Goal: Transaction & Acquisition: Purchase product/service

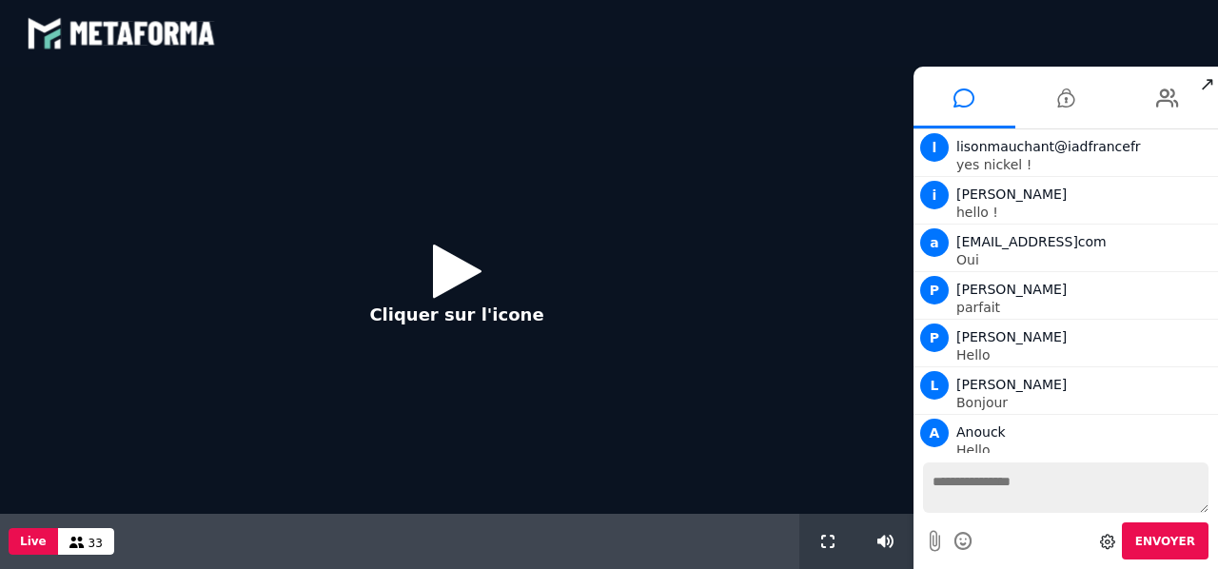
scroll to position [1556, 0]
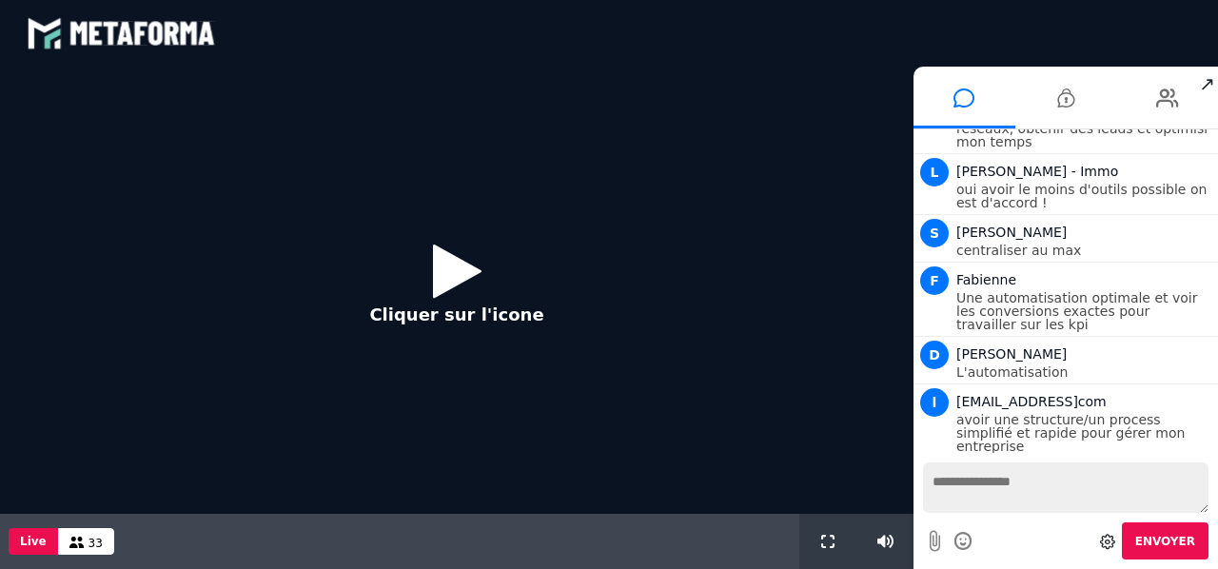
click at [439, 278] on icon at bounding box center [457, 271] width 49 height 62
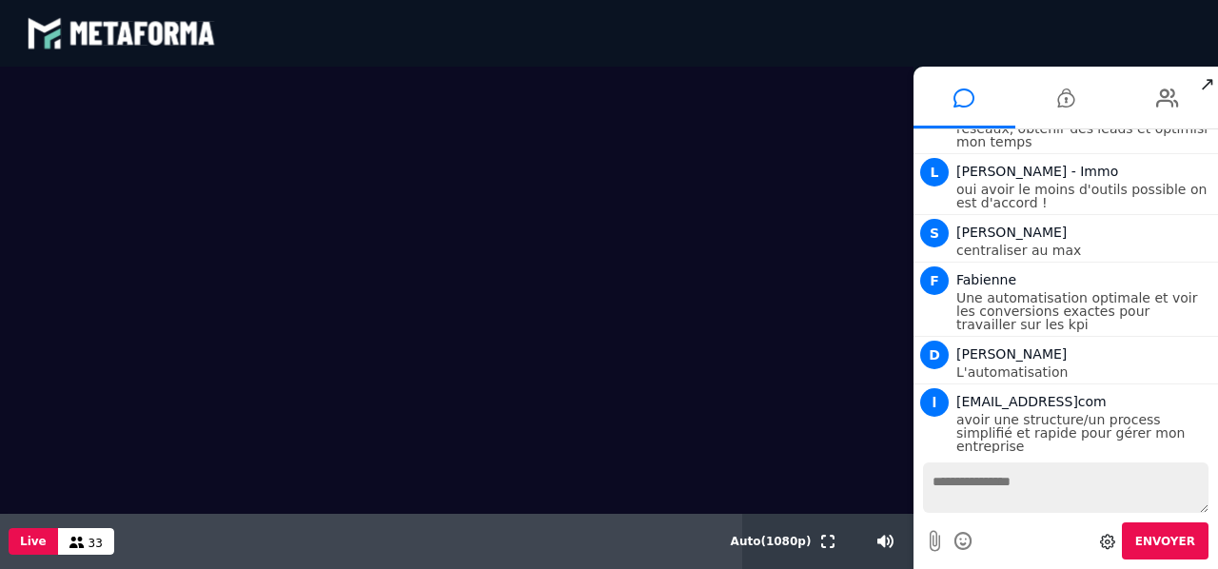
click at [959, 527] on div at bounding box center [963, 541] width 29 height 34
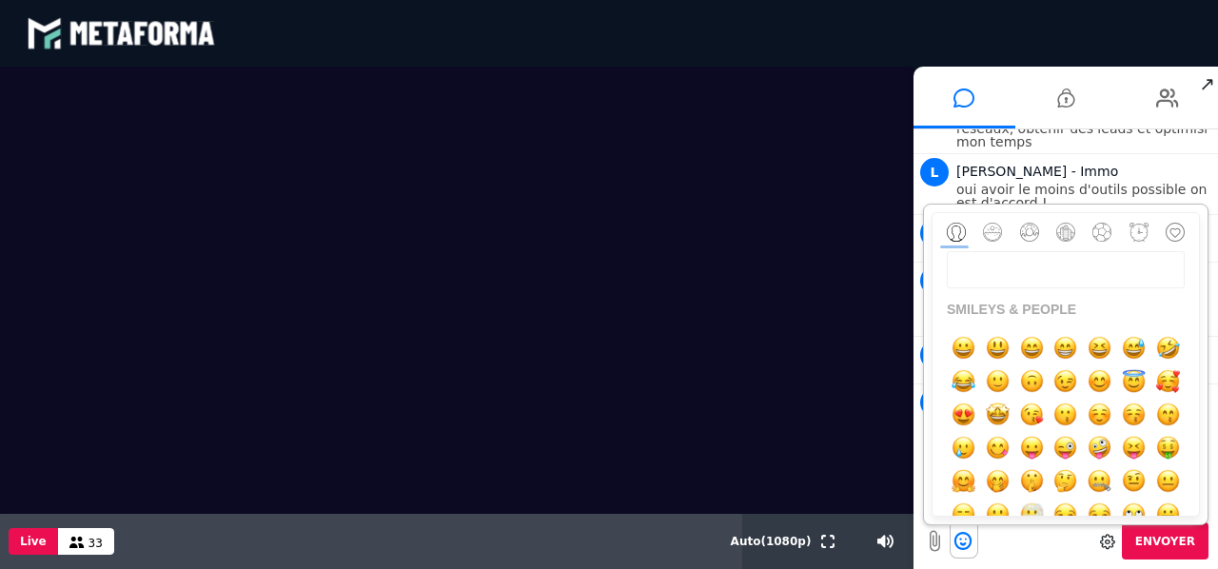
click at [1055, 34] on div "blastream met_channel-b75402aa3198a961a33137d6ed46a688 fr en fr" at bounding box center [609, 33] width 1164 height 57
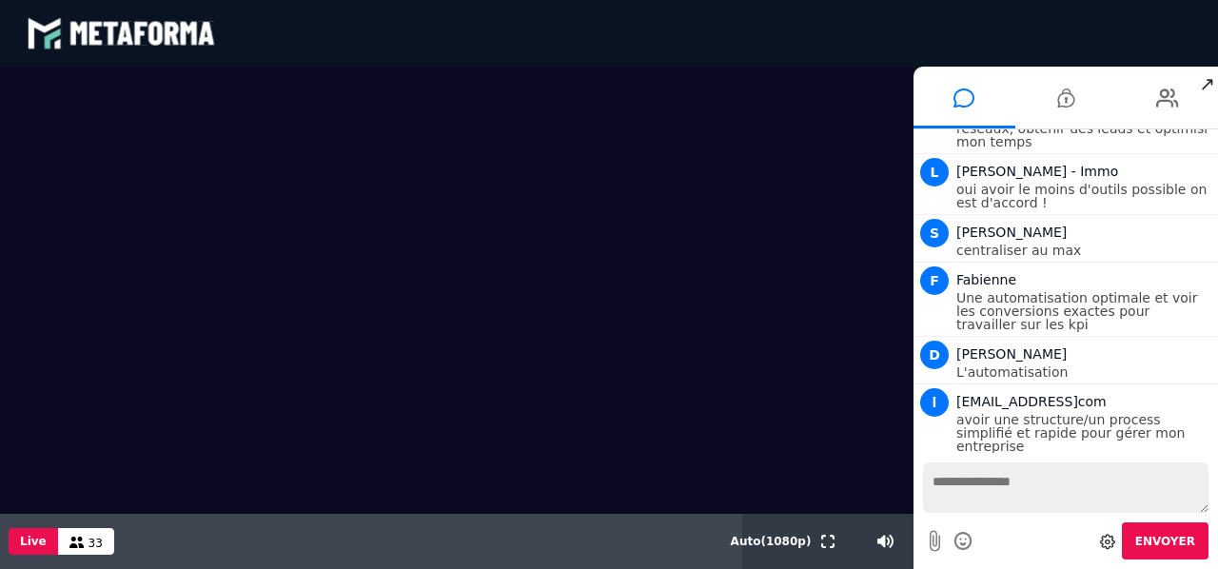
click at [609, 338] on video at bounding box center [456, 290] width 913 height 447
click at [966, 473] on textarea at bounding box center [1065, 487] width 285 height 50
type textarea "**********"
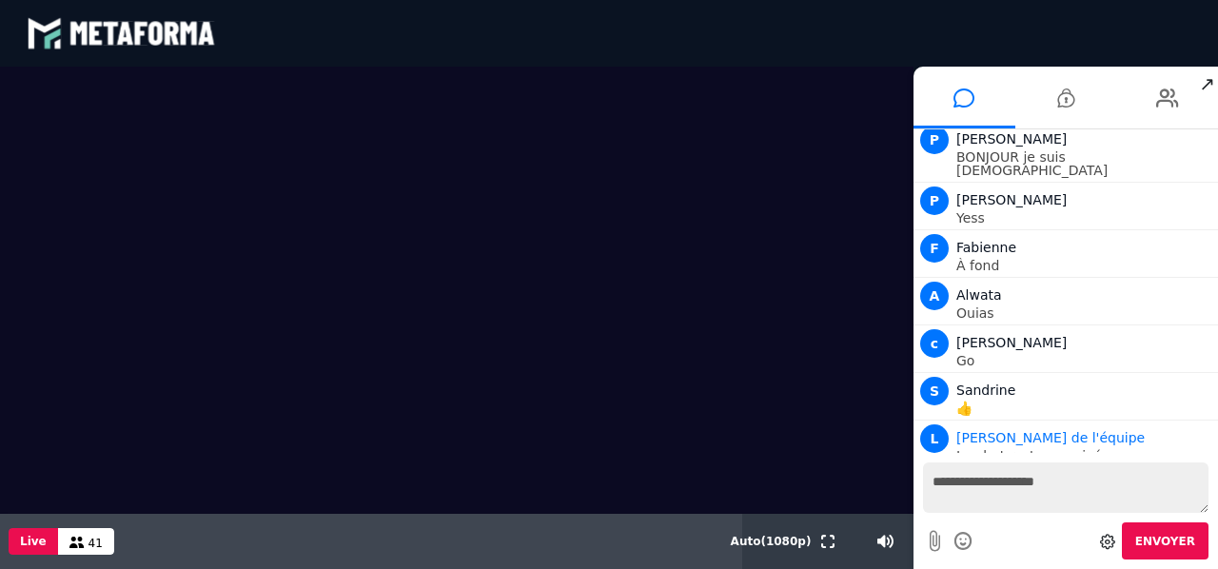
scroll to position [1841, 0]
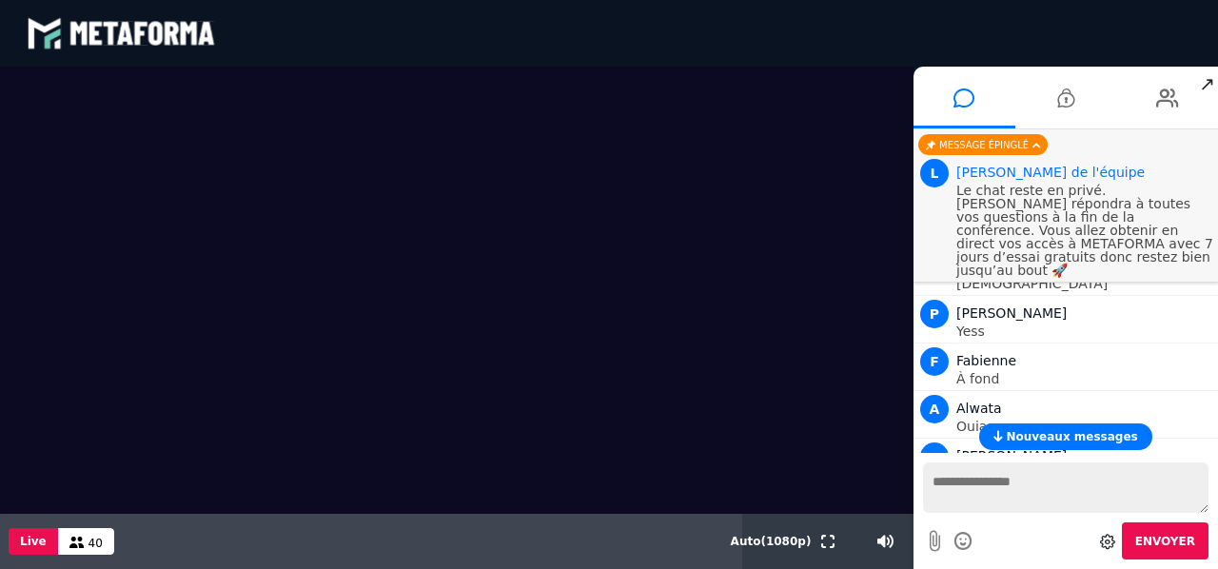
click at [429, 494] on video at bounding box center [456, 290] width 913 height 447
click at [504, 471] on video at bounding box center [456, 290] width 913 height 447
click at [1114, 432] on span "Nouveaux messages" at bounding box center [1070, 436] width 131 height 13
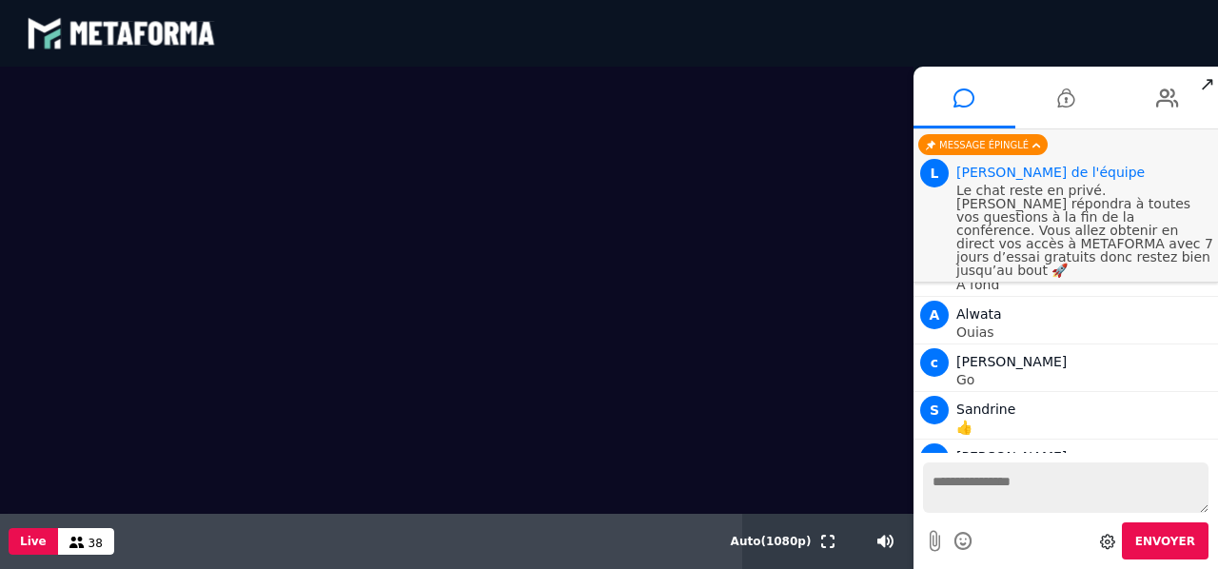
scroll to position [2049, 0]
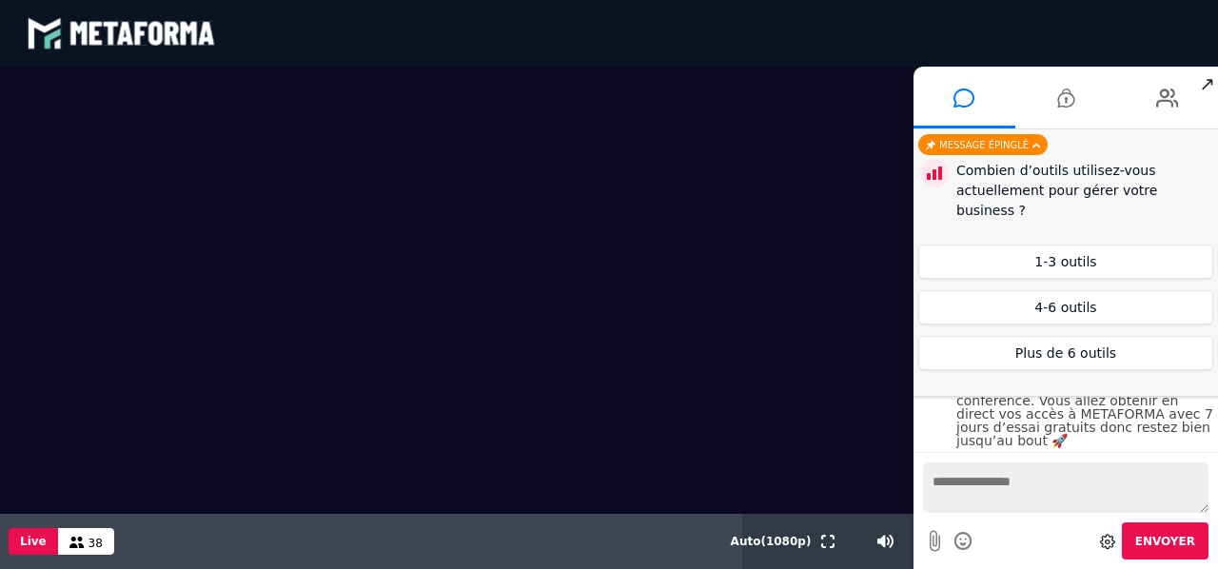
click at [1217, 480] on div "Votre message est en attente de modération Envoyer" at bounding box center [1065, 511] width 304 height 116
click at [1217, 478] on div "Votre message est en attente de modération Envoyer" at bounding box center [1065, 511] width 304 height 116
click at [1104, 290] on button "4-6 outils" at bounding box center [1065, 307] width 295 height 34
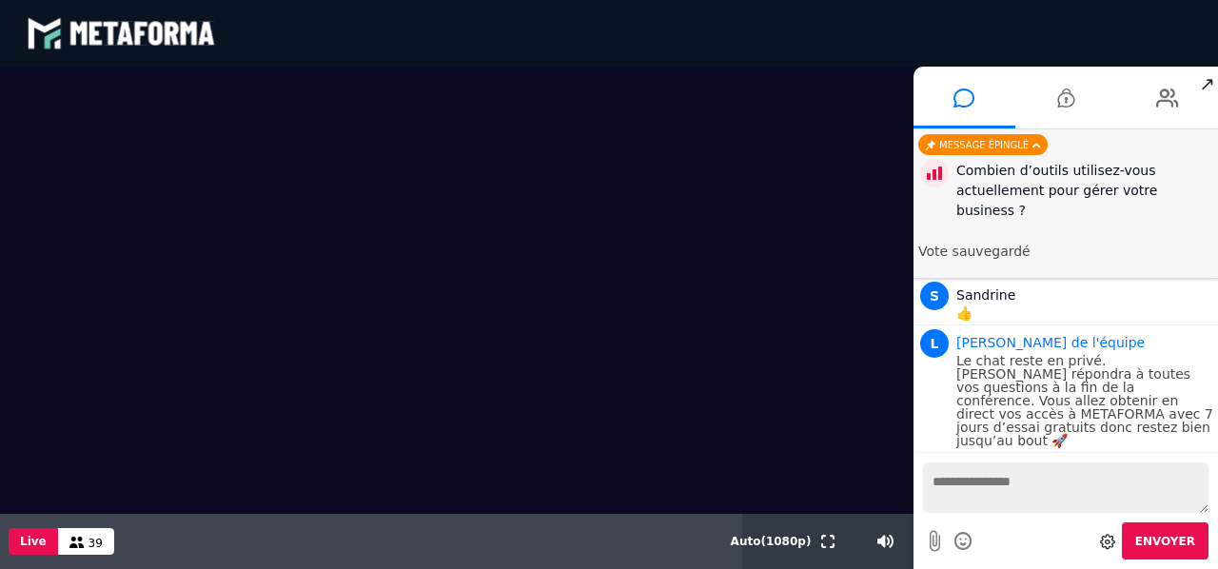
click at [1214, 483] on div "Votre message est en attente de modération Envoyer" at bounding box center [1065, 511] width 304 height 116
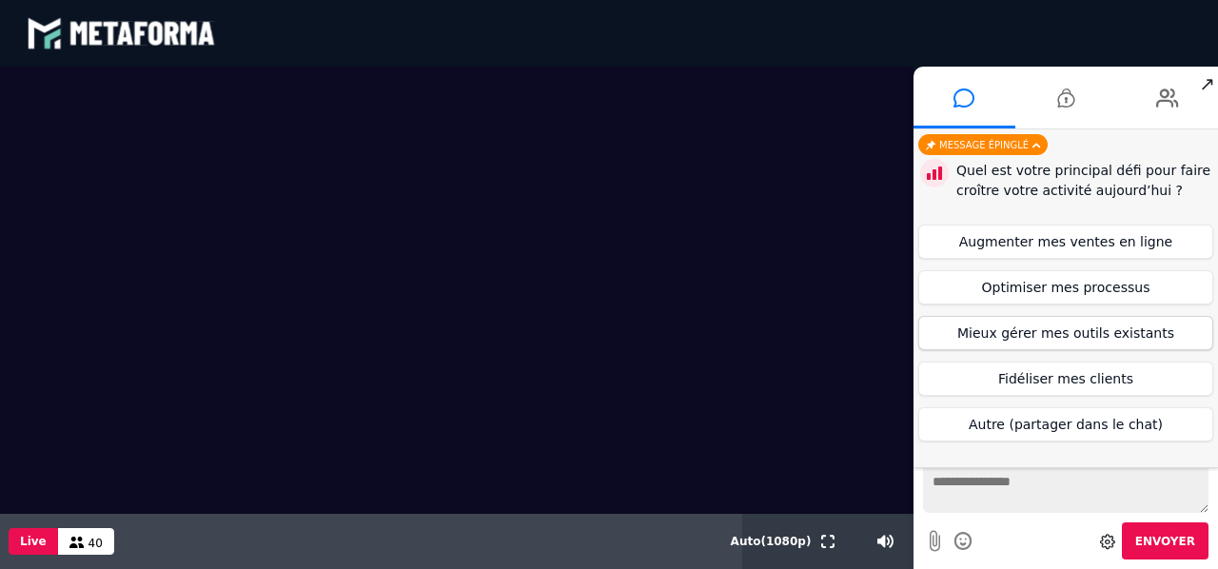
click at [1086, 341] on button "Mieux gérer mes outils existants" at bounding box center [1065, 333] width 295 height 34
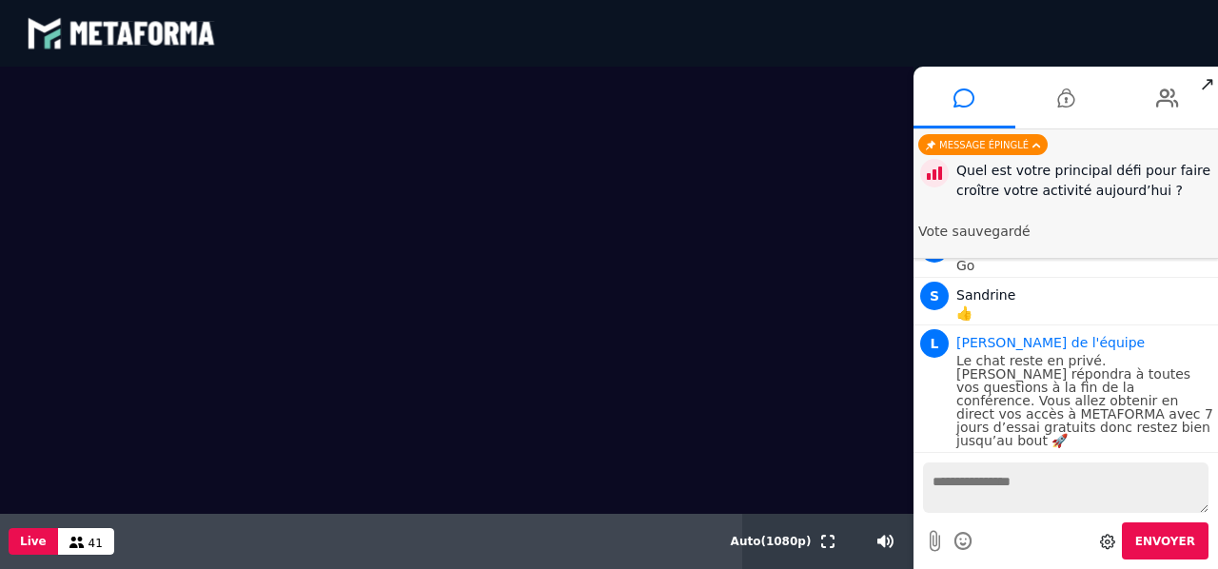
click at [541, 480] on video at bounding box center [456, 290] width 913 height 447
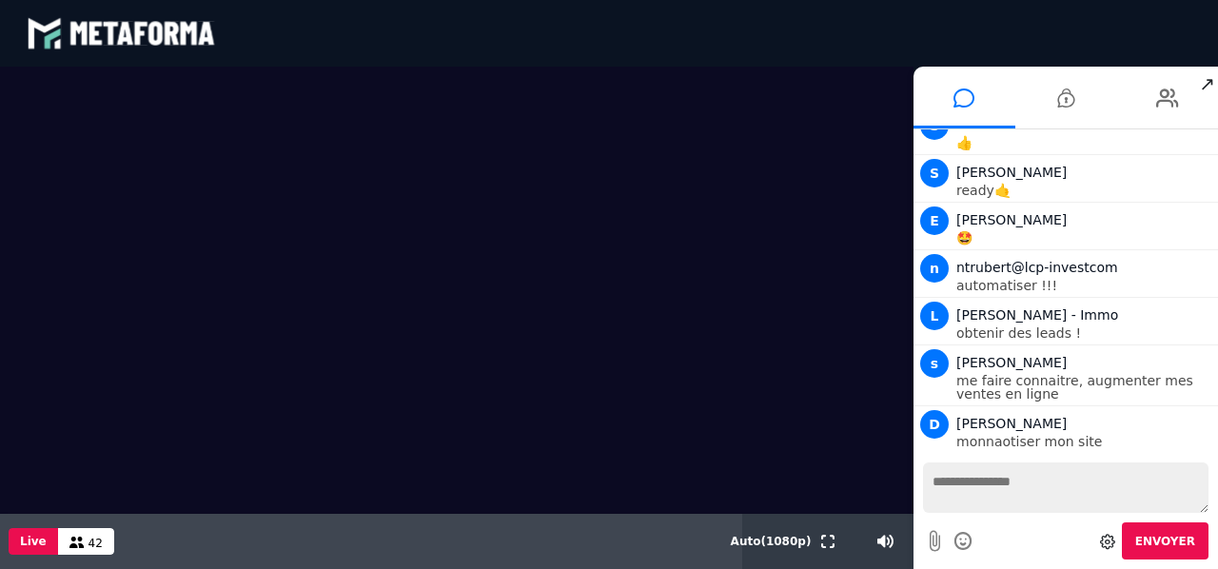
scroll to position [2136, 0]
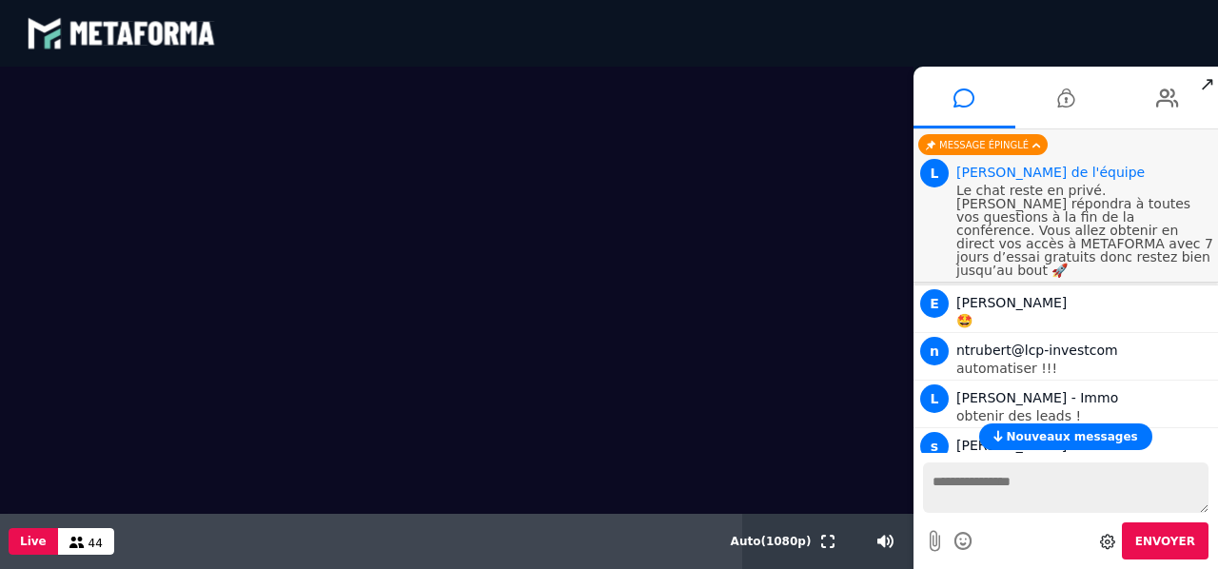
click at [692, 449] on video at bounding box center [456, 290] width 913 height 447
click at [805, 456] on video at bounding box center [456, 290] width 913 height 447
click at [594, 479] on video at bounding box center [456, 290] width 913 height 447
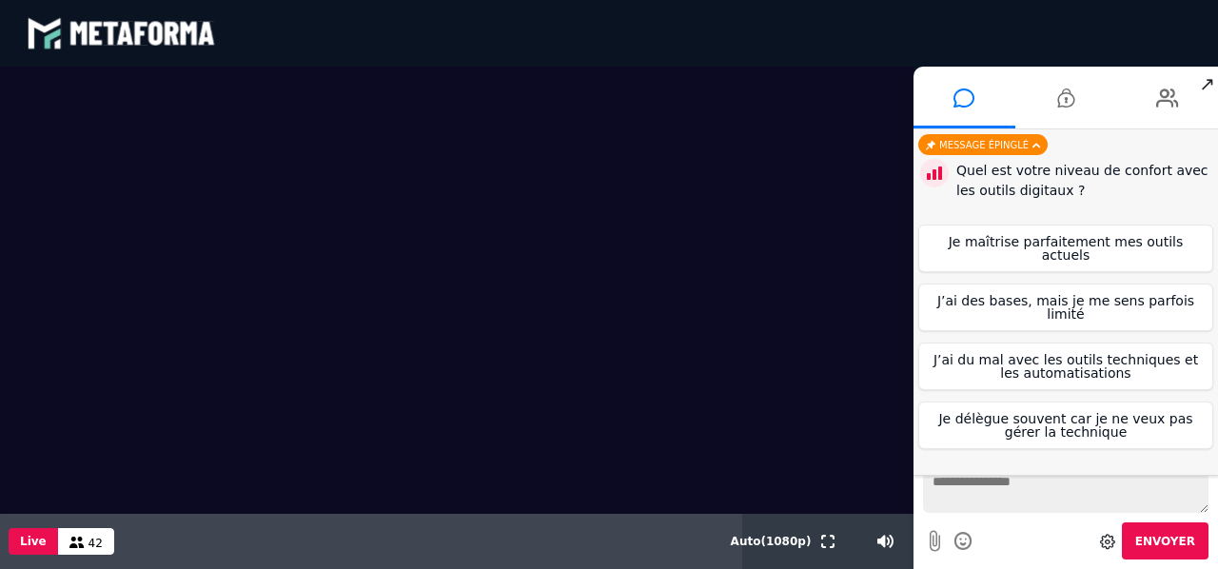
click at [681, 459] on video at bounding box center [456, 290] width 913 height 447
click at [1142, 291] on button "J’ai des bases, mais je me sens parfois limité" at bounding box center [1065, 307] width 295 height 48
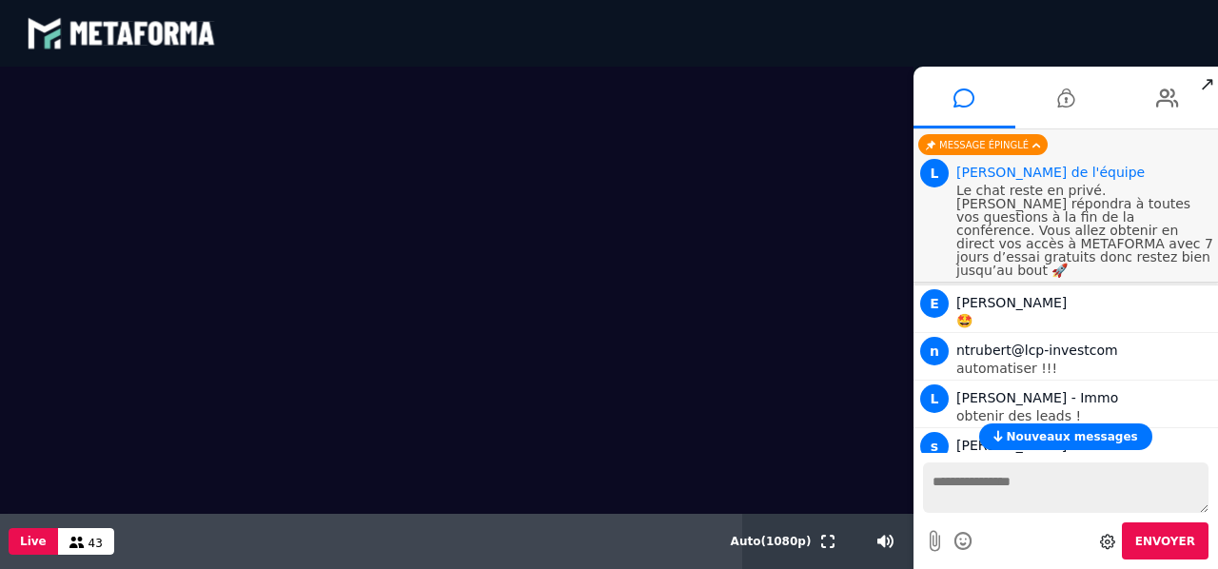
click at [41, 261] on video at bounding box center [456, 290] width 913 height 447
click at [752, 460] on video at bounding box center [456, 290] width 913 height 447
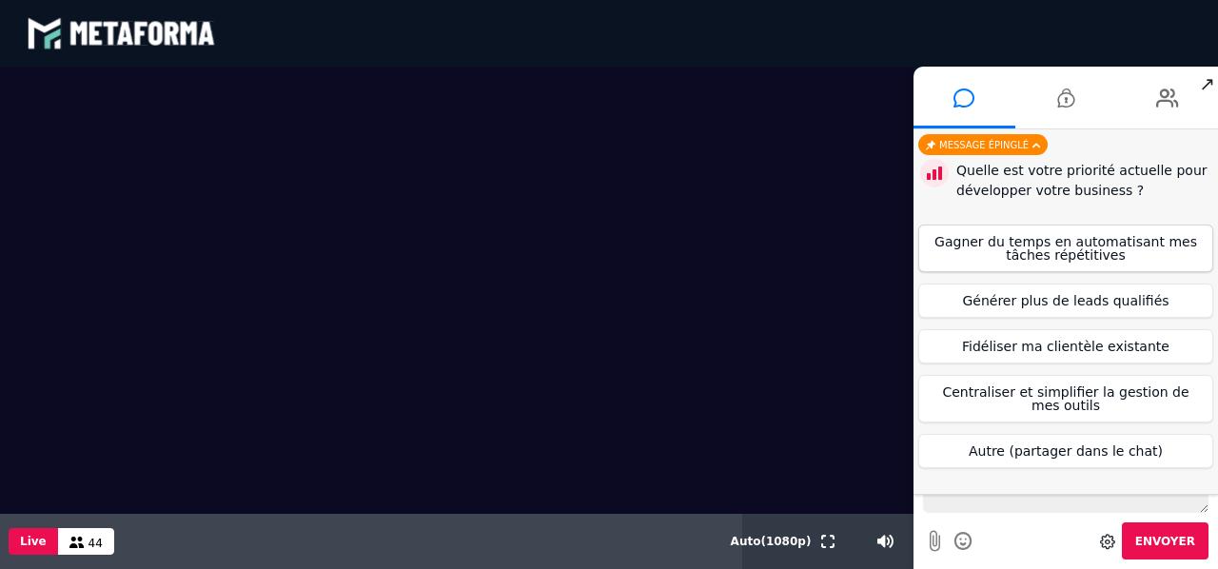
click at [1102, 248] on button "Gagner du temps en automatisant mes tâches répétitives" at bounding box center [1065, 248] width 295 height 48
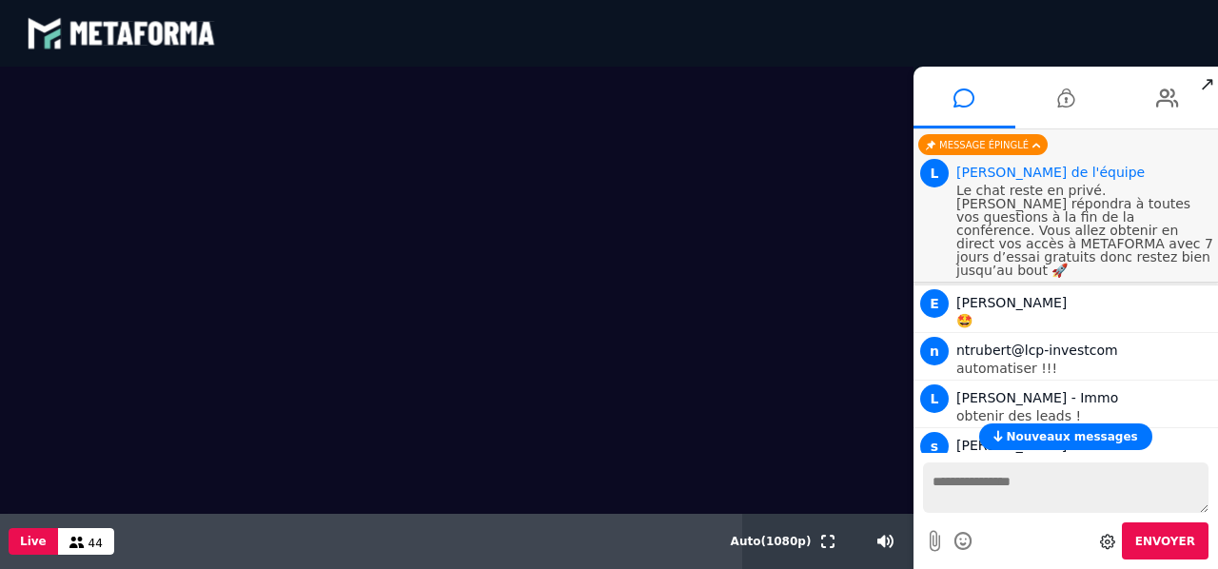
click at [1216, 439] on div "Nouveaux messages" at bounding box center [1065, 436] width 304 height 27
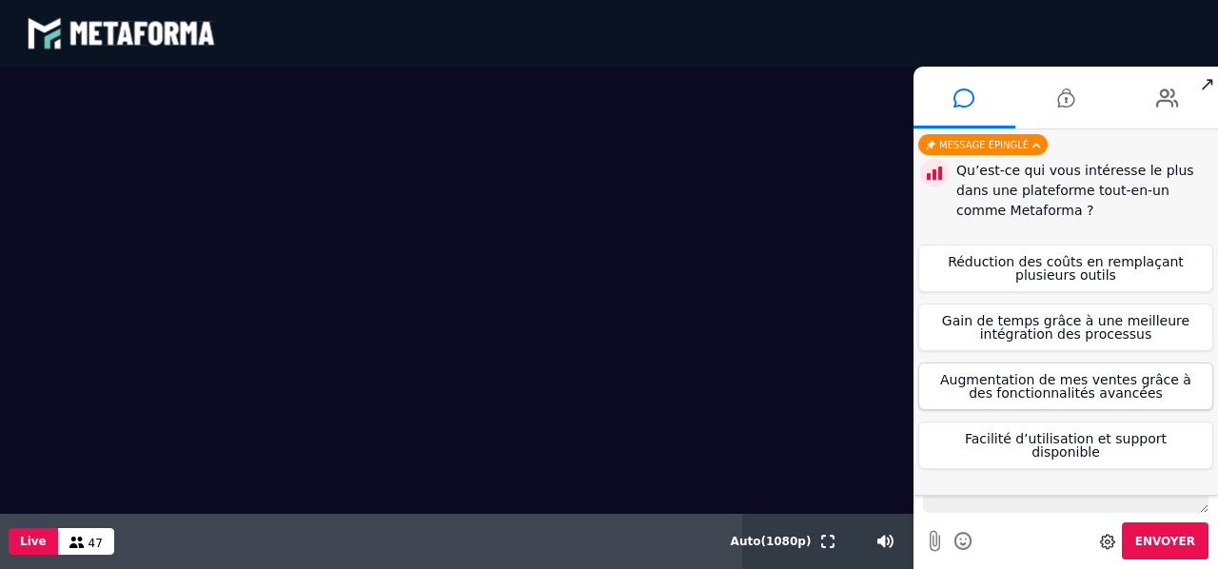
click at [1063, 375] on button "Augmentation de mes ventes grâce à des fonctionnalités avancées" at bounding box center [1065, 386] width 295 height 48
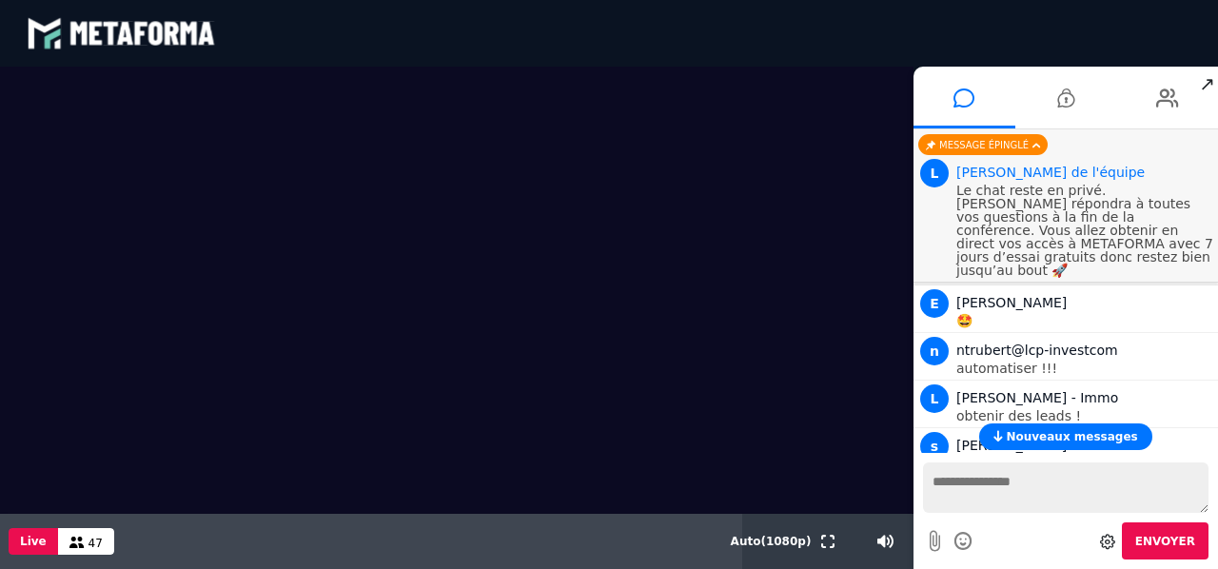
click at [1067, 438] on span "Nouveaux messages" at bounding box center [1070, 436] width 131 height 13
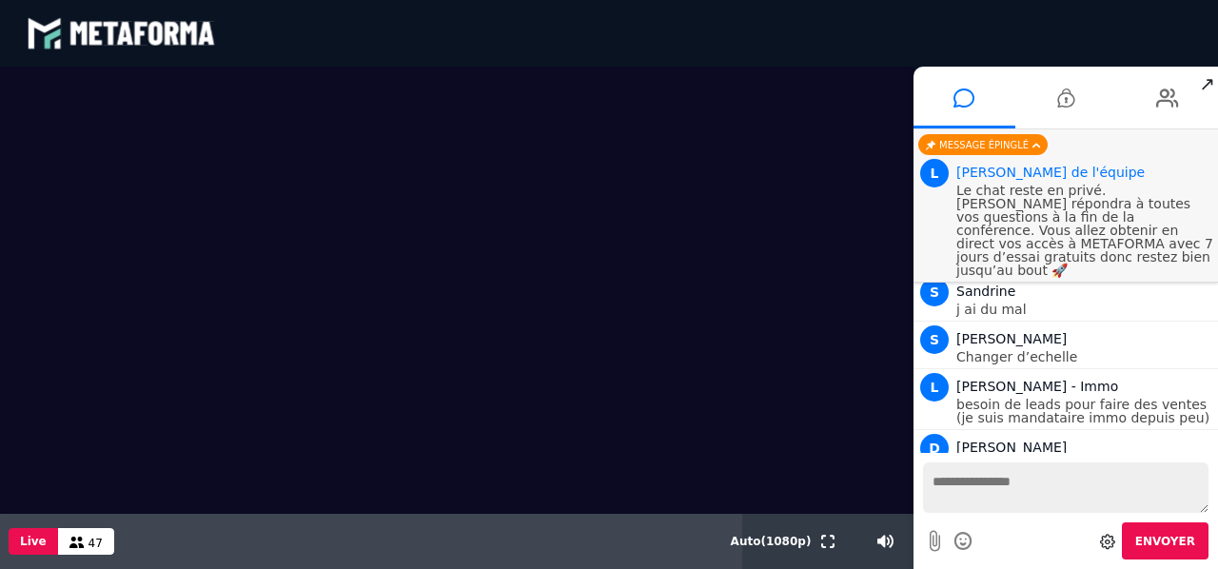
click at [1217, 477] on div "Votre message est en attente de modération Envoyer" at bounding box center [1065, 511] width 304 height 116
click at [995, 489] on textarea at bounding box center [1065, 487] width 285 height 50
click at [1214, 457] on div "Votre message est en attente de modération Envoyer" at bounding box center [1065, 511] width 304 height 116
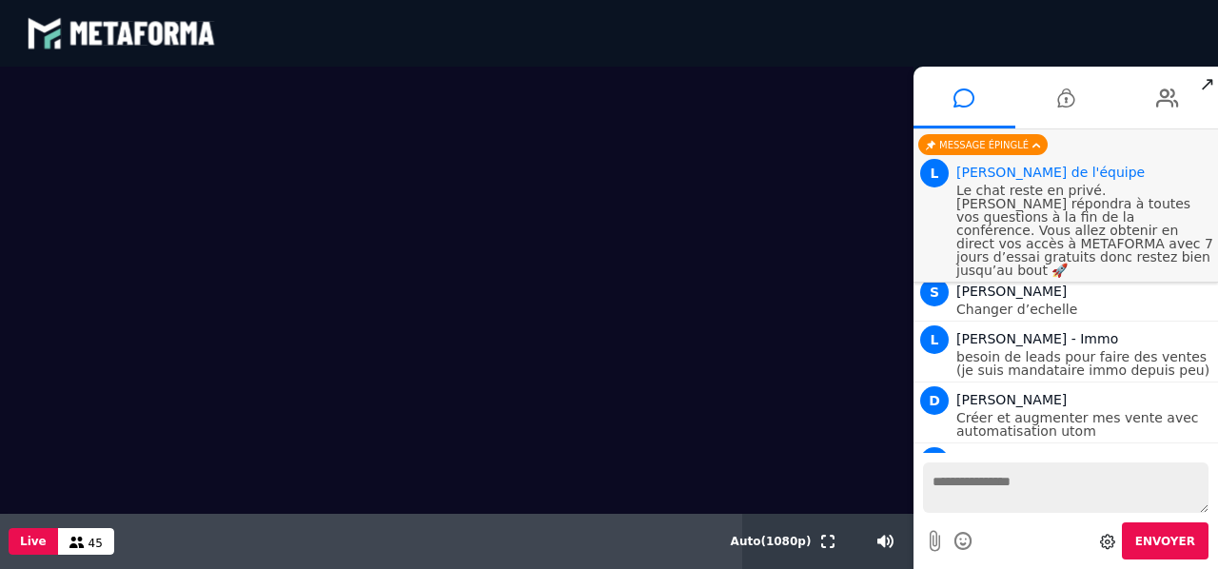
scroll to position [2542, 0]
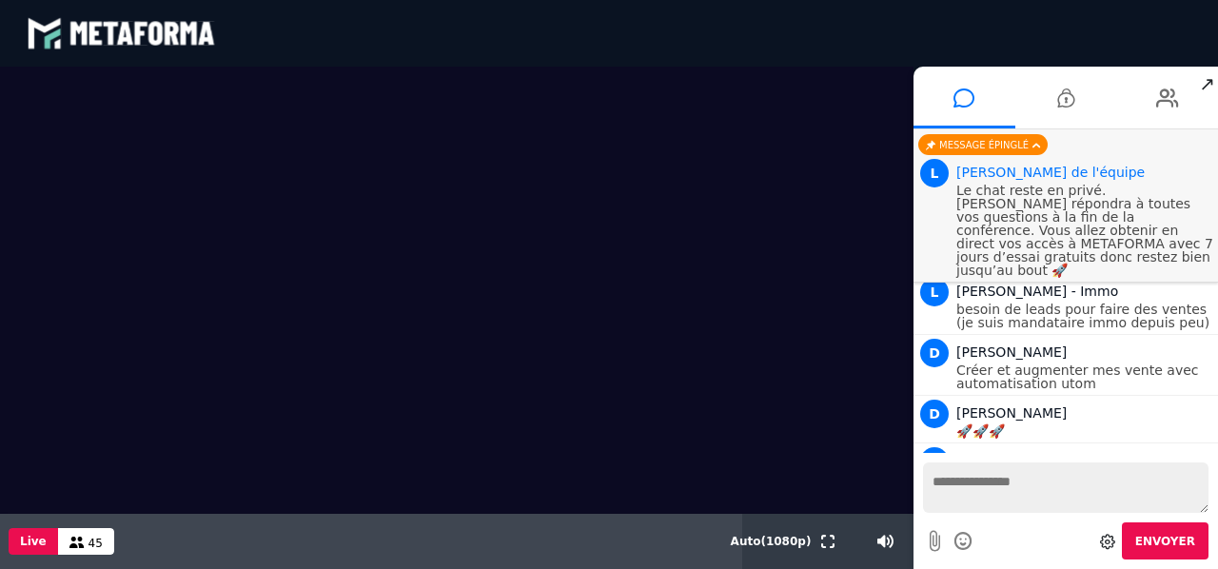
click at [1094, 487] on textarea at bounding box center [1065, 487] width 285 height 50
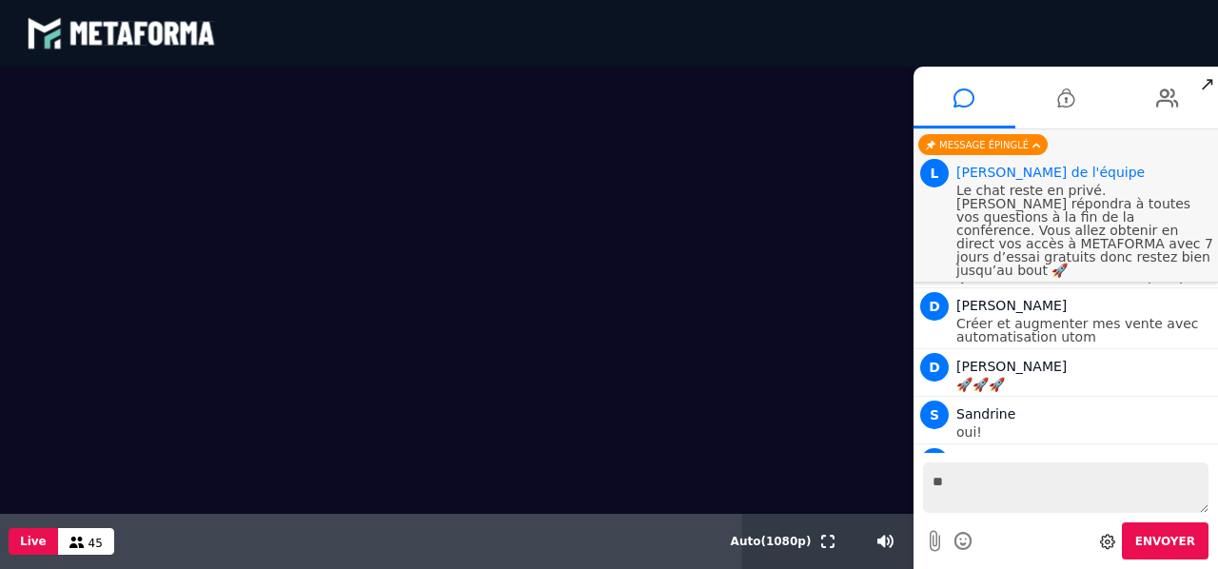
type textarea "*"
type textarea "***"
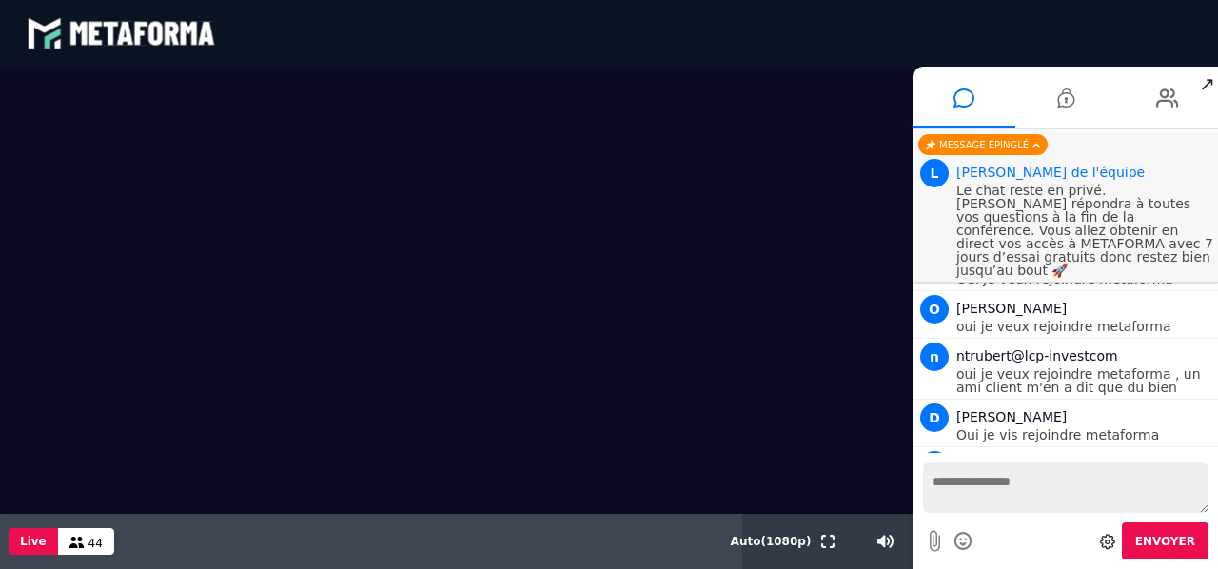
scroll to position [3027, 0]
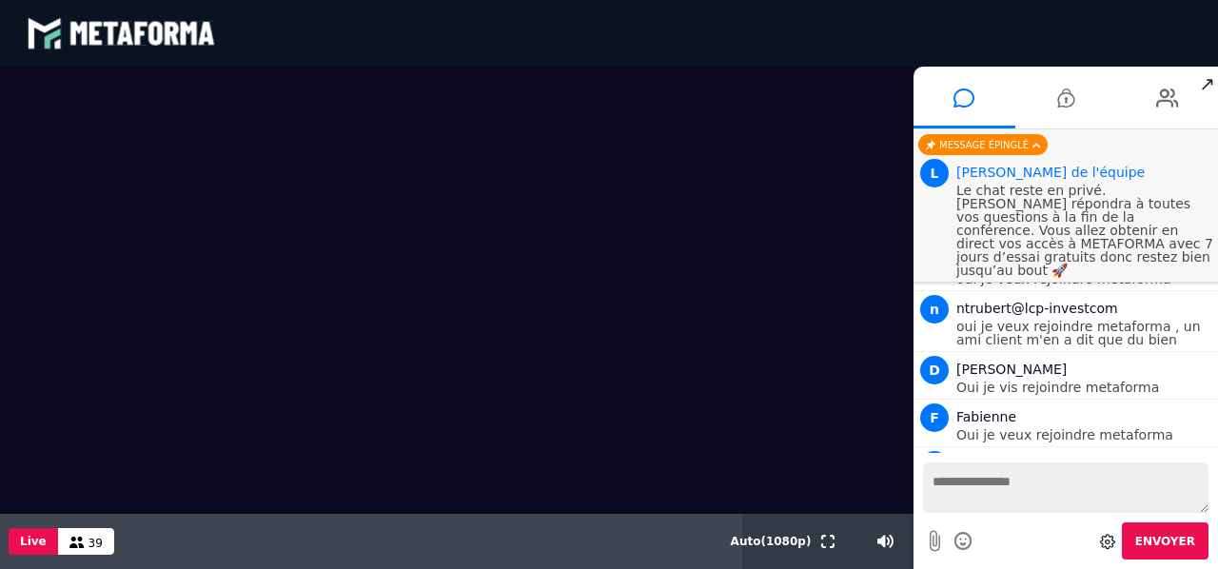
click at [1217, 465] on div "Votre message est en attente de modération Envoyer" at bounding box center [1065, 511] width 304 height 116
click at [1013, 467] on textarea at bounding box center [1065, 487] width 285 height 50
click at [639, 468] on video at bounding box center [456, 290] width 913 height 447
click at [1214, 467] on div "Votre message est en attente de modération Envoyer" at bounding box center [1065, 511] width 304 height 116
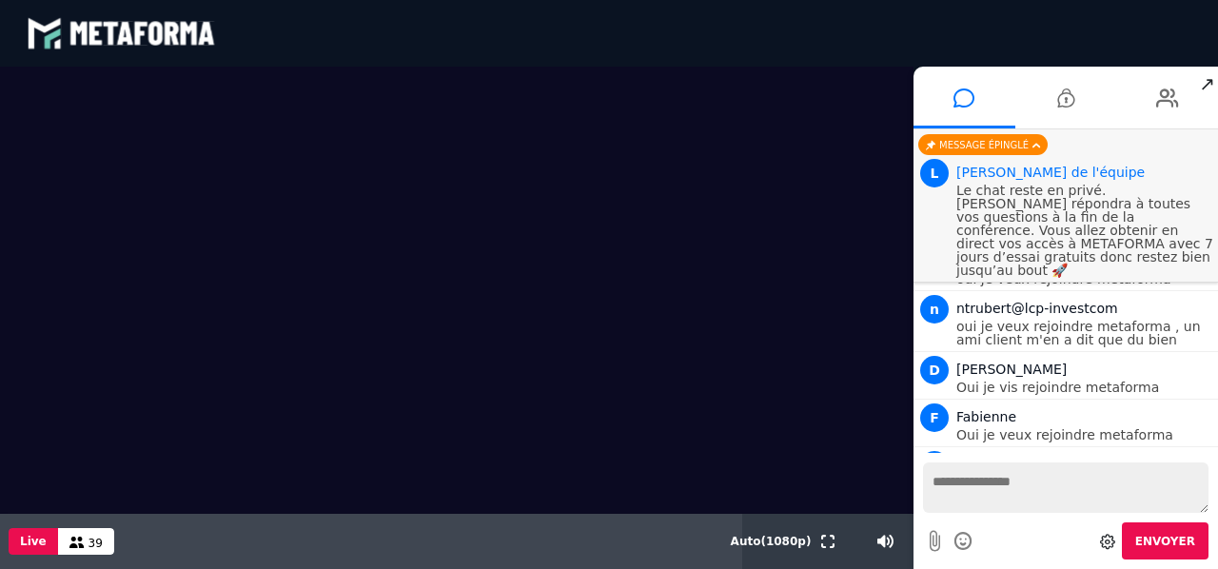
click at [1214, 467] on div "Votre message est en attente de modération Envoyer" at bounding box center [1065, 511] width 304 height 116
click at [1065, 100] on icon at bounding box center [1065, 98] width 17 height 48
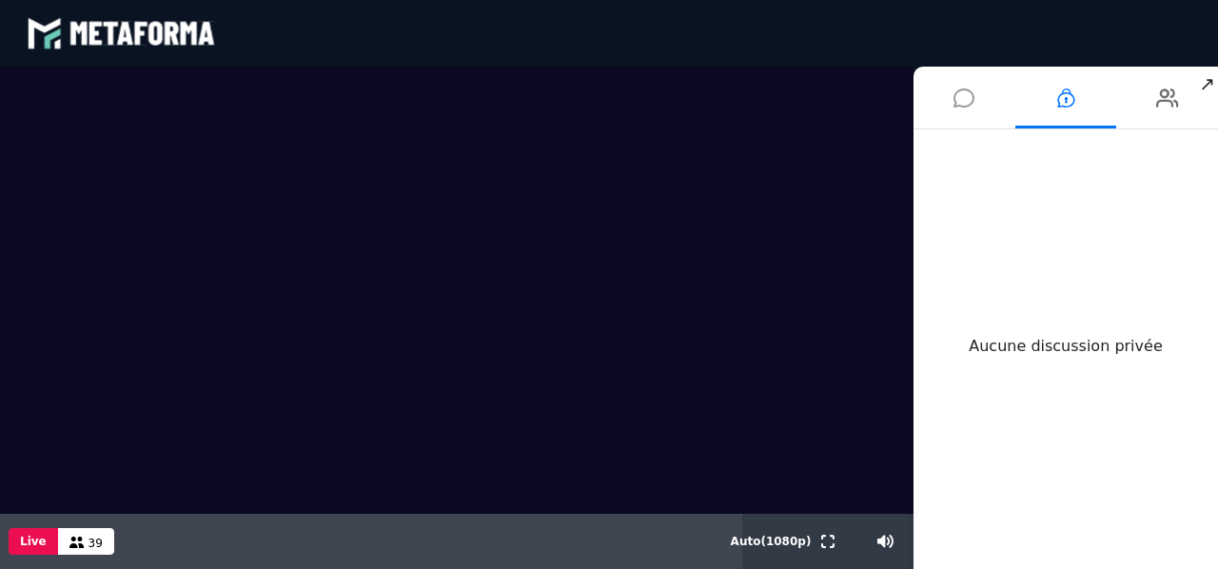
click at [968, 99] on icon at bounding box center [963, 98] width 21 height 48
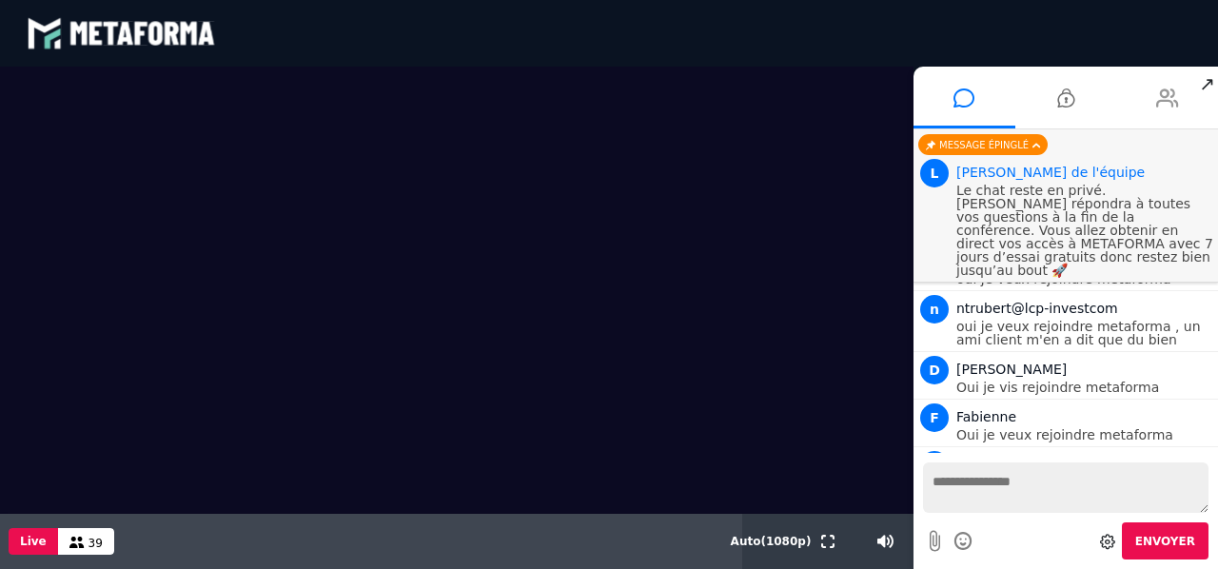
click at [1171, 96] on icon at bounding box center [1167, 98] width 23 height 48
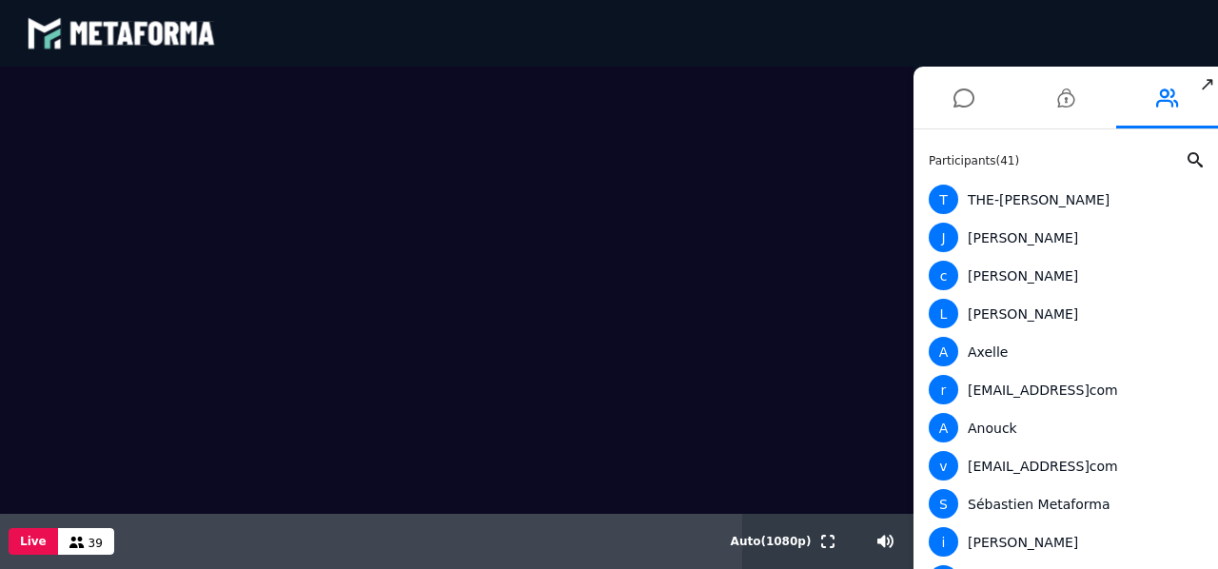
click at [1211, 413] on div "Participants ( 41 ) T THE-CHON NGUYEN J Julie c carlos medina L Louis A Axelle …" at bounding box center [1065, 348] width 304 height 439
click at [1207, 404] on div "Participants ( 41 ) T THE-CHON NGUYEN J Julie c carlos medina L Louis A Axelle …" at bounding box center [1065, 348] width 304 height 439
click at [1210, 404] on div "Participants ( 41 ) T THE-CHON NGUYEN J Julie c carlos medina L Louis A Axelle …" at bounding box center [1065, 348] width 304 height 439
click at [1208, 428] on div "Participants ( 41 ) T THE-CHON NGUYEN J Julie c carlos medina L Louis A Axelle …" at bounding box center [1065, 348] width 304 height 439
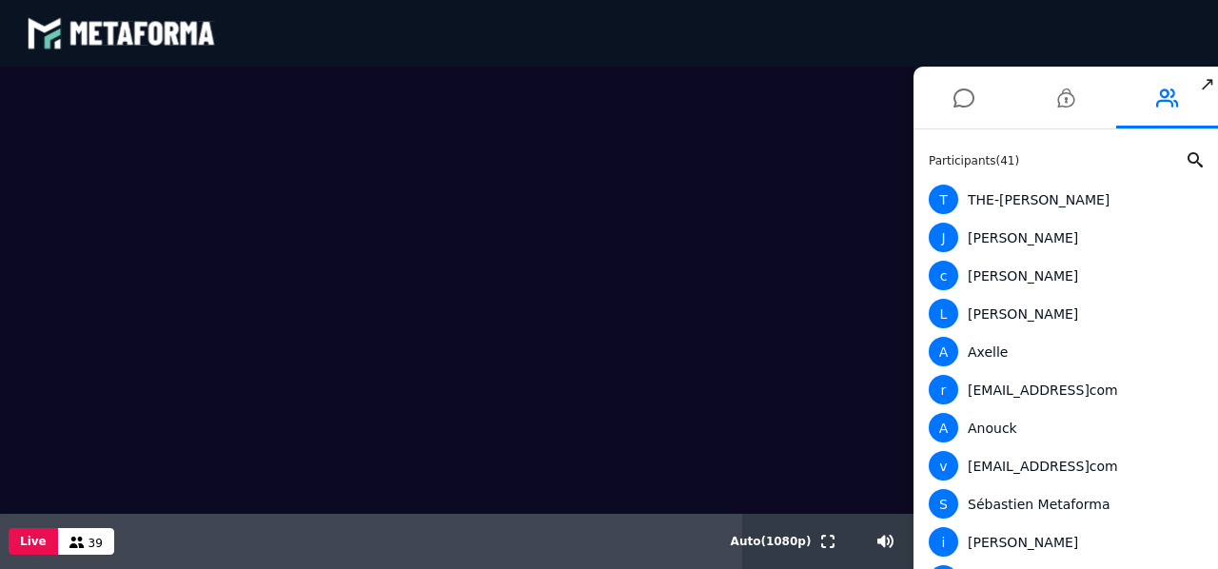
click at [1208, 428] on div "Participants ( 41 ) T THE-CHON NGUYEN J Julie c carlos medina L Louis A Axelle …" at bounding box center [1065, 348] width 304 height 439
click at [1041, 499] on div "S Sébastien Metaforma" at bounding box center [1061, 503] width 266 height 29
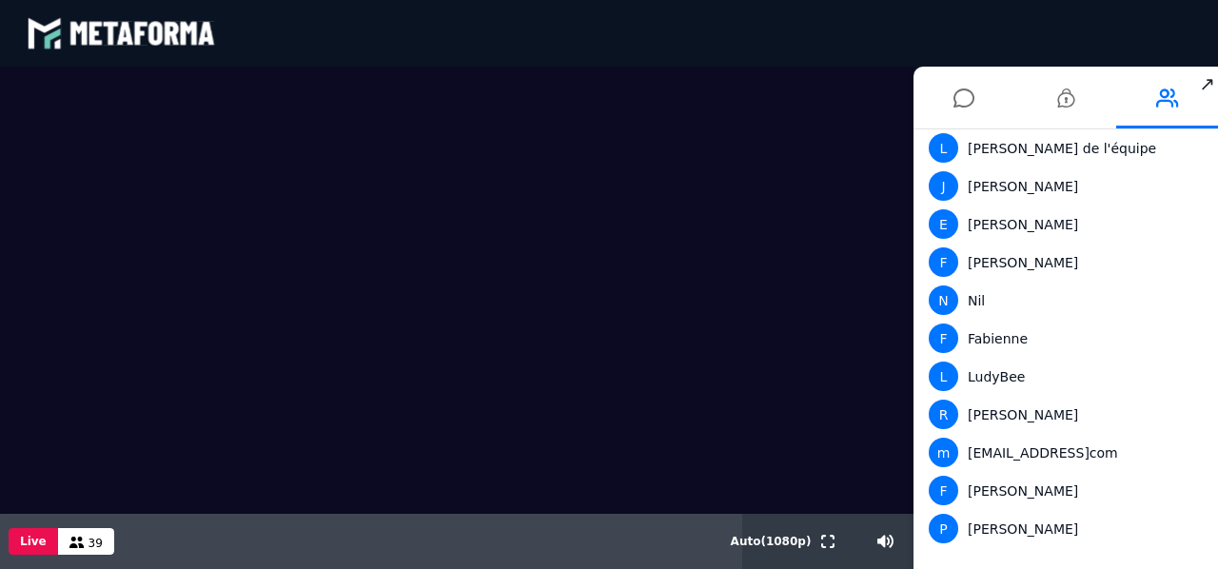
scroll to position [1156, 0]
click at [822, 225] on video at bounding box center [456, 290] width 913 height 447
click at [1203, 83] on span "↗" at bounding box center [1207, 84] width 22 height 34
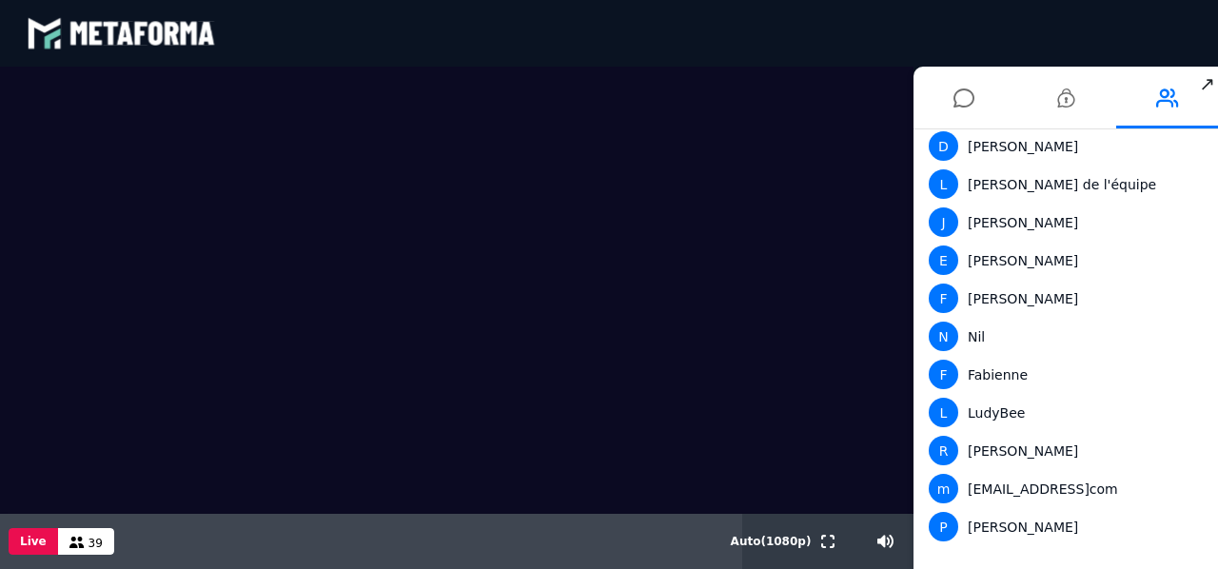
scroll to position [1118, 0]
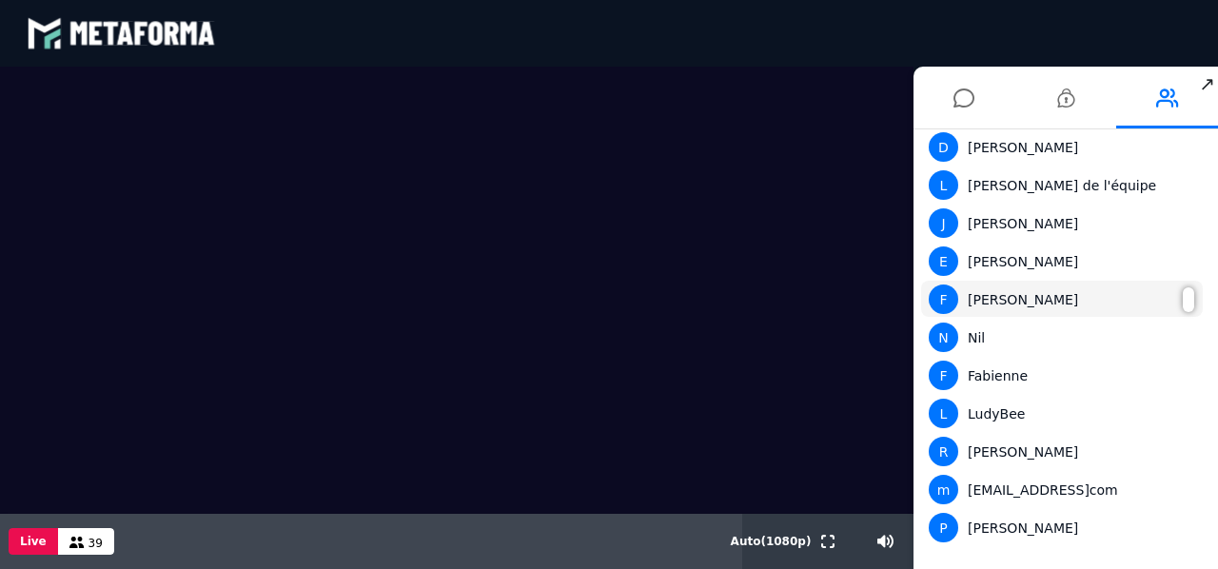
click at [1090, 308] on div "F Fanny" at bounding box center [1061, 298] width 266 height 29
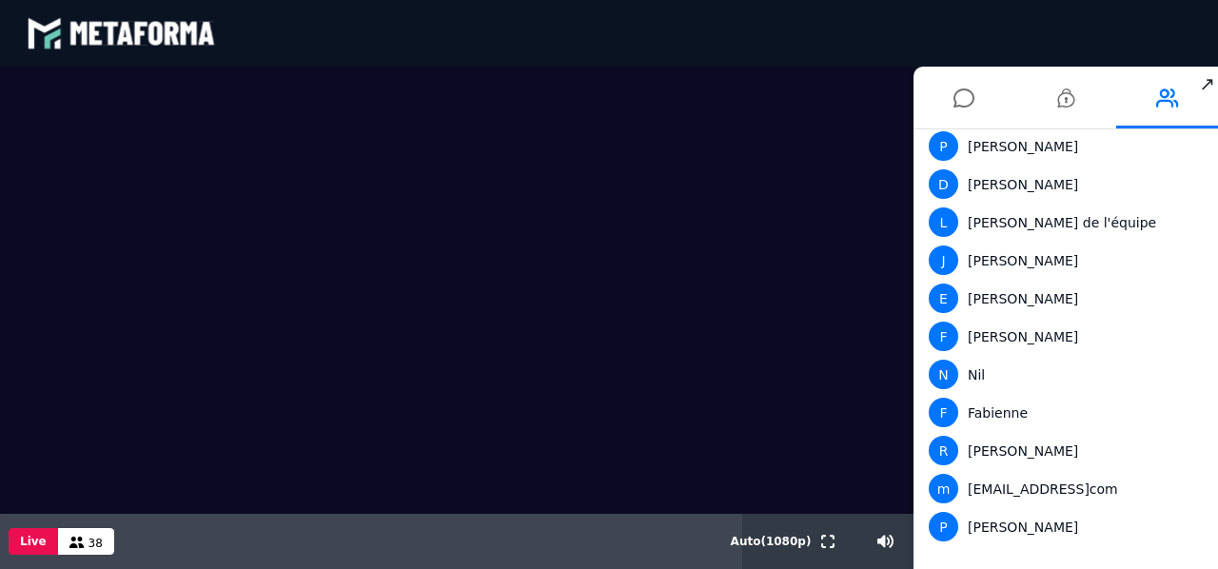
scroll to position [1080, 0]
click at [802, 197] on video at bounding box center [456, 290] width 913 height 447
click at [1205, 86] on span "↗" at bounding box center [1207, 84] width 22 height 34
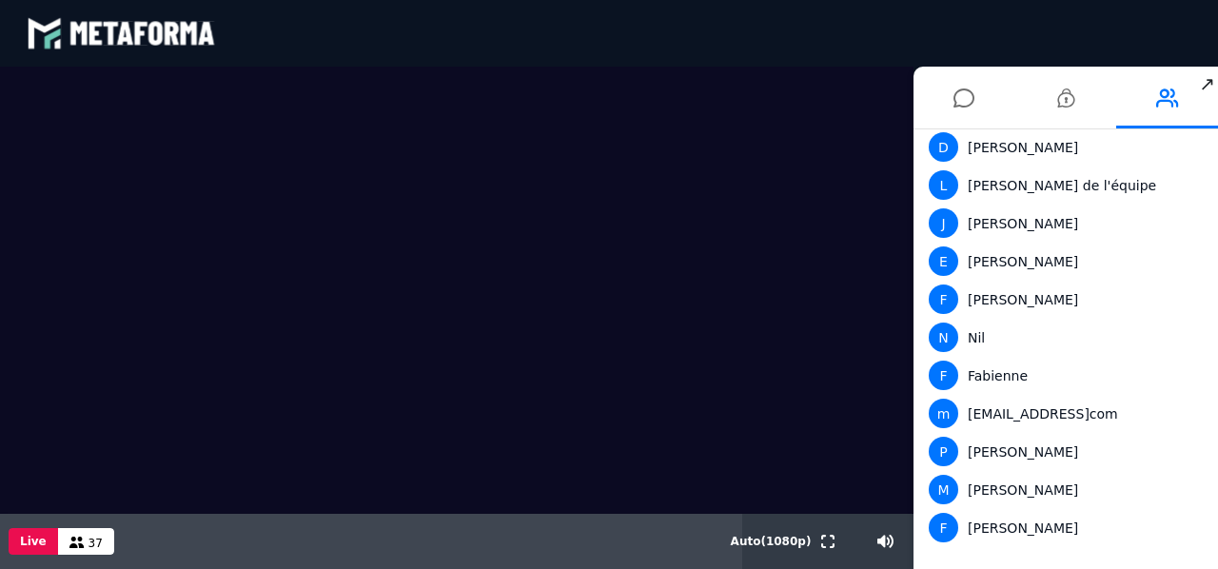
scroll to position [1042, 0]
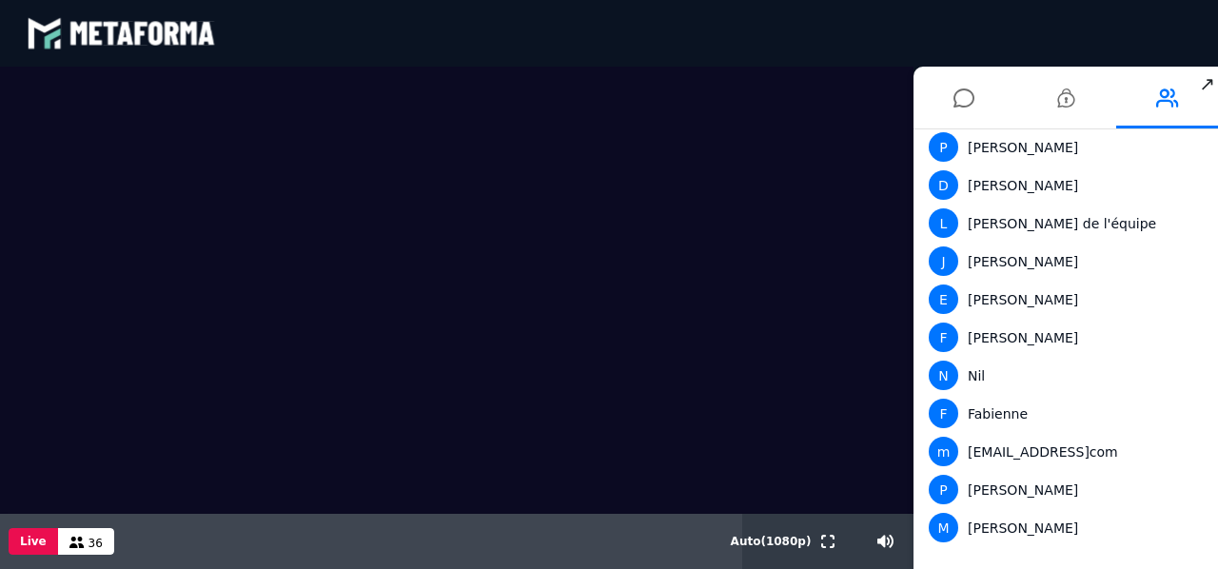
click at [614, 463] on video at bounding box center [456, 290] width 913 height 447
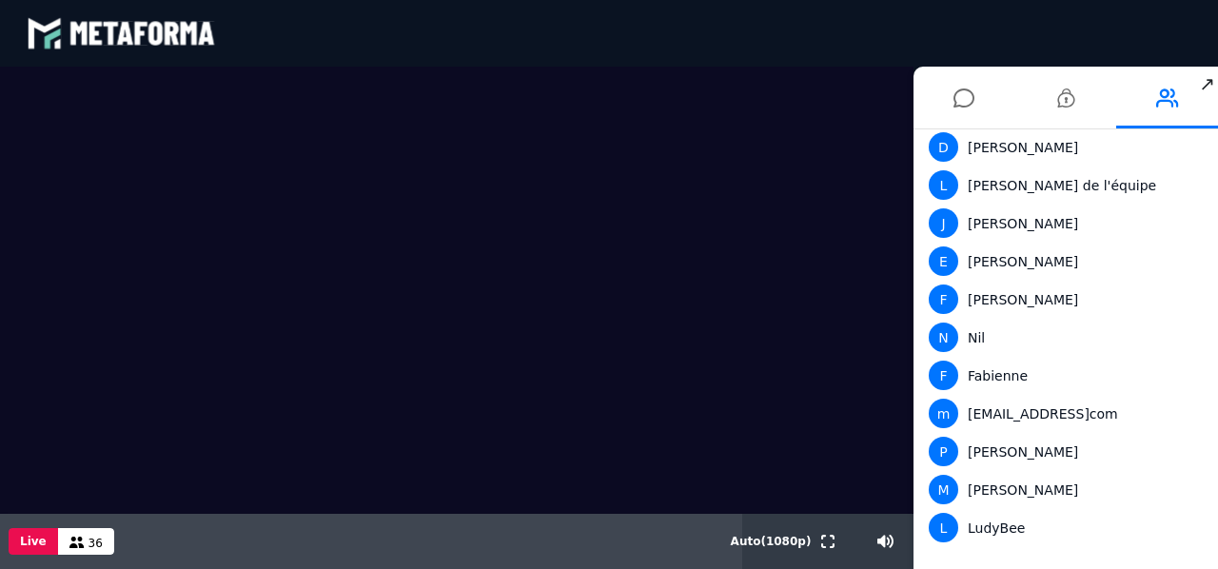
scroll to position [1080, 0]
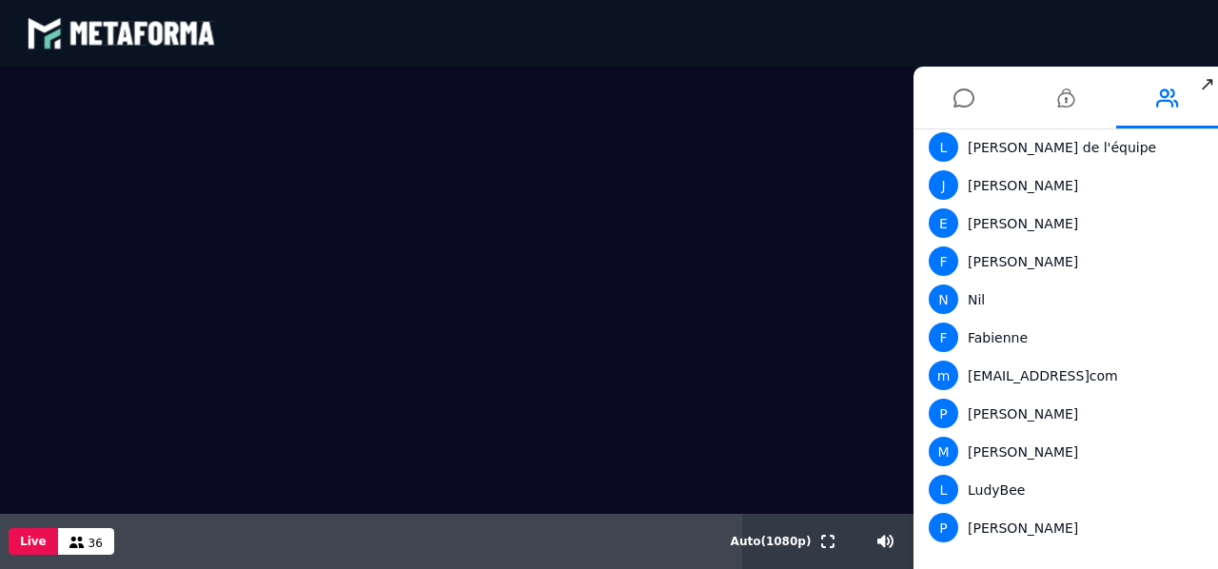
click at [1212, 84] on span "↗" at bounding box center [1207, 84] width 22 height 34
click at [981, 109] on li at bounding box center [964, 98] width 102 height 62
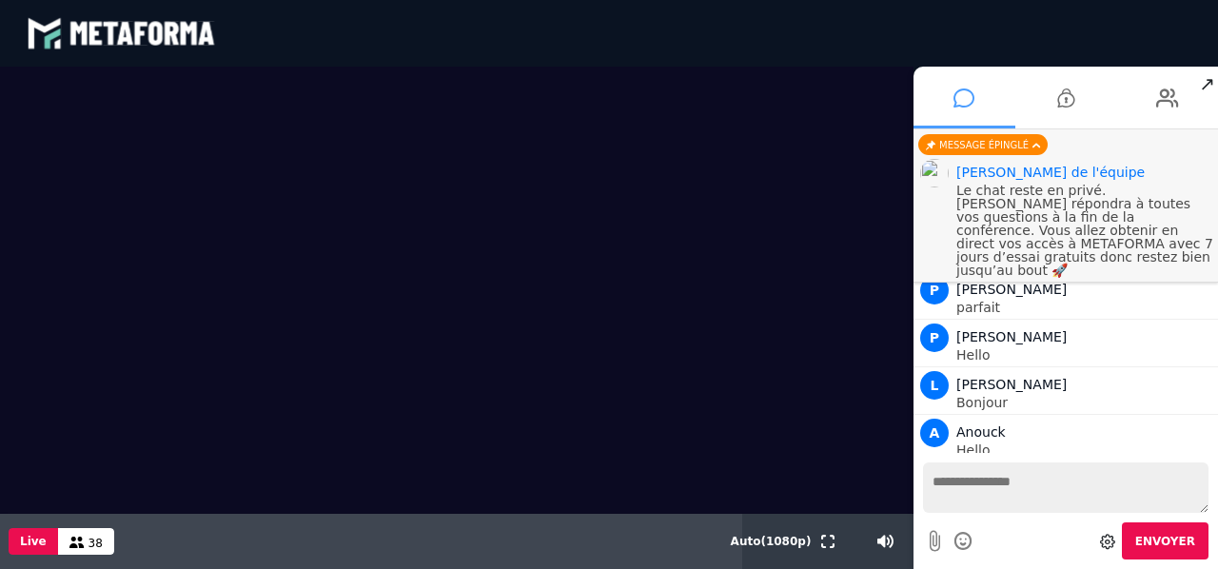
scroll to position [3027, 0]
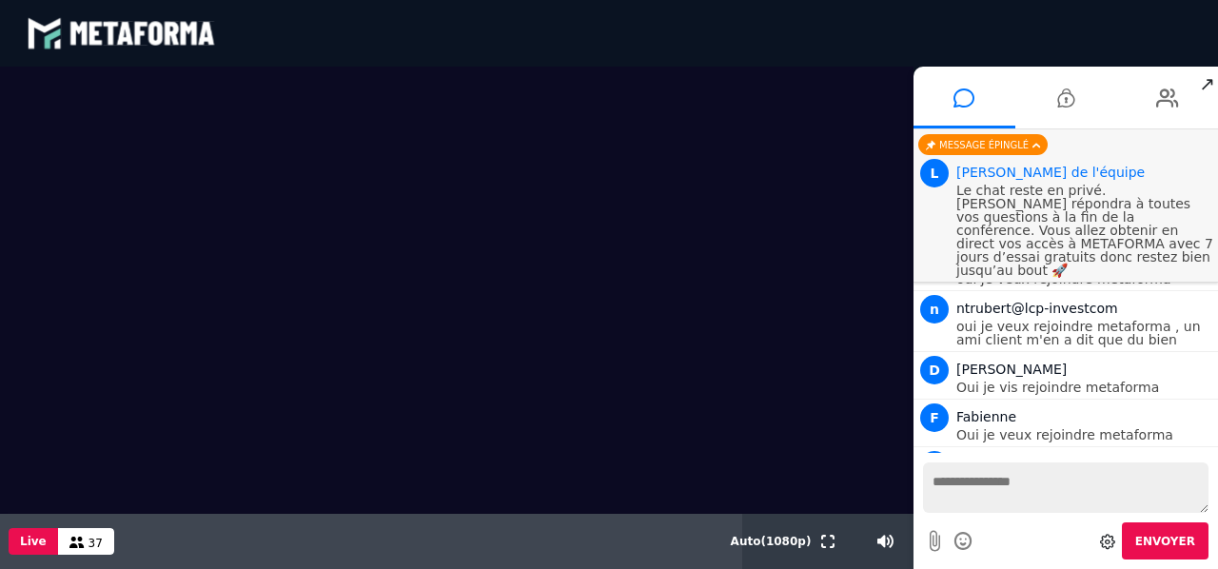
click at [529, 483] on video at bounding box center [456, 290] width 913 height 447
click at [700, 456] on video at bounding box center [456, 290] width 913 height 447
click at [1214, 479] on div "Votre message est en attente de modération Envoyer" at bounding box center [1065, 511] width 304 height 116
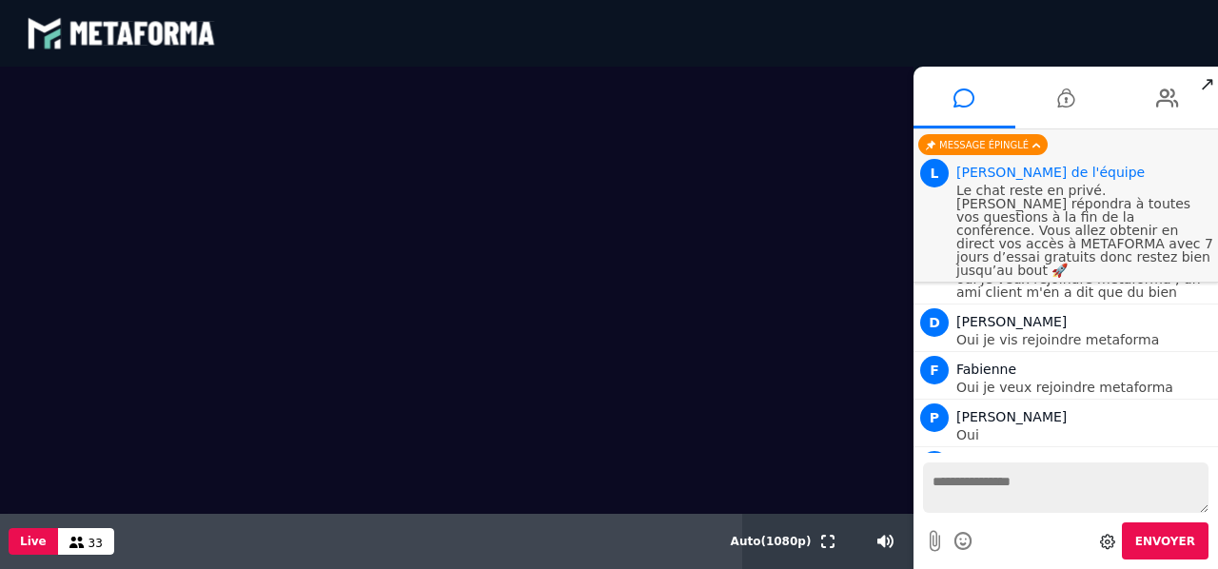
click at [932, 488] on textarea at bounding box center [1065, 487] width 285 height 50
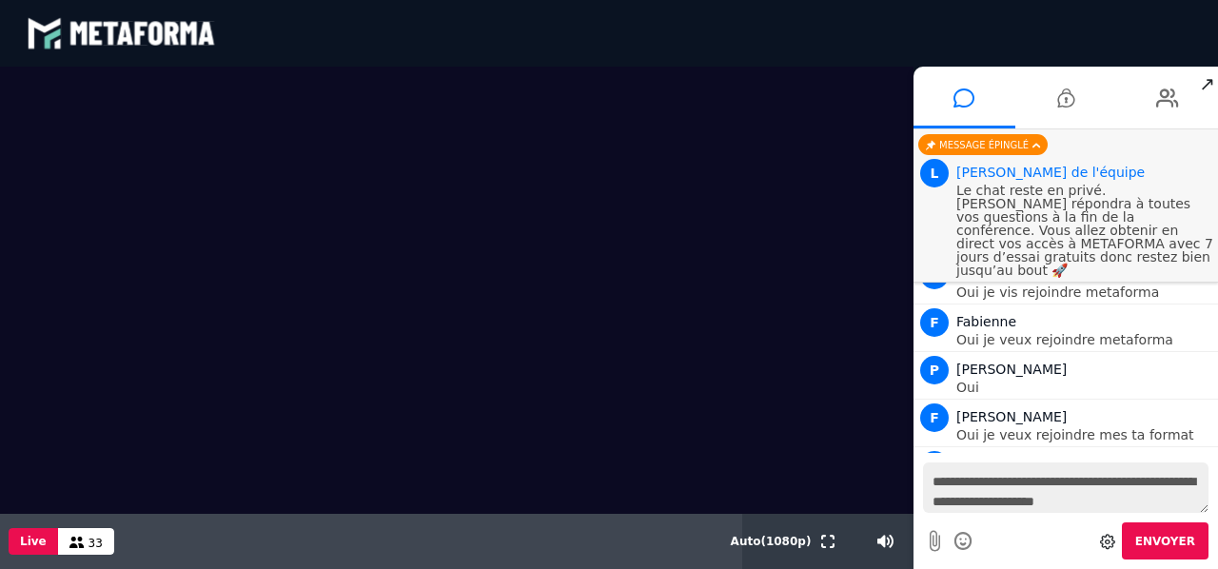
type textarea "**********"
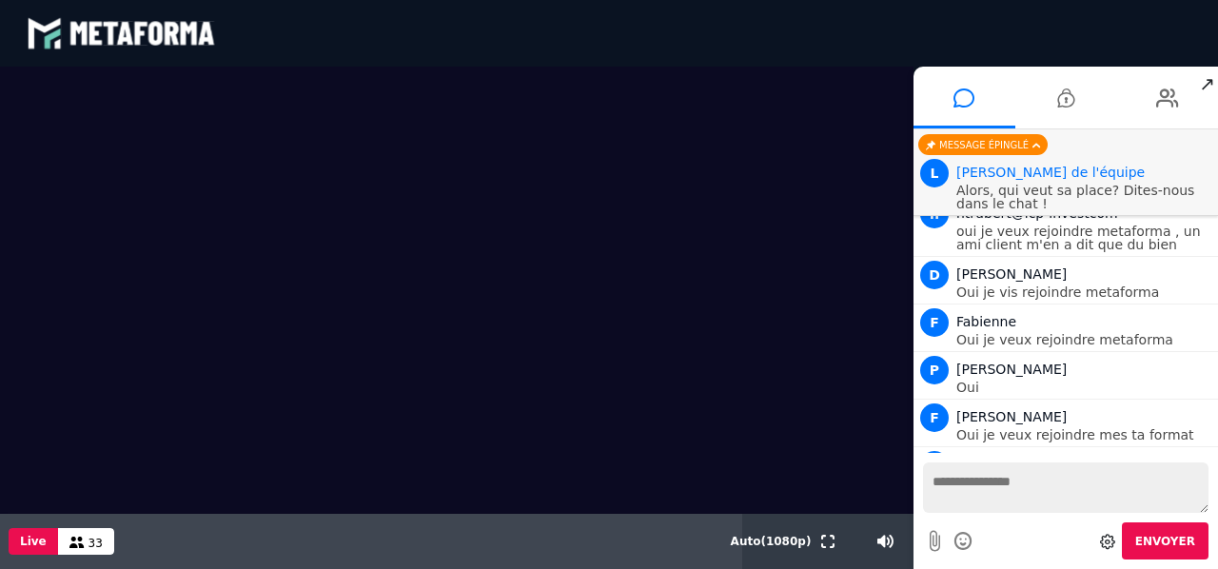
click at [1214, 461] on div "Votre message est en attente de modération Envoyer" at bounding box center [1065, 511] width 304 height 116
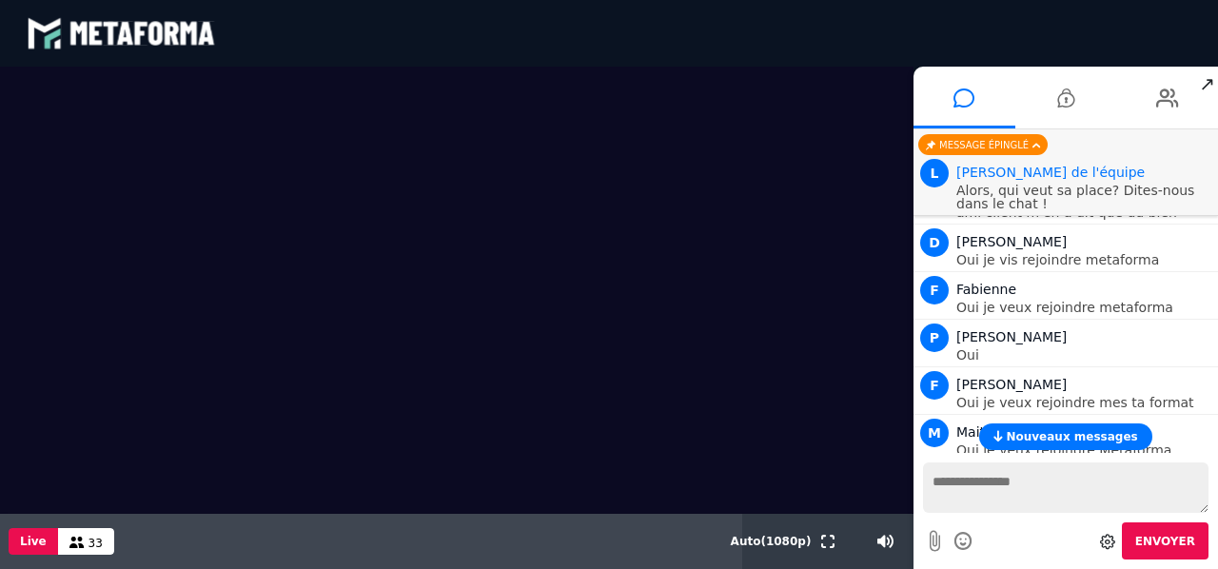
scroll to position [3168, 0]
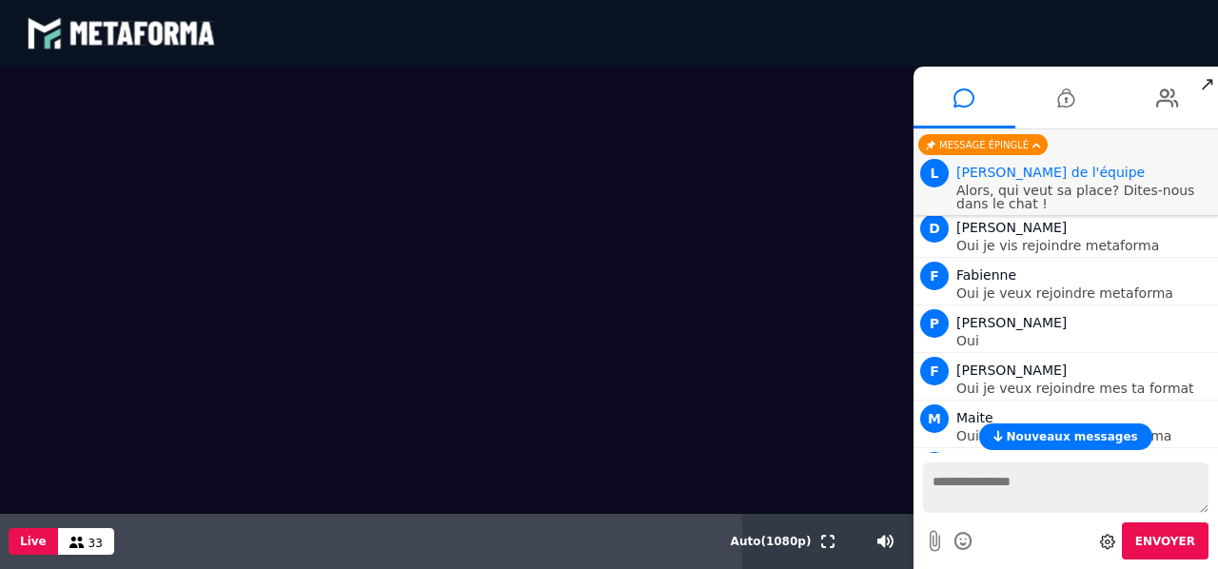
click at [1214, 461] on div "Votre message est en attente de modération Envoyer" at bounding box center [1065, 511] width 304 height 116
click at [1214, 481] on div "Votre message est en attente de modération Envoyer" at bounding box center [1065, 511] width 304 height 116
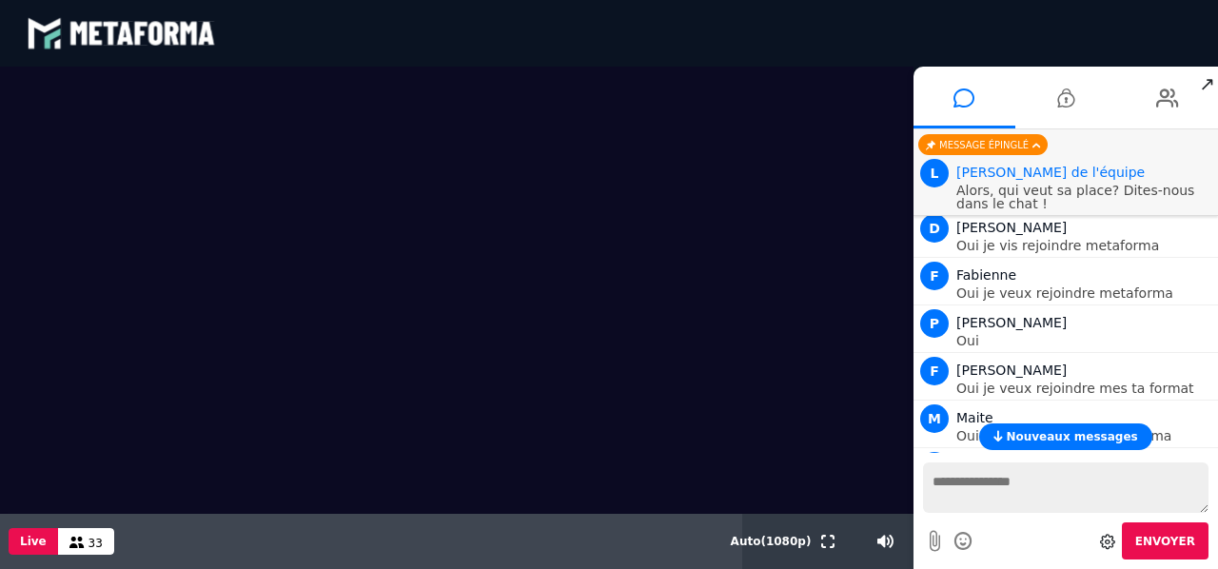
click at [1108, 446] on button "Nouveaux messages" at bounding box center [1065, 436] width 172 height 27
click at [1108, 524] on p "oui" at bounding box center [1084, 530] width 257 height 13
click at [1214, 456] on div "Votre message est en attente de modération Envoyer" at bounding box center [1065, 511] width 304 height 116
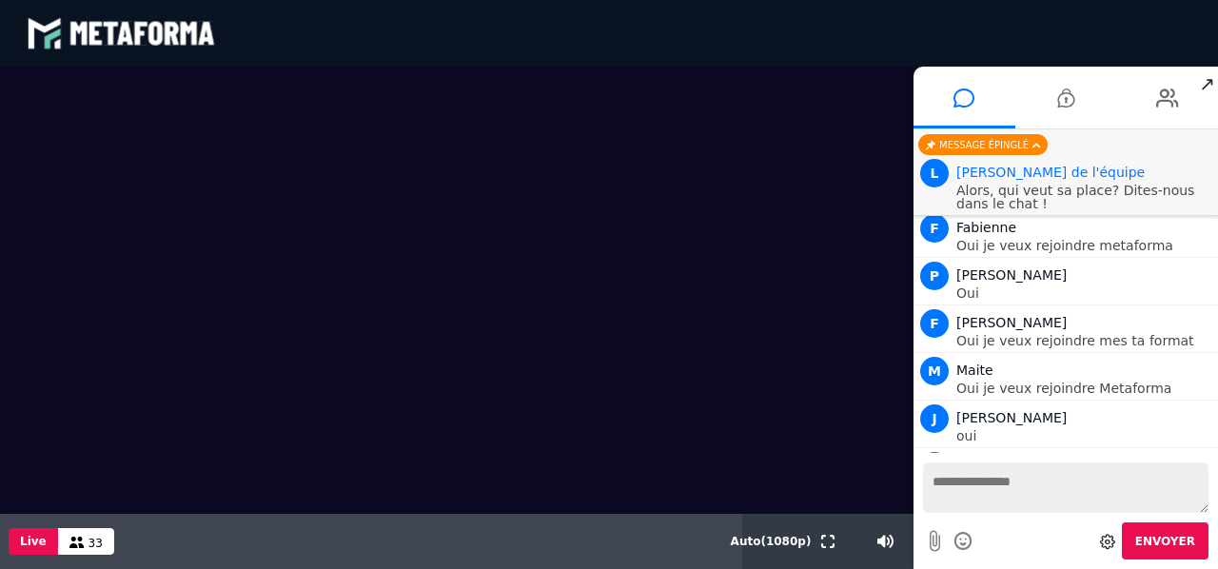
scroll to position [3263, 0]
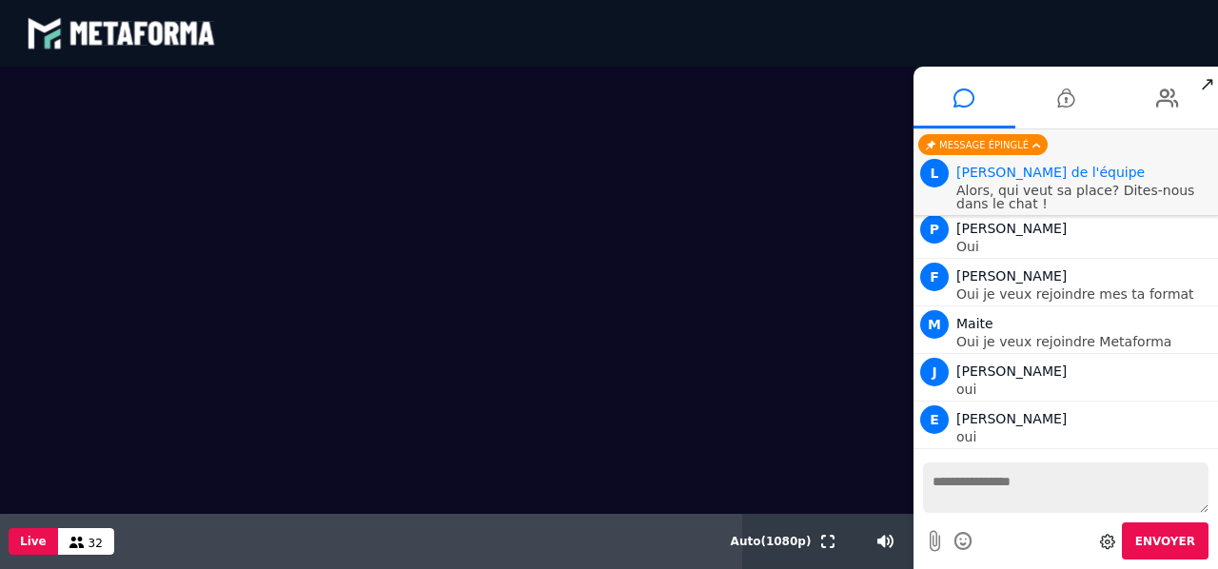
click at [1217, 482] on div "Votre message est en attente de modération Envoyer" at bounding box center [1065, 511] width 304 height 116
click at [1210, 468] on div "Votre message est en attente de modération Envoyer" at bounding box center [1065, 511] width 304 height 116
click at [1210, 482] on div "Votre message est en attente de modération Envoyer" at bounding box center [1065, 511] width 304 height 116
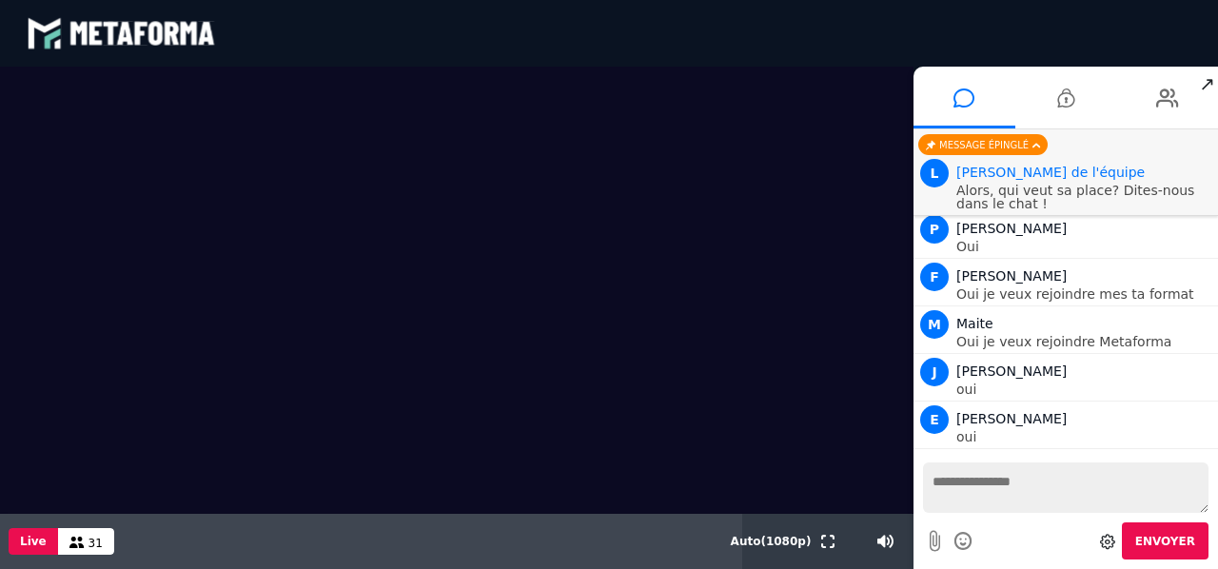
click at [1217, 458] on div "Votre message est en attente de modération Envoyer" at bounding box center [1065, 511] width 304 height 116
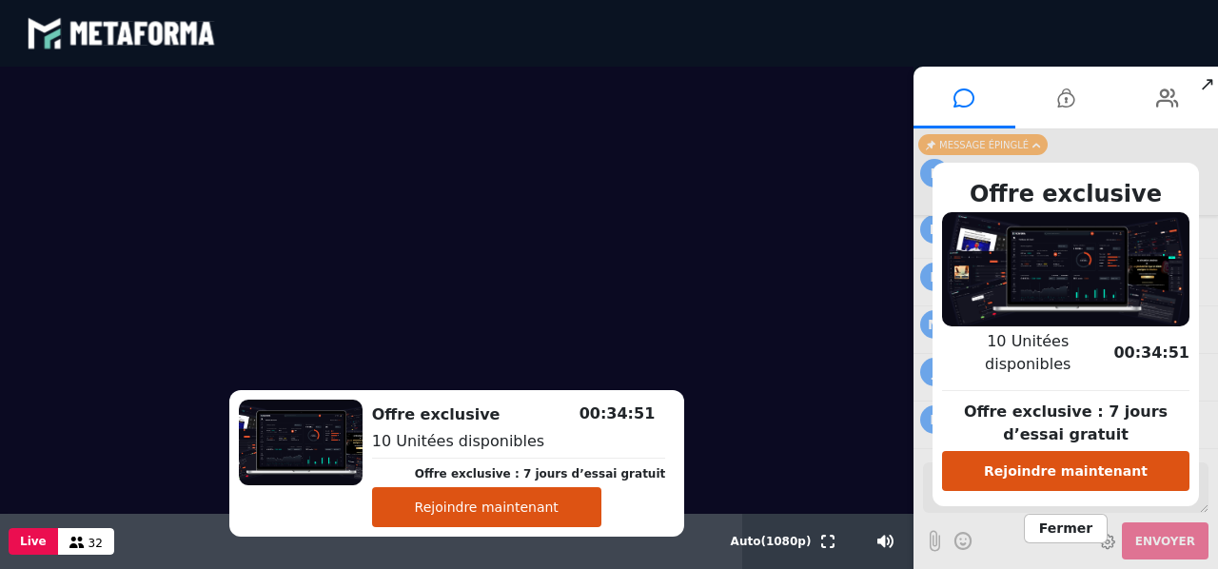
click at [1086, 461] on button "Rejoindre maintenant" at bounding box center [1065, 471] width 247 height 40
click at [590, 513] on button "Rejoindre maintenant" at bounding box center [486, 507] width 229 height 40
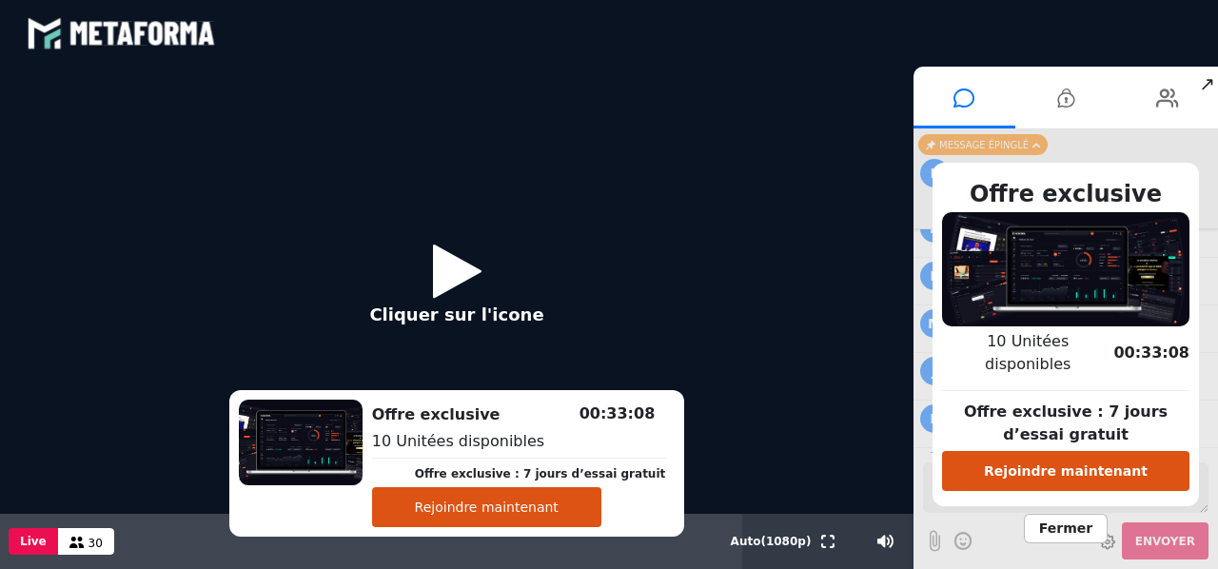
click at [447, 285] on icon at bounding box center [457, 271] width 49 height 62
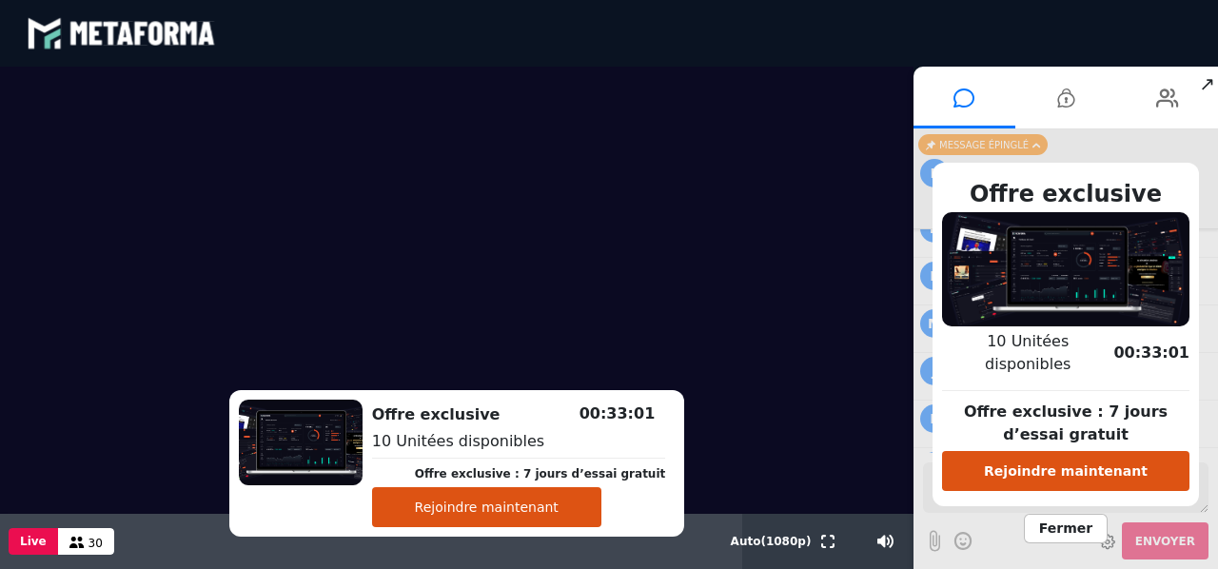
click at [1062, 514] on span "Fermer" at bounding box center [1065, 528] width 84 height 29
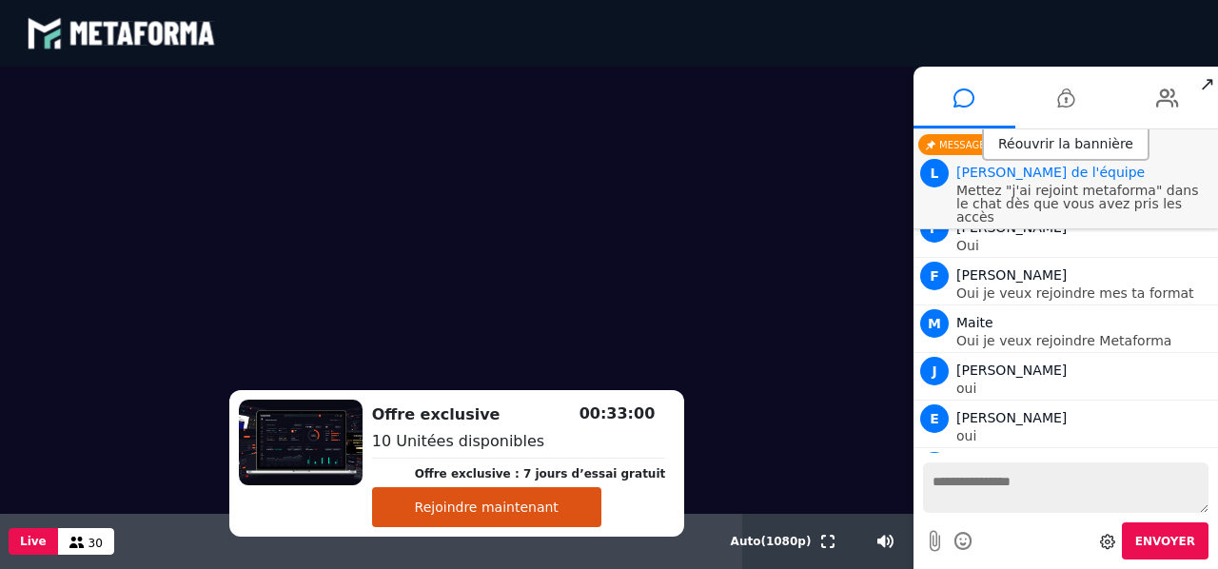
click at [999, 486] on textarea at bounding box center [1065, 487] width 285 height 50
type textarea "*"
type textarea "**********"
click at [561, 505] on button "Rejoindre maintenant" at bounding box center [486, 507] width 229 height 40
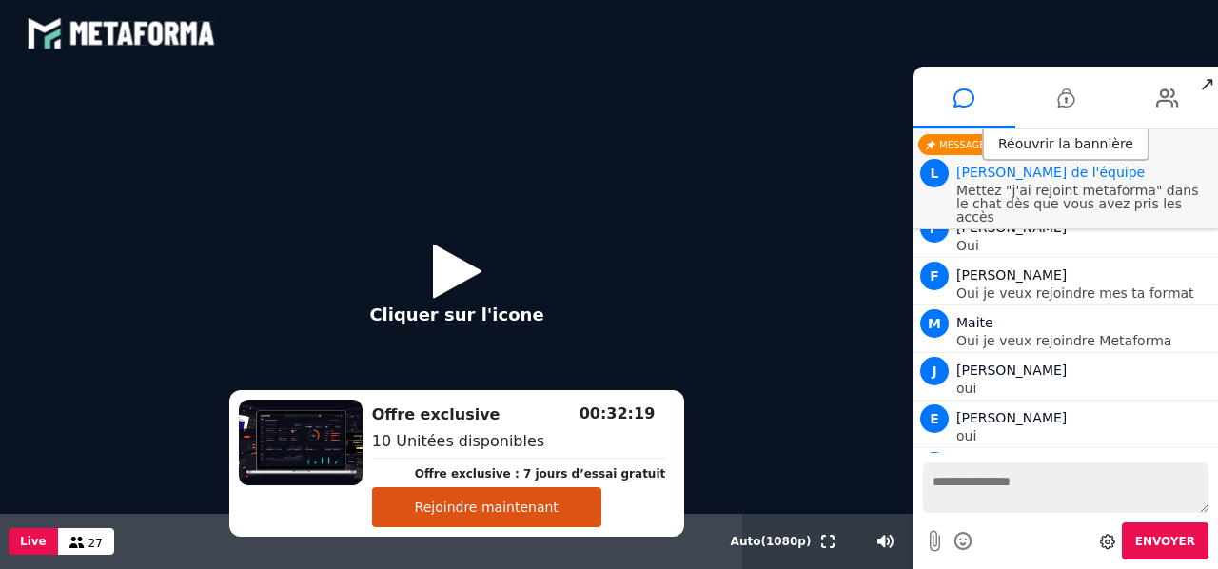
click at [484, 265] on button "Cliquer sur l'icone" at bounding box center [456, 290] width 212 height 123
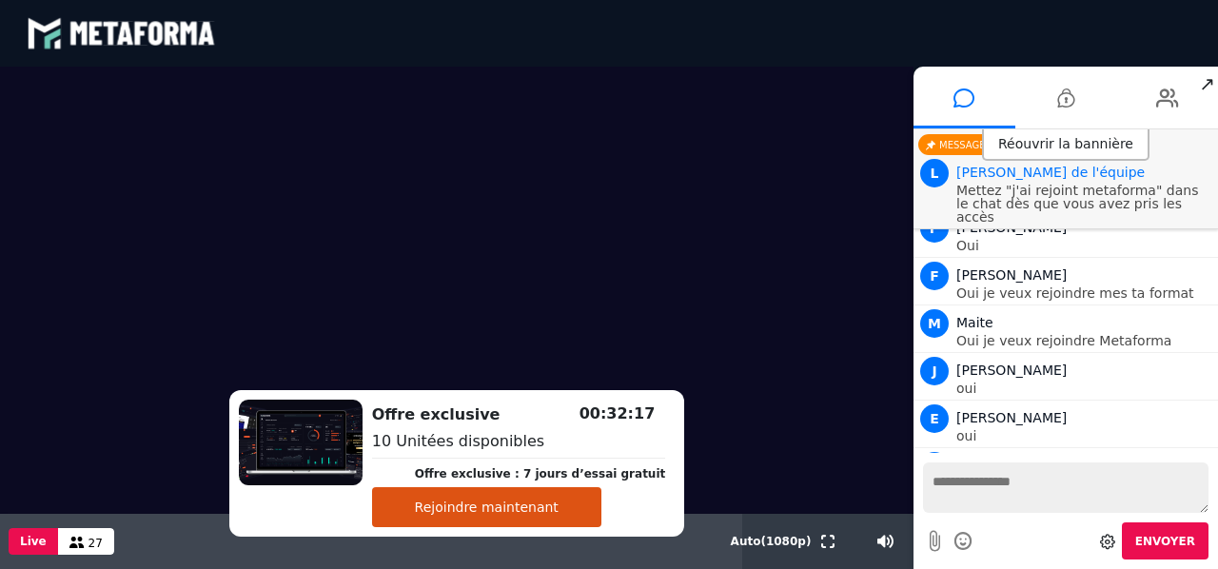
drag, startPoint x: 565, startPoint y: 490, endPoint x: 572, endPoint y: 509, distance: 20.2
click at [572, 509] on button "Rejoindre maintenant" at bounding box center [486, 507] width 229 height 40
click at [572, 509] on iframe at bounding box center [609, 284] width 1218 height 569
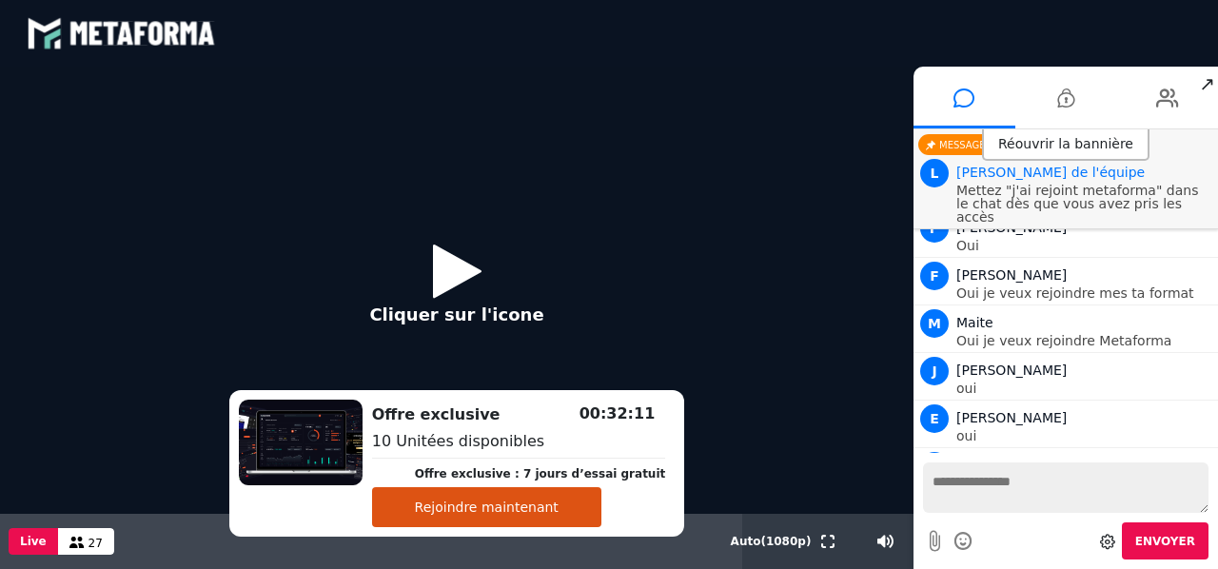
click at [568, 504] on button "Rejoindre maintenant" at bounding box center [486, 507] width 229 height 40
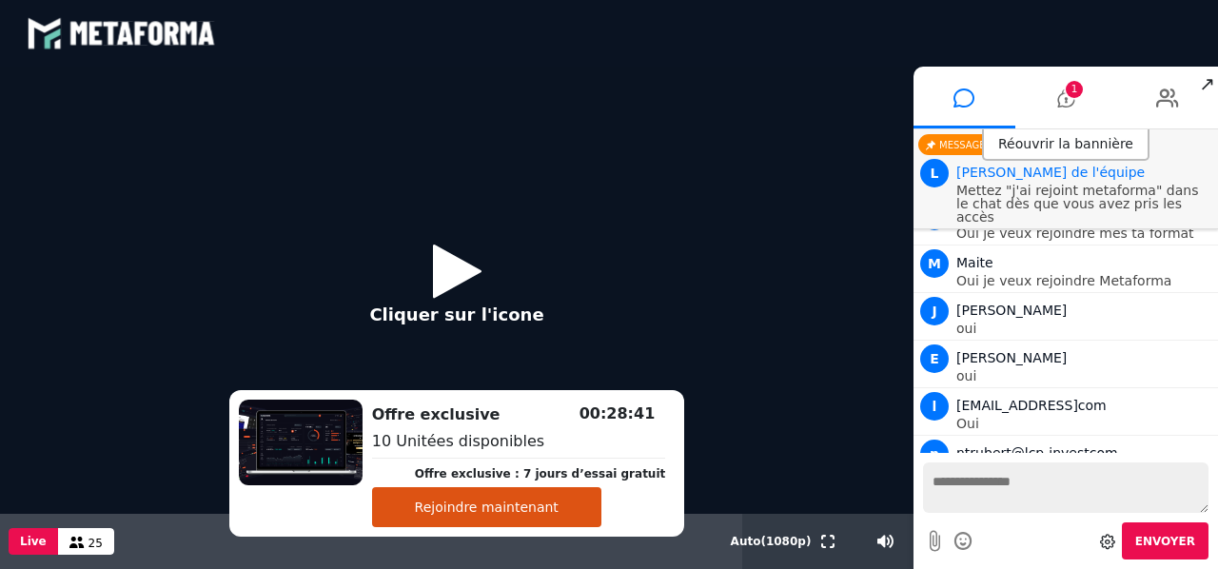
click at [466, 280] on icon at bounding box center [457, 271] width 49 height 62
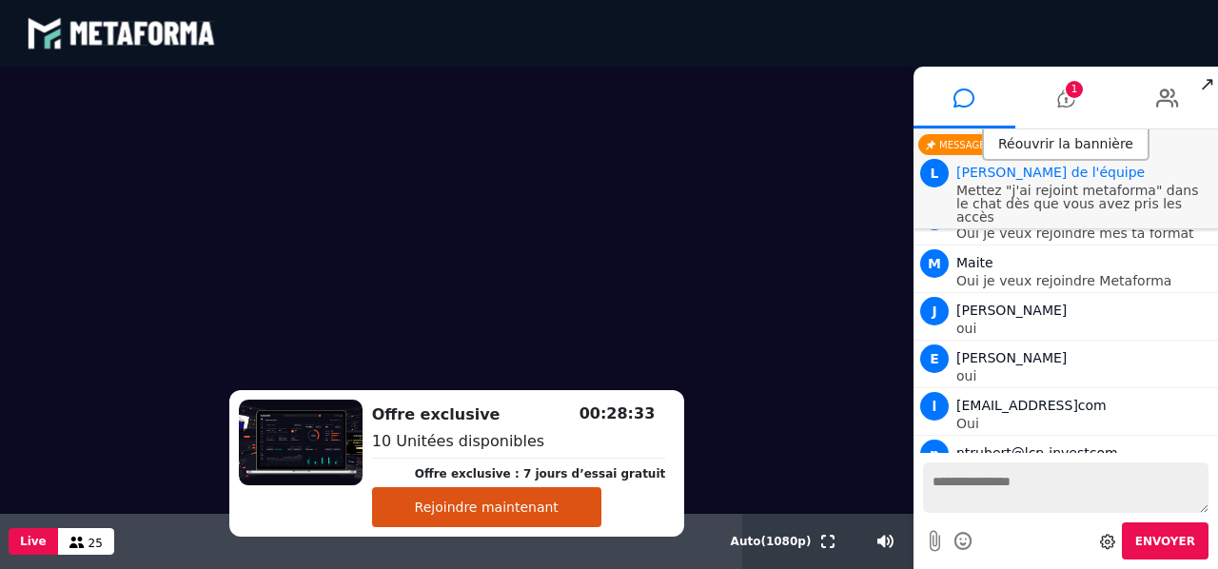
click at [1217, 480] on div "Votre message est en attente de modération Envoyer" at bounding box center [1065, 511] width 304 height 116
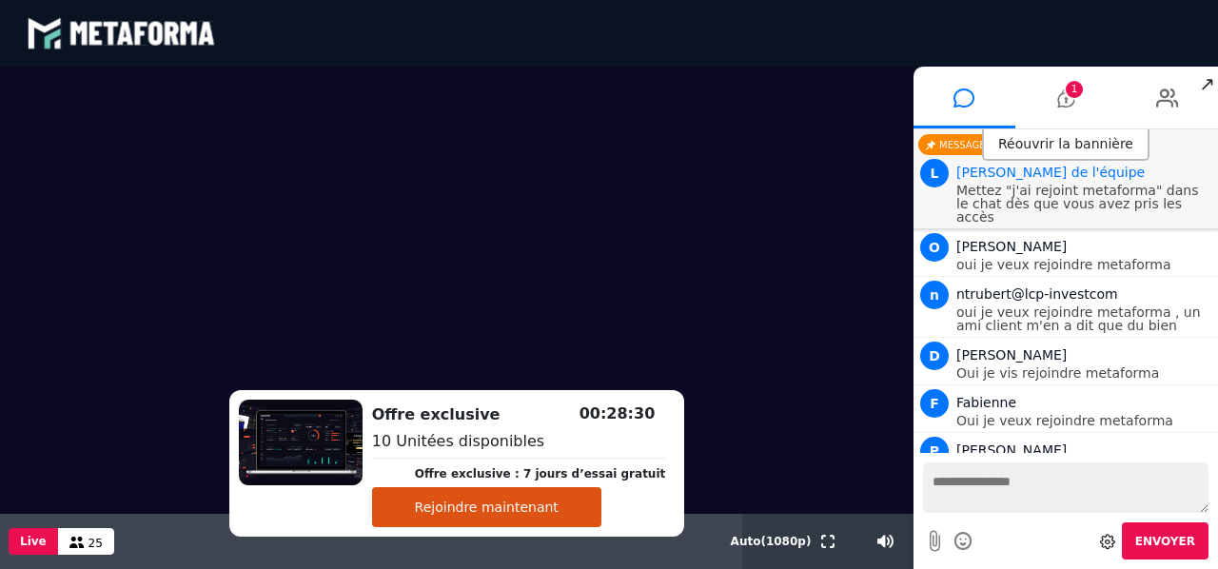
scroll to position [2758, 0]
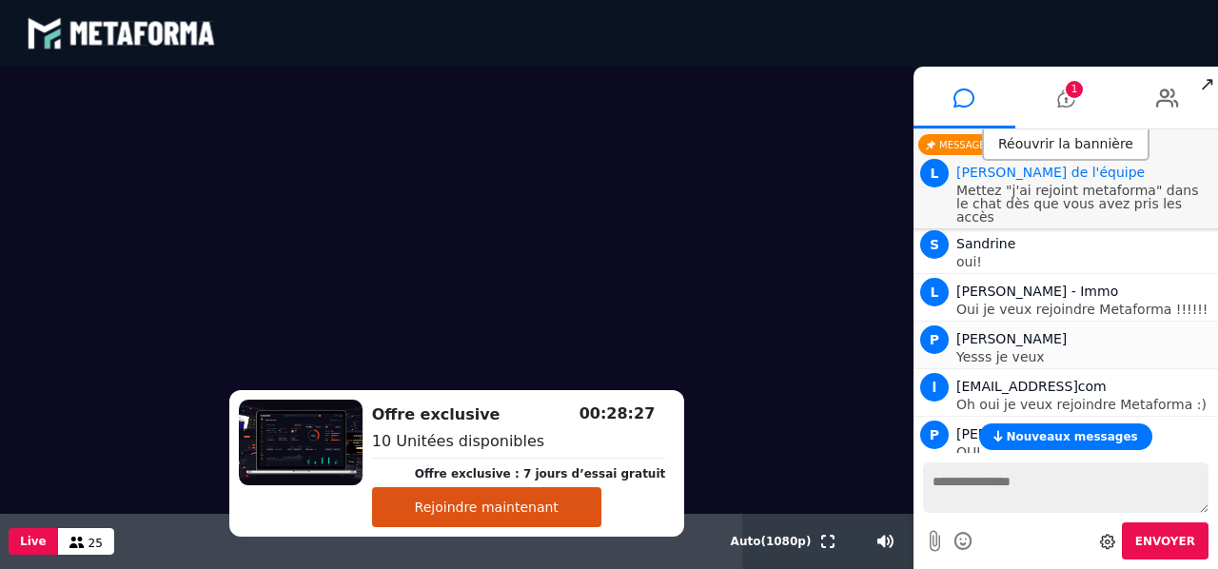
click at [1211, 321] on li "P Perez Yesss je veux" at bounding box center [1065, 345] width 304 height 48
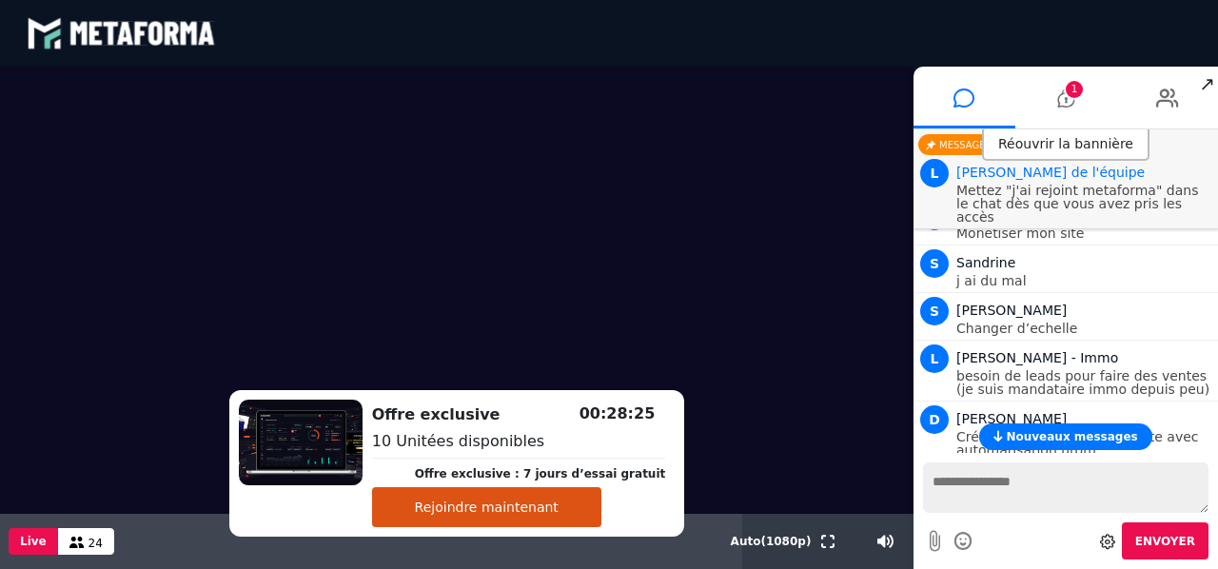
click at [1216, 445] on div "Nouveaux messages" at bounding box center [1065, 436] width 304 height 27
drag, startPoint x: 1216, startPoint y: 445, endPoint x: 1216, endPoint y: 424, distance: 20.9
click at [1216, 424] on div "Nouveaux messages" at bounding box center [1065, 436] width 304 height 27
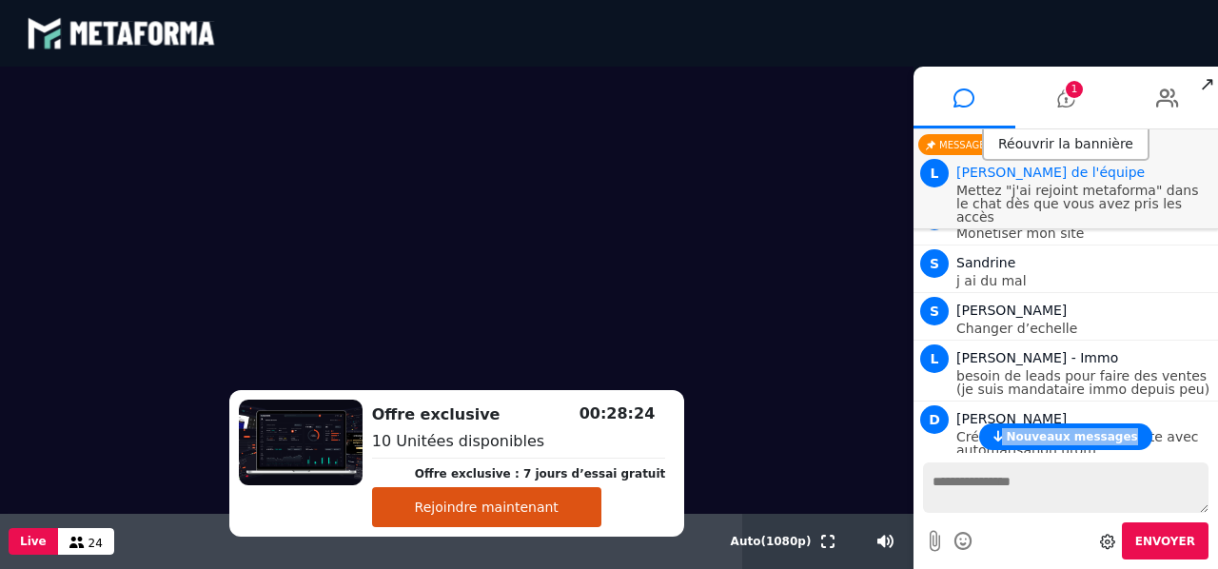
click at [1216, 424] on div "Nouveaux messages" at bounding box center [1065, 436] width 304 height 27
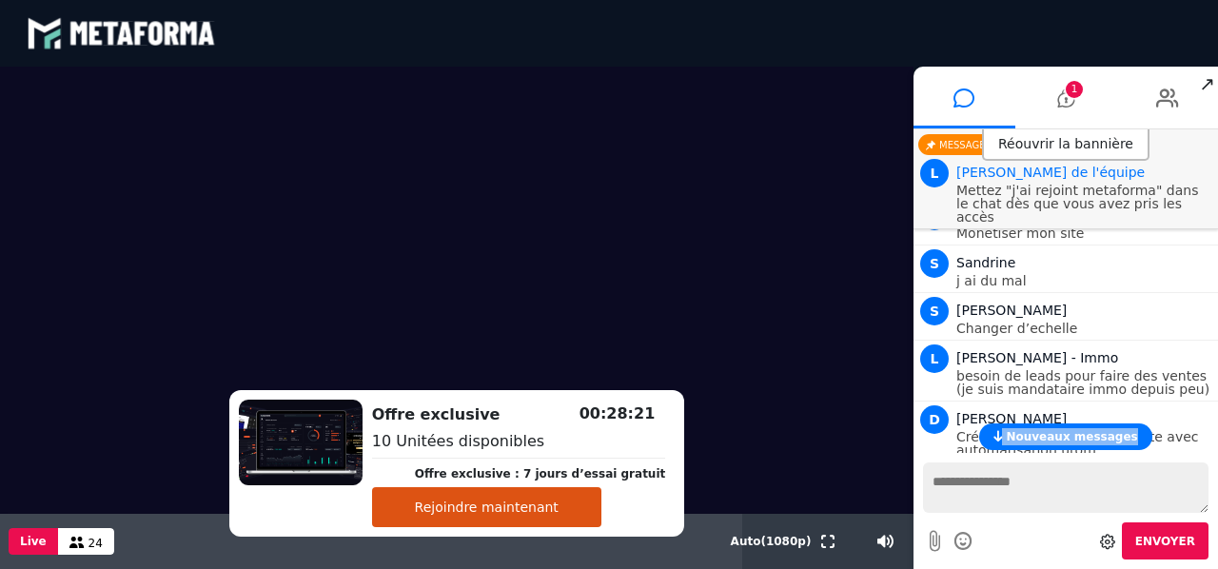
click at [1109, 440] on span "Nouveaux messages" at bounding box center [1070, 436] width 131 height 13
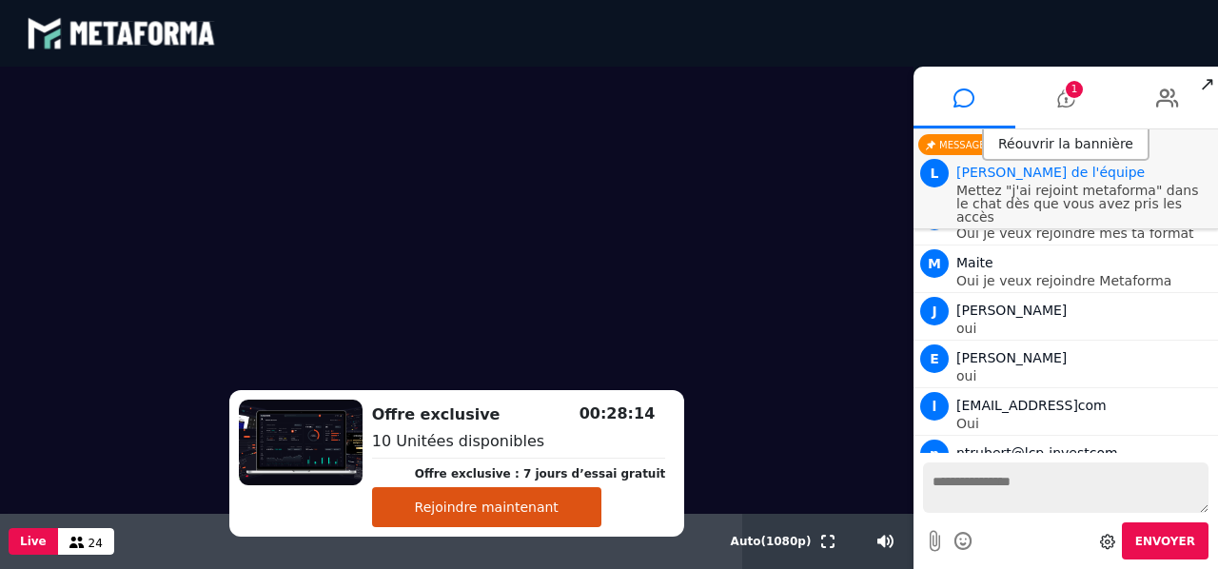
click at [519, 502] on button "Rejoindre maintenant" at bounding box center [486, 507] width 229 height 40
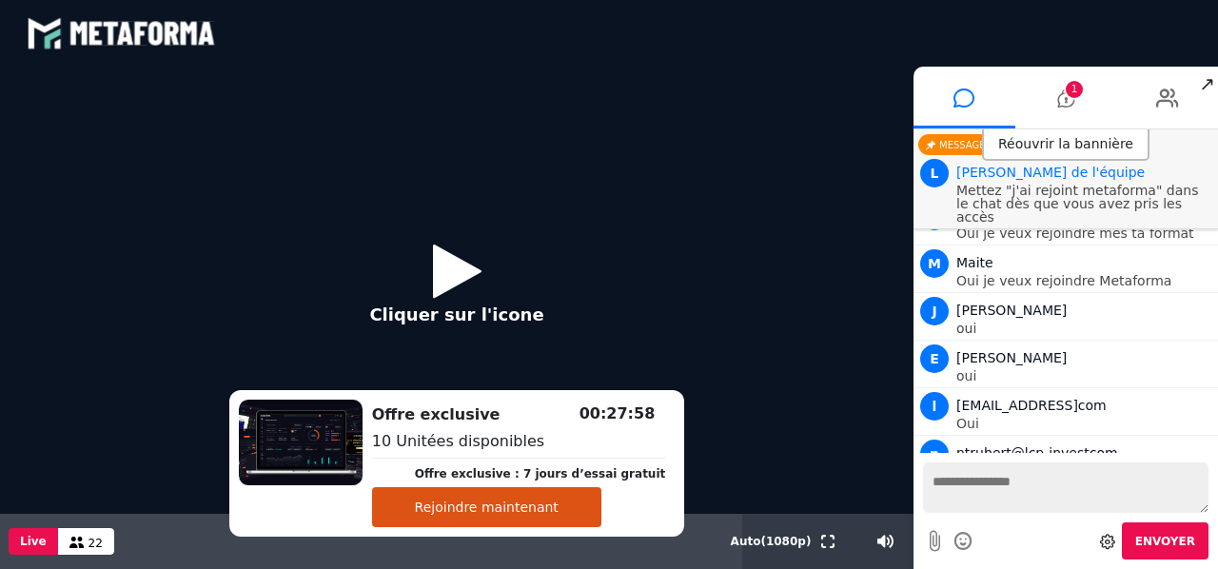
click at [588, 504] on button "Rejoindre maintenant" at bounding box center [486, 507] width 229 height 40
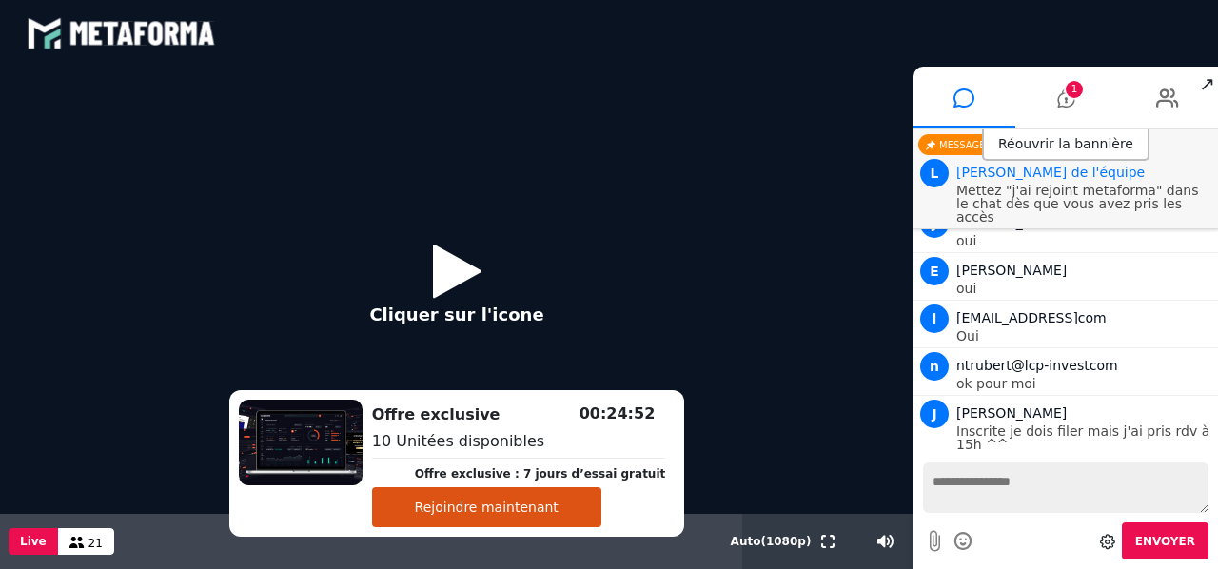
scroll to position [3458, 0]
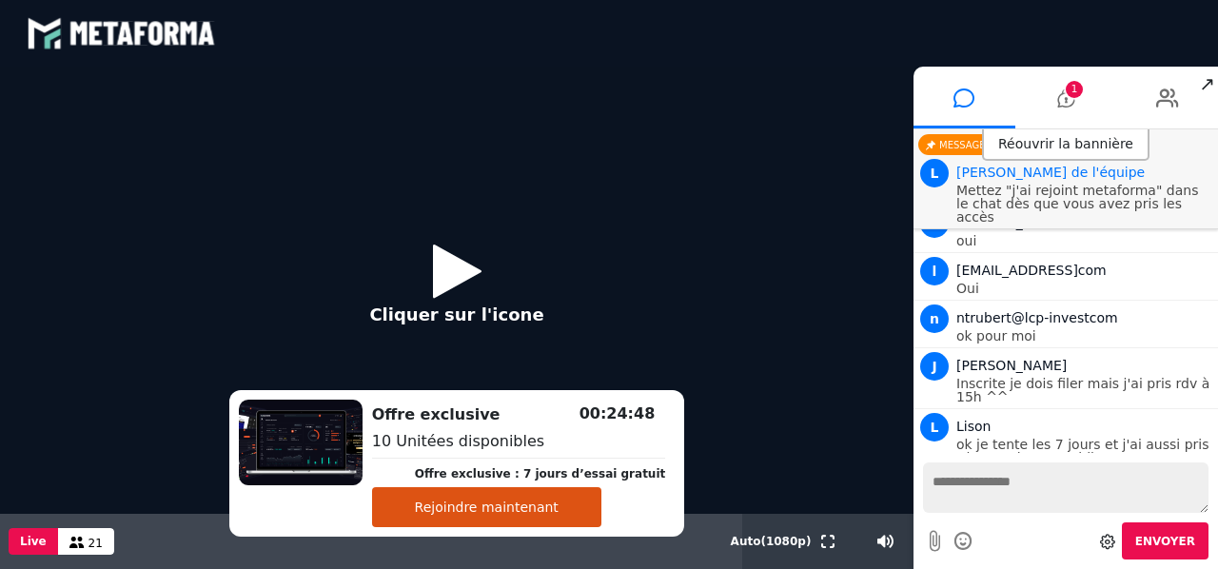
click at [1003, 478] on textarea at bounding box center [1065, 487] width 285 height 50
type textarea "**********"
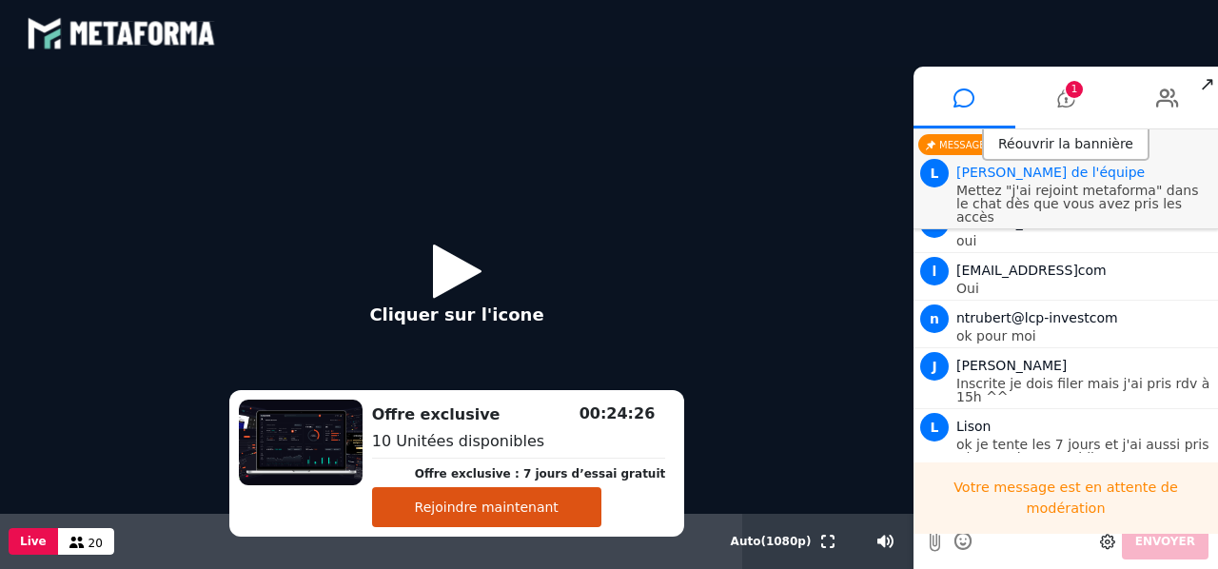
click at [1217, 463] on div "Votre message est en attente de modération" at bounding box center [1065, 497] width 304 height 71
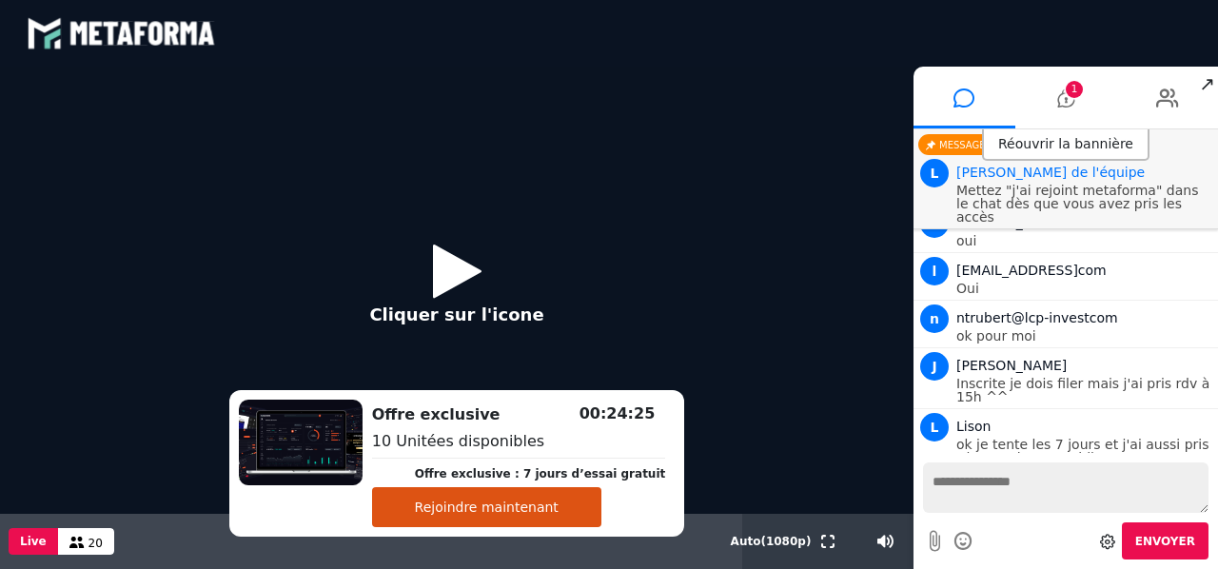
click at [1208, 461] on div "Votre message est en attente de modération Envoyer" at bounding box center [1065, 511] width 304 height 116
click at [1216, 478] on div "Votre message est en attente de modération Envoyer" at bounding box center [1065, 511] width 304 height 116
click at [1067, 95] on span "1" at bounding box center [1073, 89] width 17 height 17
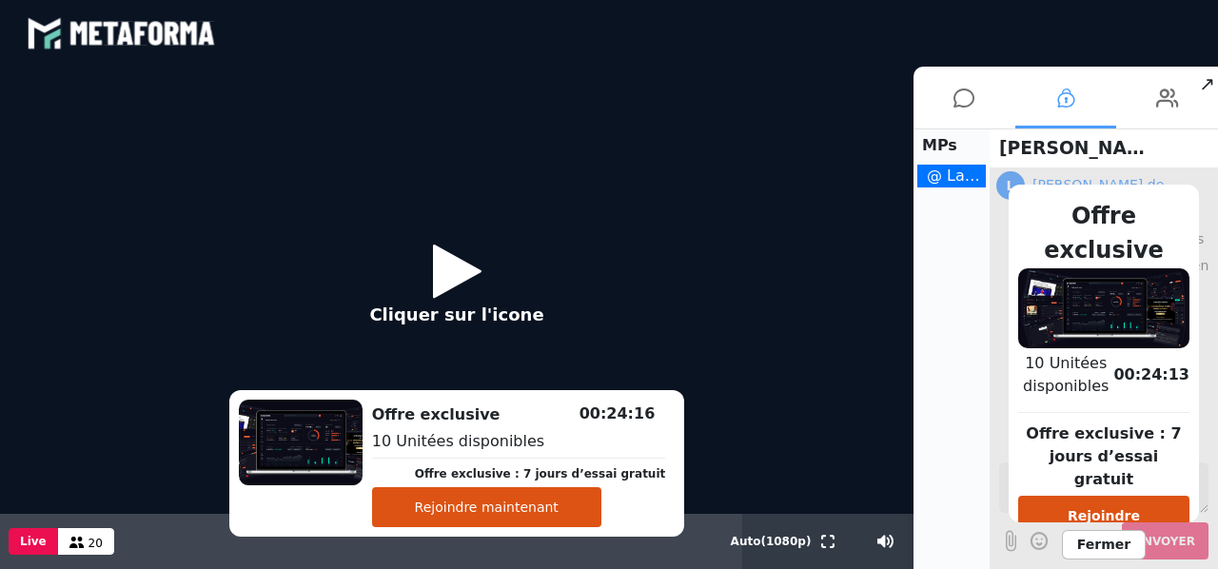
click at [947, 283] on div "MPs @ Lara de l'équipe" at bounding box center [951, 348] width 76 height 439
click at [1106, 533] on span "Fermer" at bounding box center [1104, 544] width 84 height 29
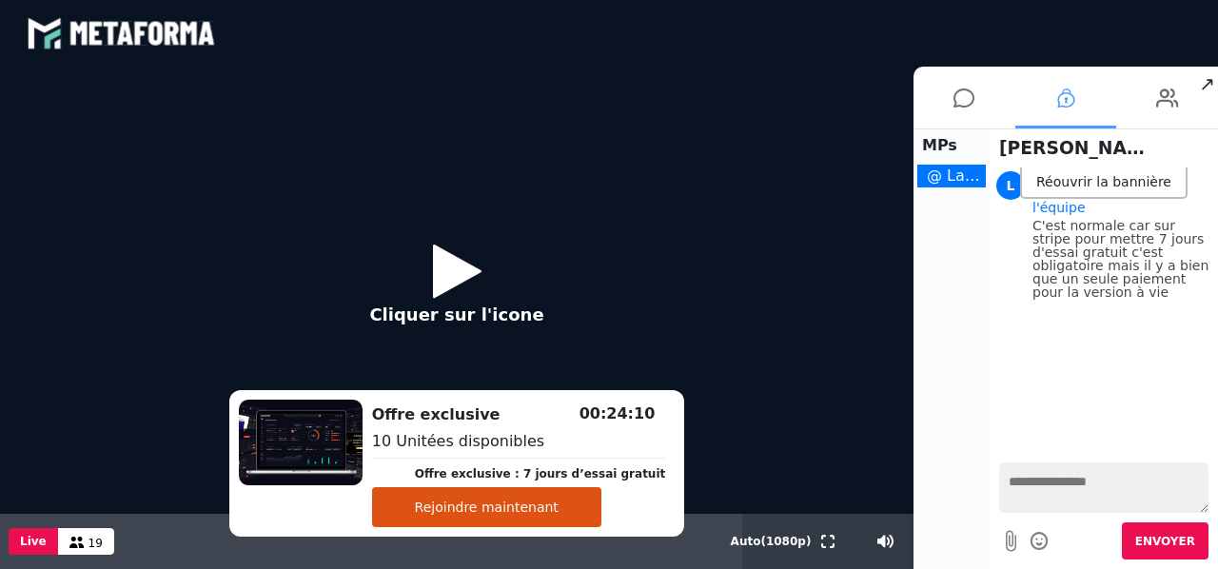
click at [1145, 296] on div "Nouveaux messages L Lara de l'équipe C'est normale car sur stripe pour mettre 7…" at bounding box center [1103, 309] width 228 height 285
click at [1060, 482] on textarea at bounding box center [1103, 487] width 209 height 50
type textarea "**********"
click at [969, 104] on icon at bounding box center [963, 98] width 21 height 48
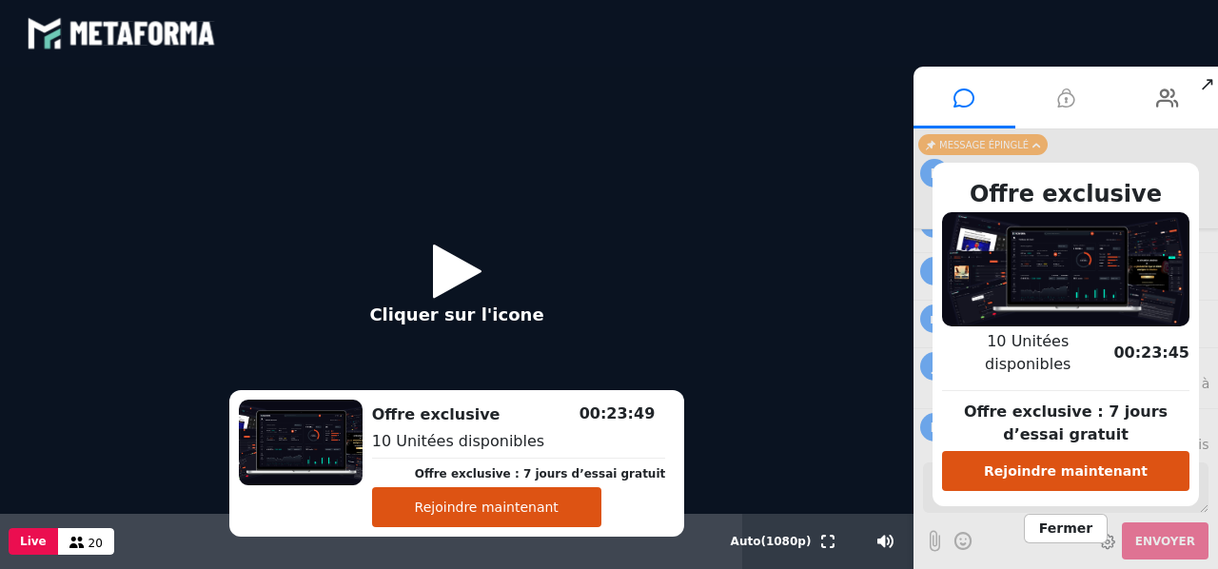
click at [1118, 466] on button "Rejoindre maintenant" at bounding box center [1065, 471] width 247 height 40
click at [575, 516] on button "Rejoindre maintenant" at bounding box center [486, 507] width 229 height 40
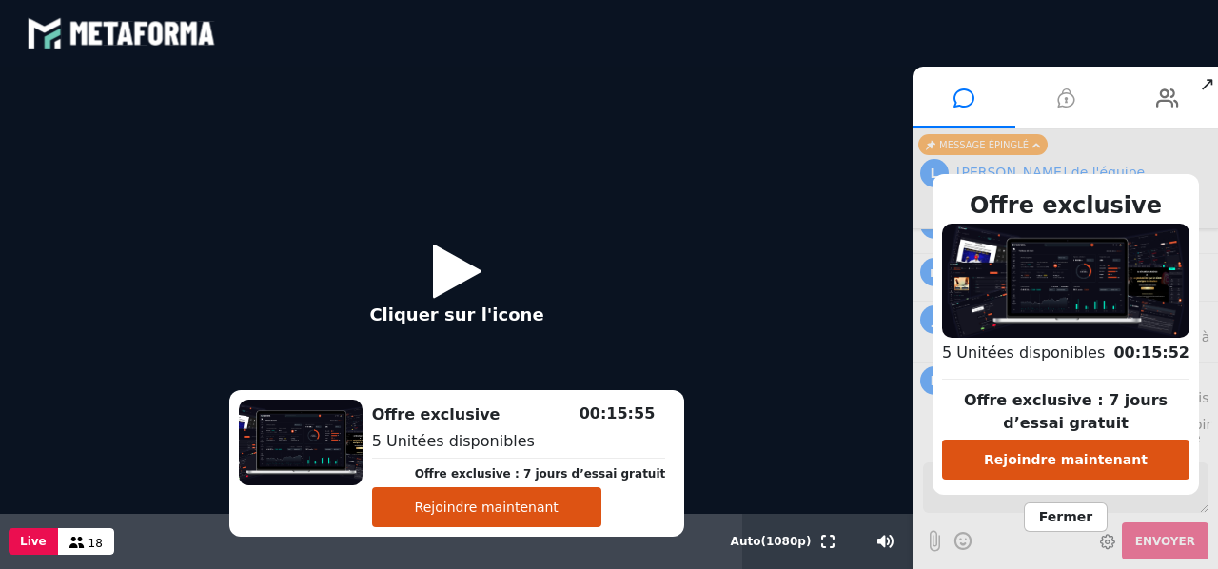
scroll to position [3553, 0]
click at [1079, 516] on span "Fermer" at bounding box center [1065, 516] width 84 height 29
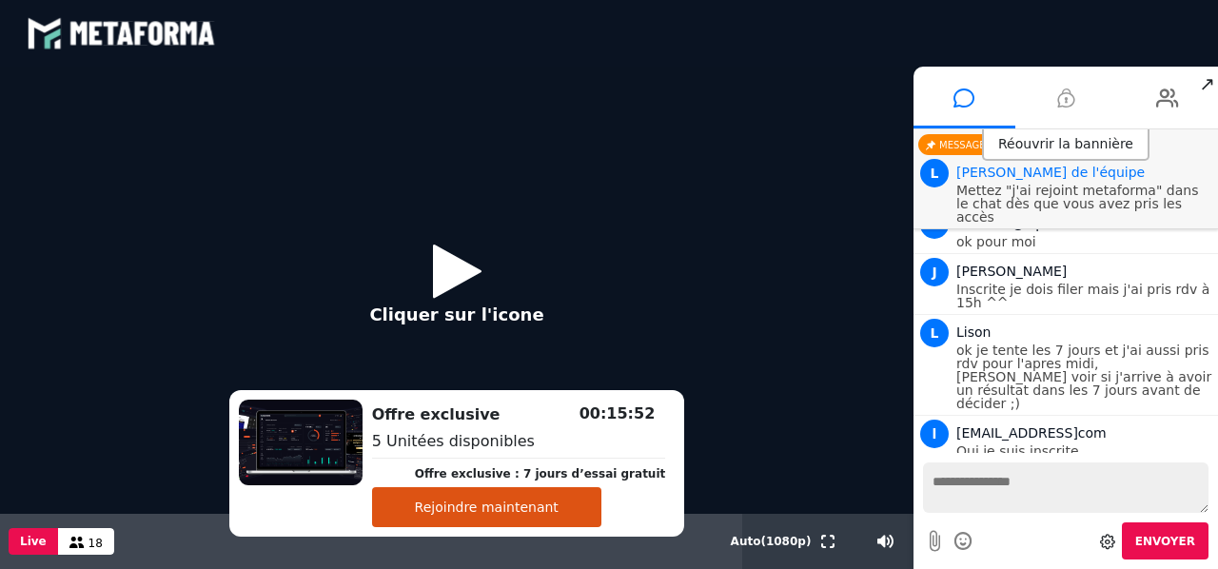
click at [986, 485] on textarea at bounding box center [1065, 487] width 285 height 50
type textarea "**********"
click at [583, 503] on button "Rejoindre maintenant" at bounding box center [486, 507] width 229 height 40
click at [1014, 493] on textarea at bounding box center [1065, 487] width 285 height 50
type textarea "**********"
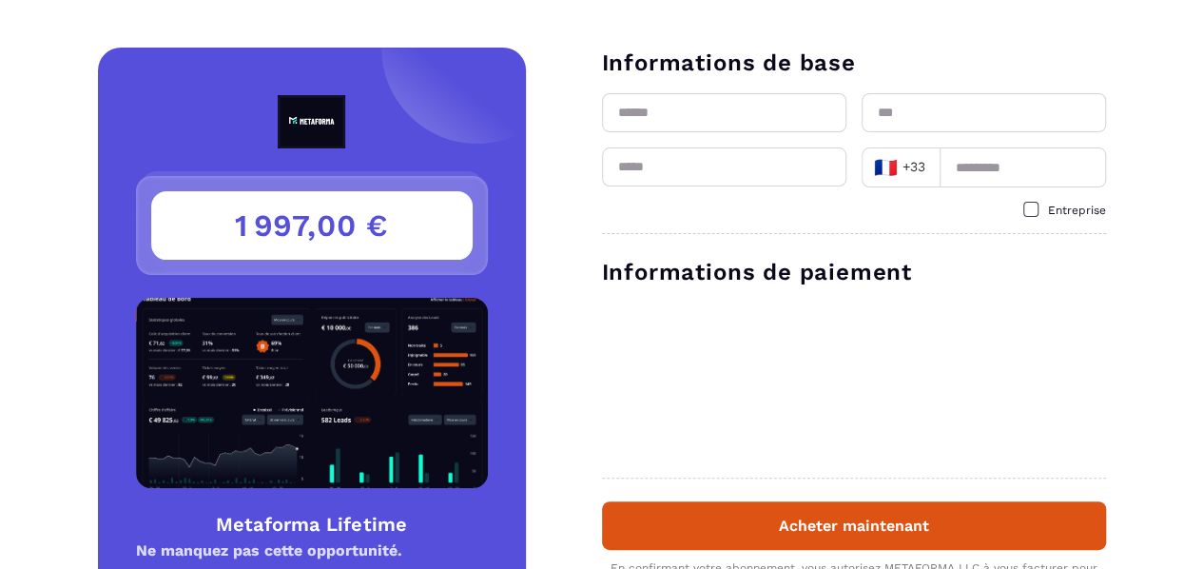
scroll to position [406, 0]
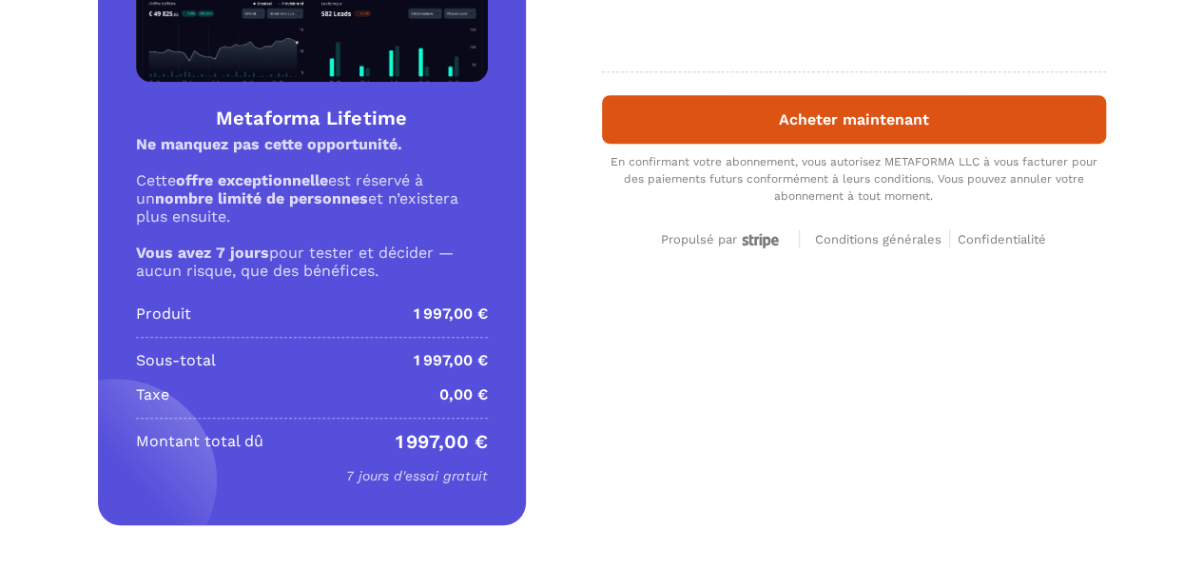
click at [886, 243] on span "Conditions générales" at bounding box center [878, 239] width 127 height 14
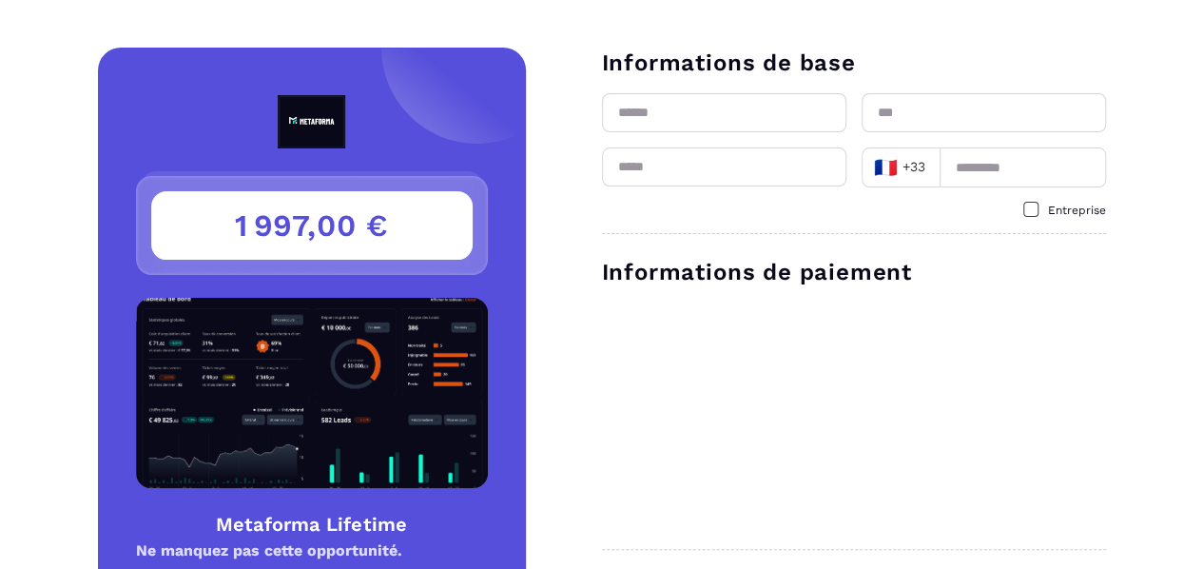
click at [649, 112] on input "text" at bounding box center [724, 112] width 244 height 39
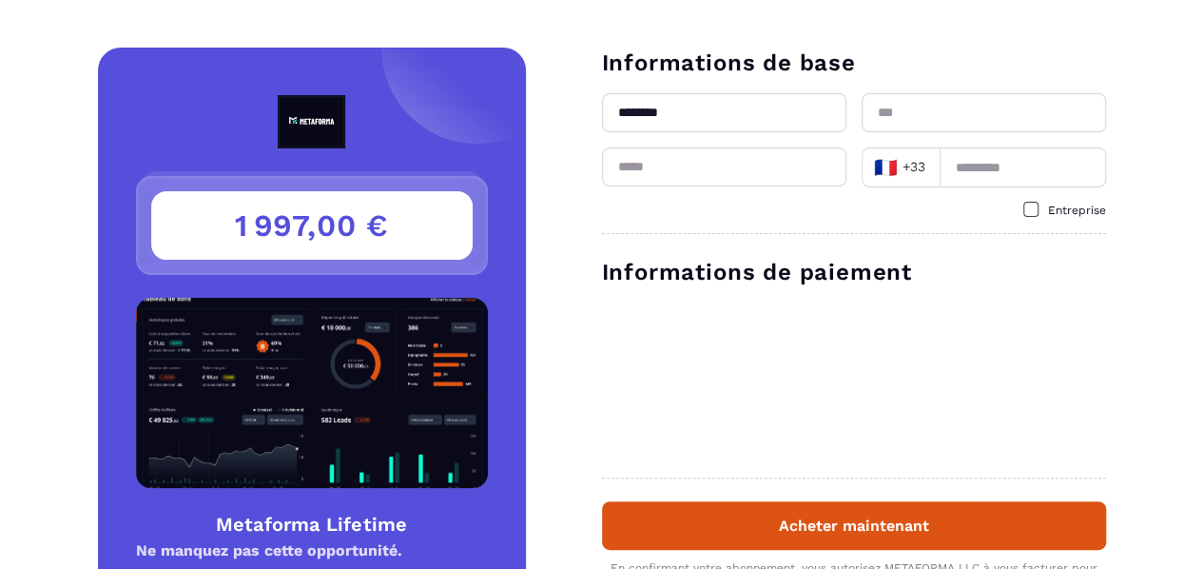
type input "********"
click at [907, 116] on input "text" at bounding box center [984, 112] width 244 height 39
type input "*********"
click at [780, 165] on input "email" at bounding box center [724, 166] width 244 height 39
type input "**********"
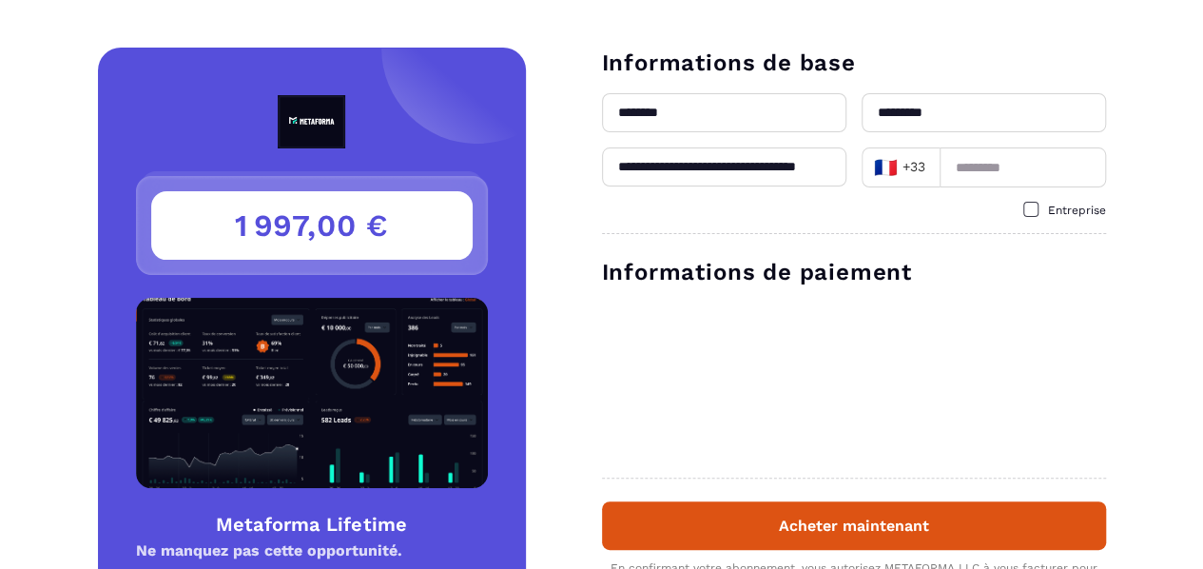
click at [977, 172] on input at bounding box center [1023, 167] width 166 height 40
type input "*"
type input "*********"
click at [717, 111] on input "text" at bounding box center [724, 112] width 244 height 39
type input "********"
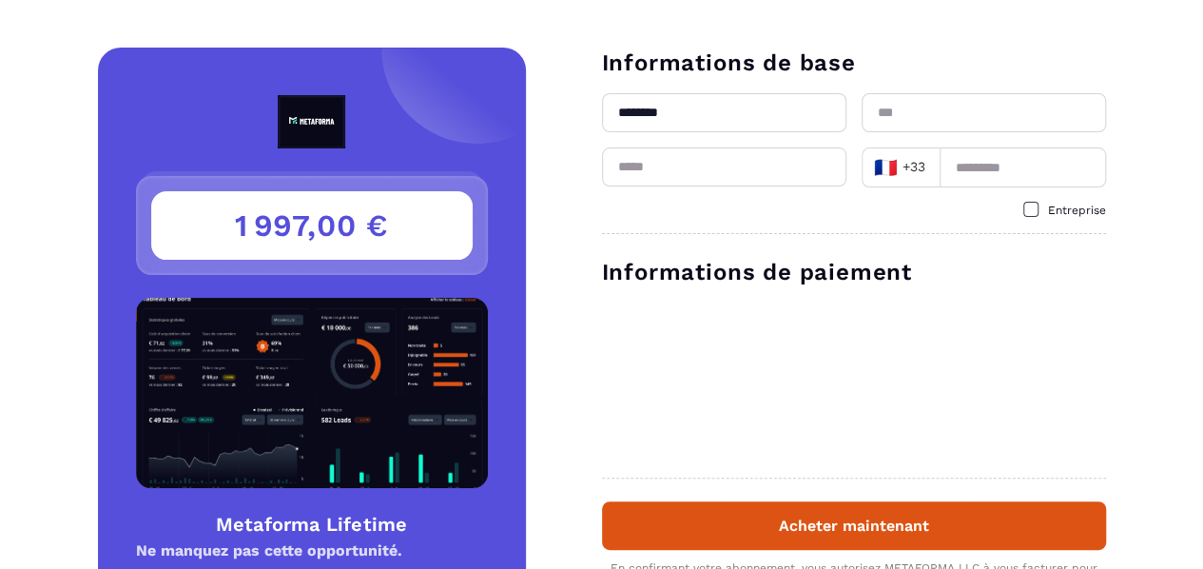
click at [890, 127] on input "text" at bounding box center [984, 112] width 244 height 39
type input "*********"
click at [772, 175] on input "email" at bounding box center [724, 166] width 244 height 39
type input "**********"
click at [985, 168] on input at bounding box center [1023, 167] width 166 height 40
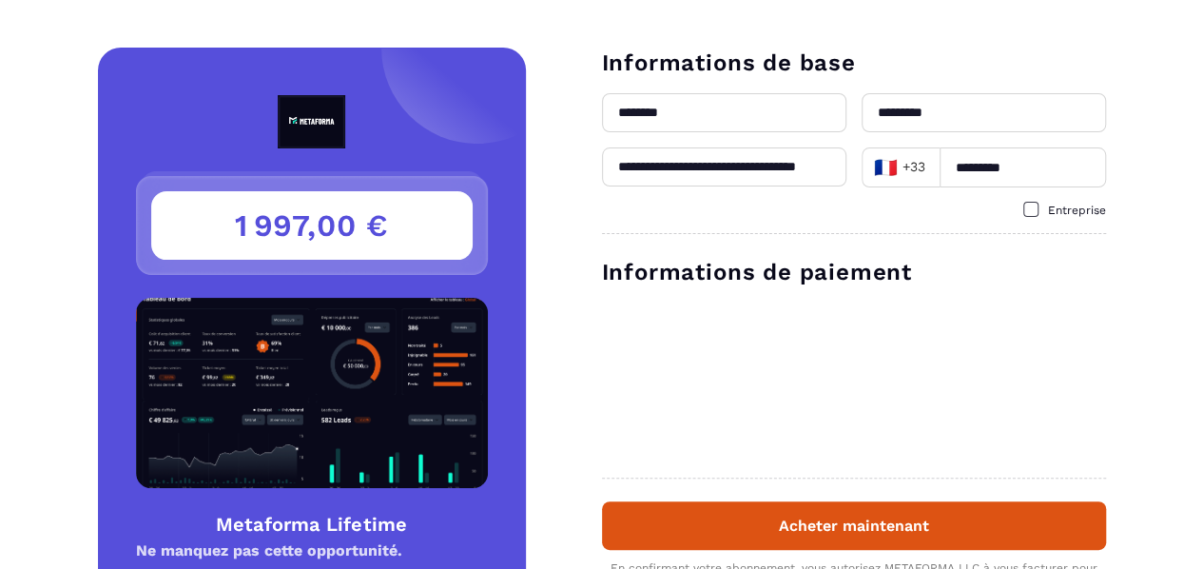
type input "*********"
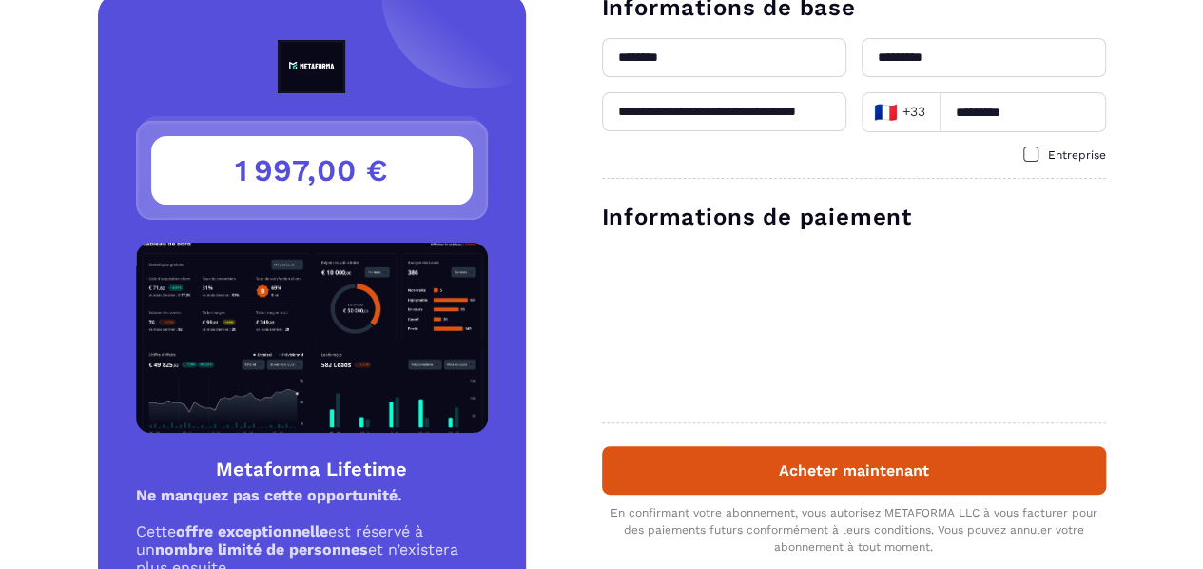
scroll to position [76, 0]
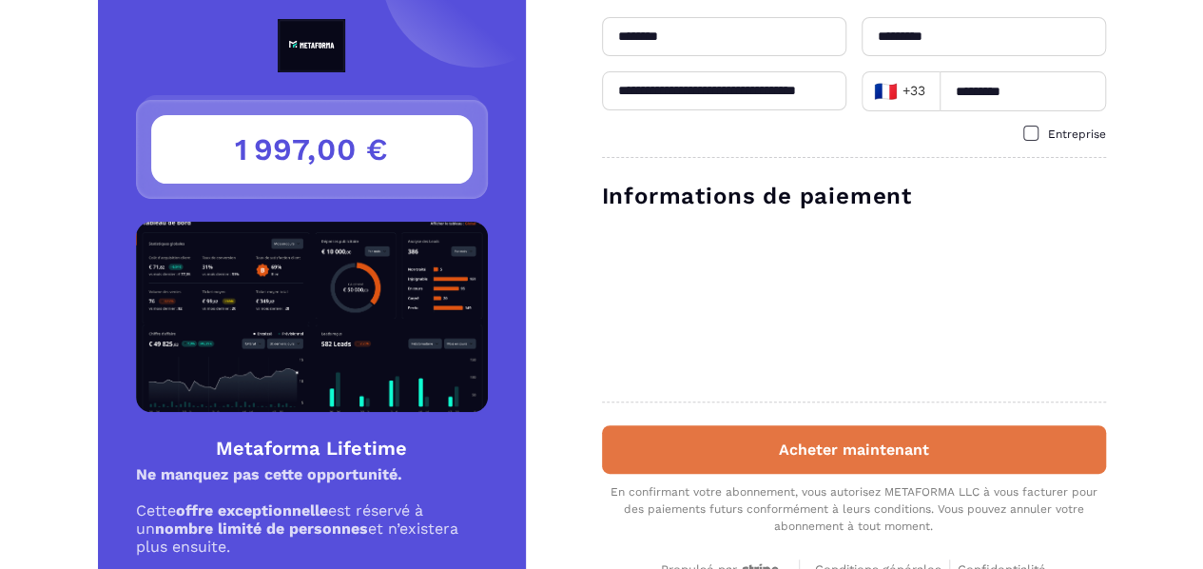
click at [808, 462] on button "Acheter maintenant" at bounding box center [854, 449] width 504 height 49
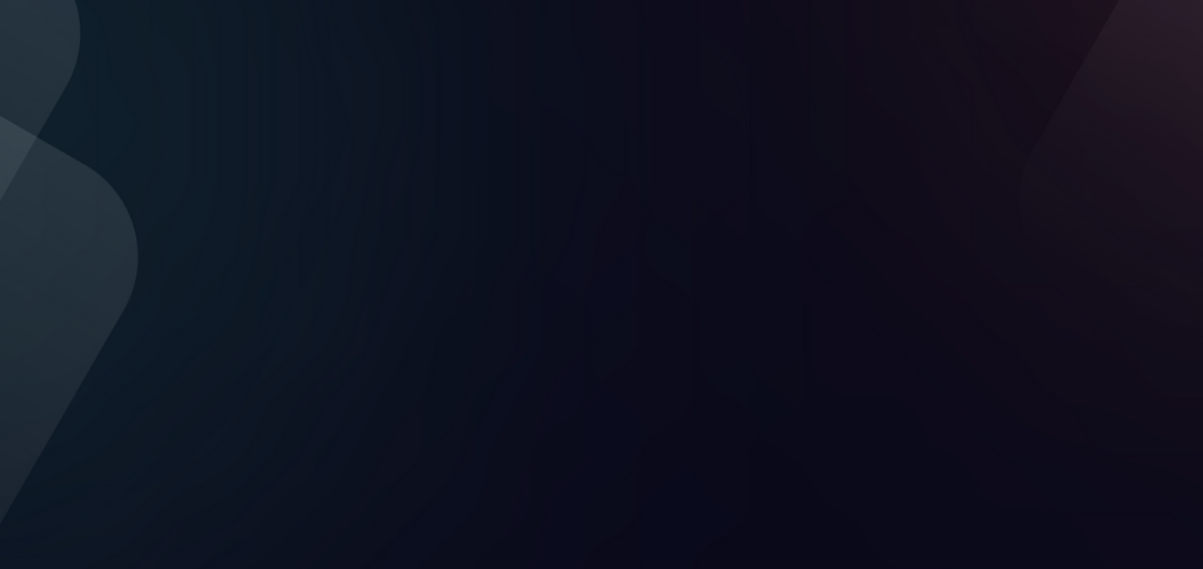
scroll to position [32, 0]
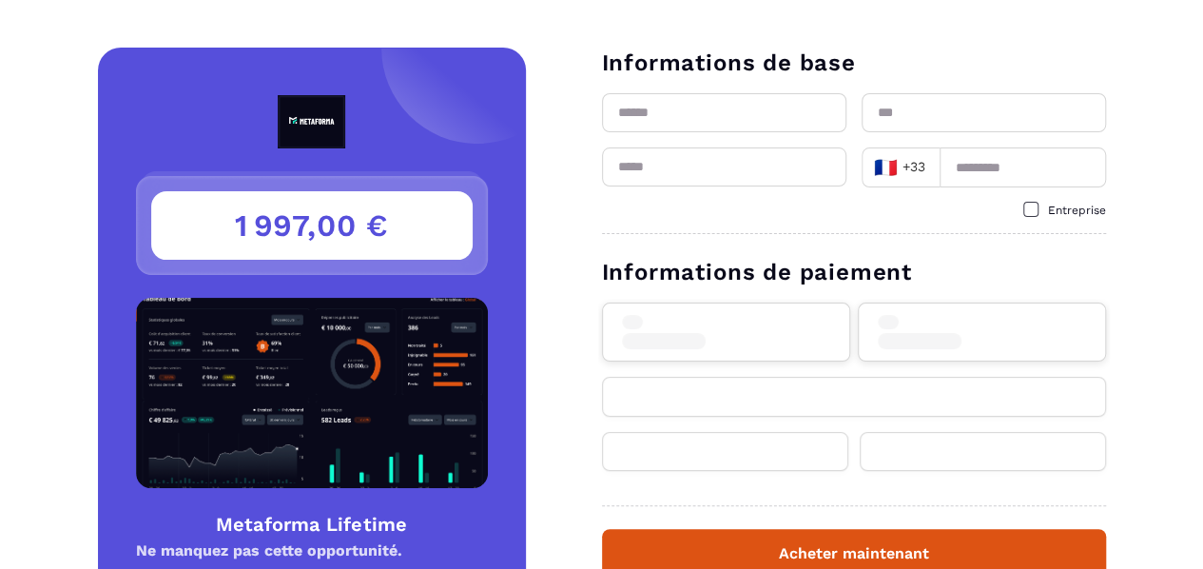
click at [751, 123] on input "text" at bounding box center [724, 112] width 244 height 39
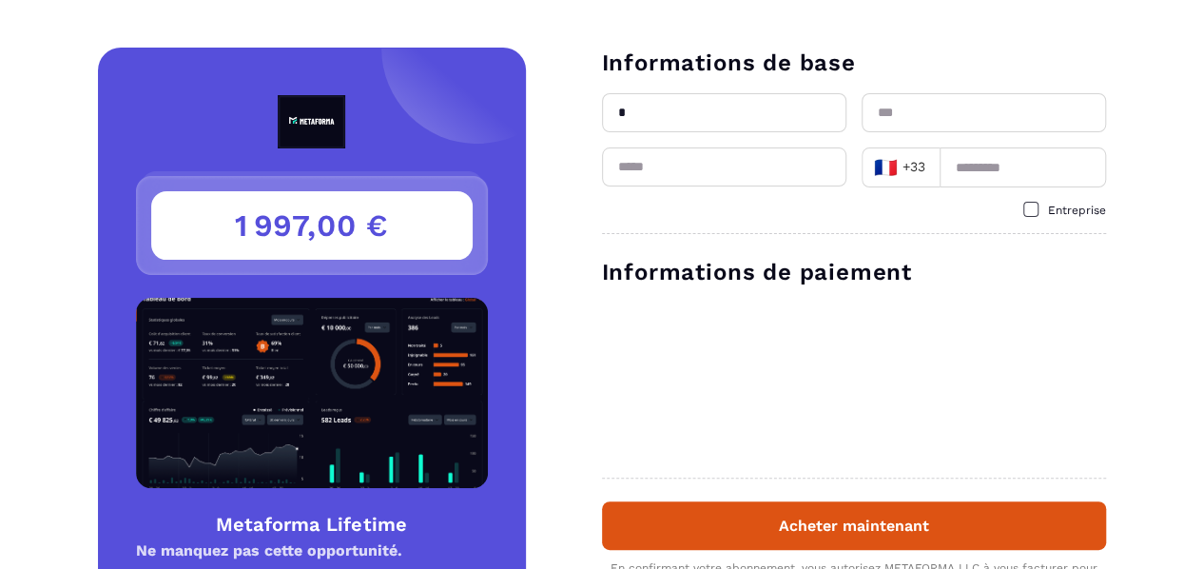
type input "********"
click at [904, 113] on input "text" at bounding box center [984, 112] width 244 height 39
type input "*********"
click at [772, 169] on input "email" at bounding box center [724, 166] width 244 height 39
type input "**********"
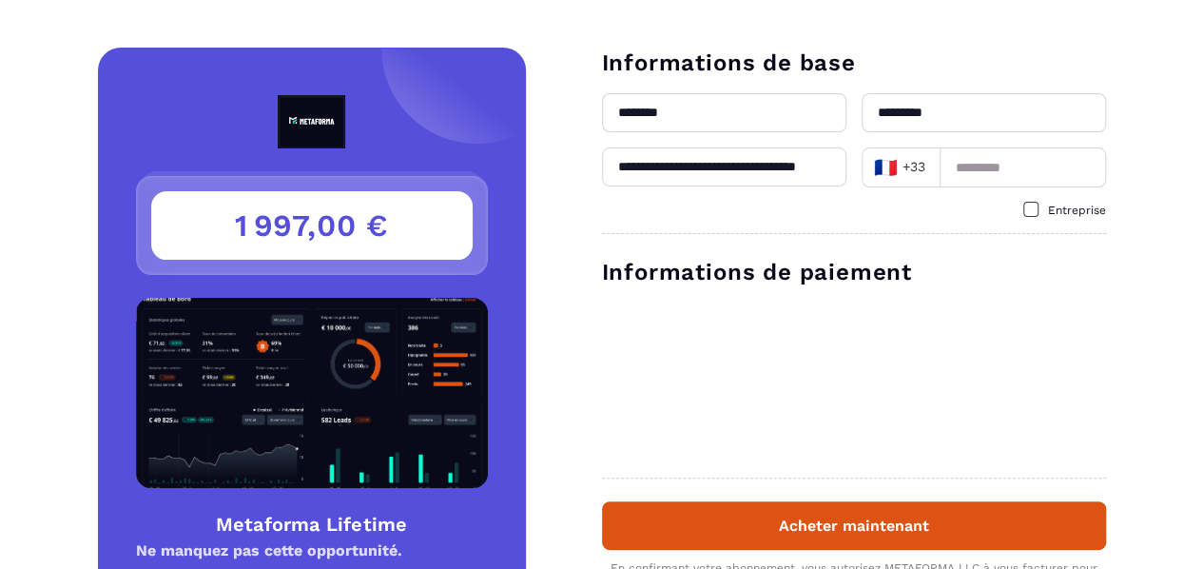
click at [990, 152] on input at bounding box center [1023, 167] width 166 height 40
type input "*"
type input "*********"
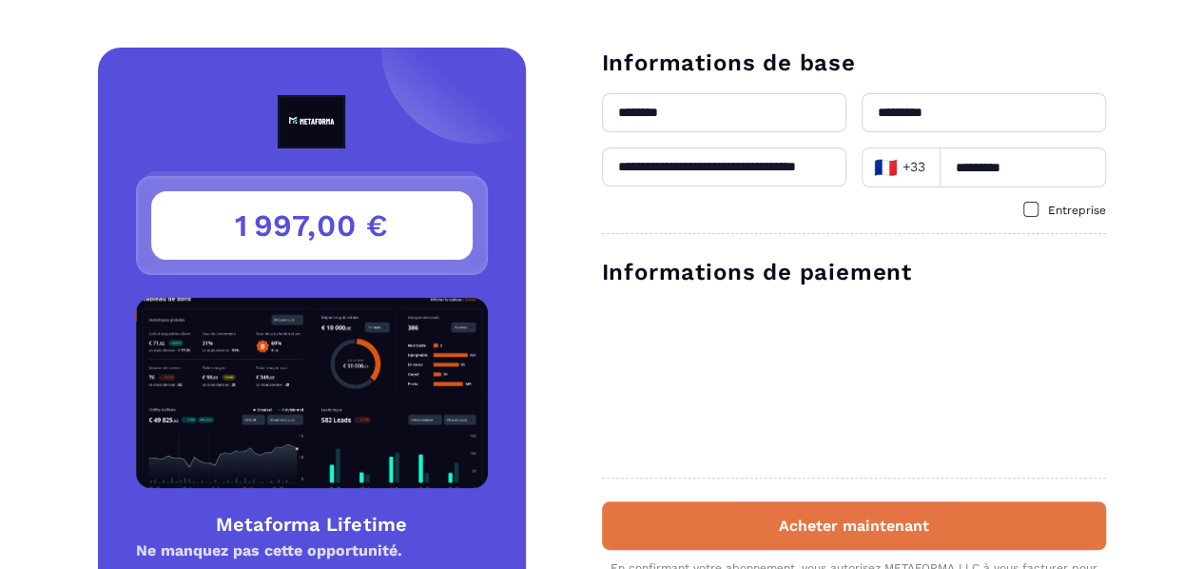
click at [809, 529] on button "Acheter maintenant" at bounding box center [854, 525] width 504 height 49
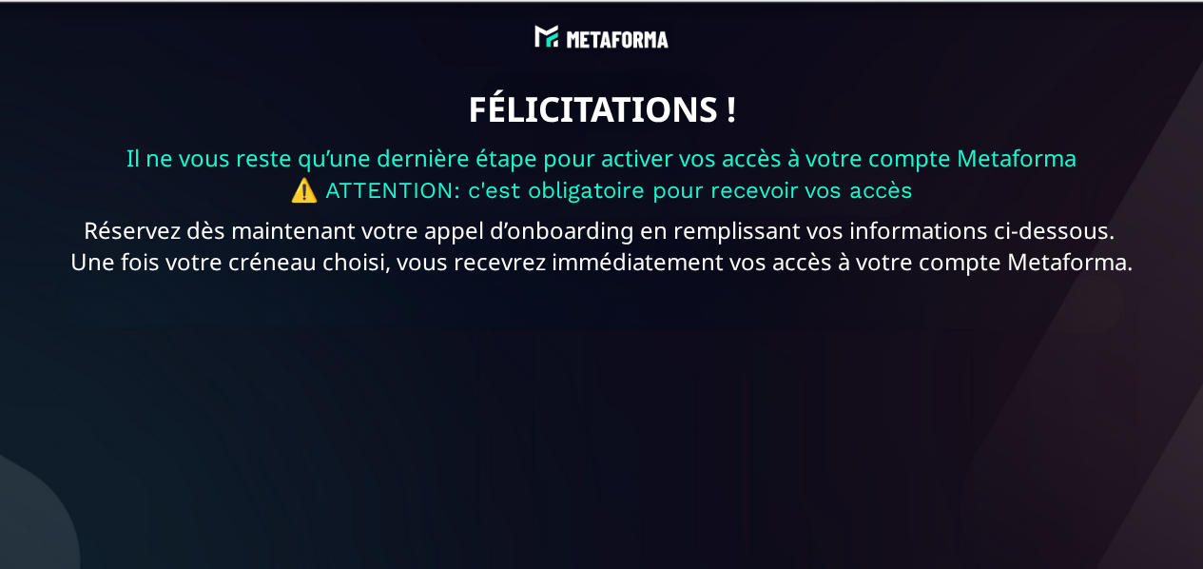
scroll to position [497, 0]
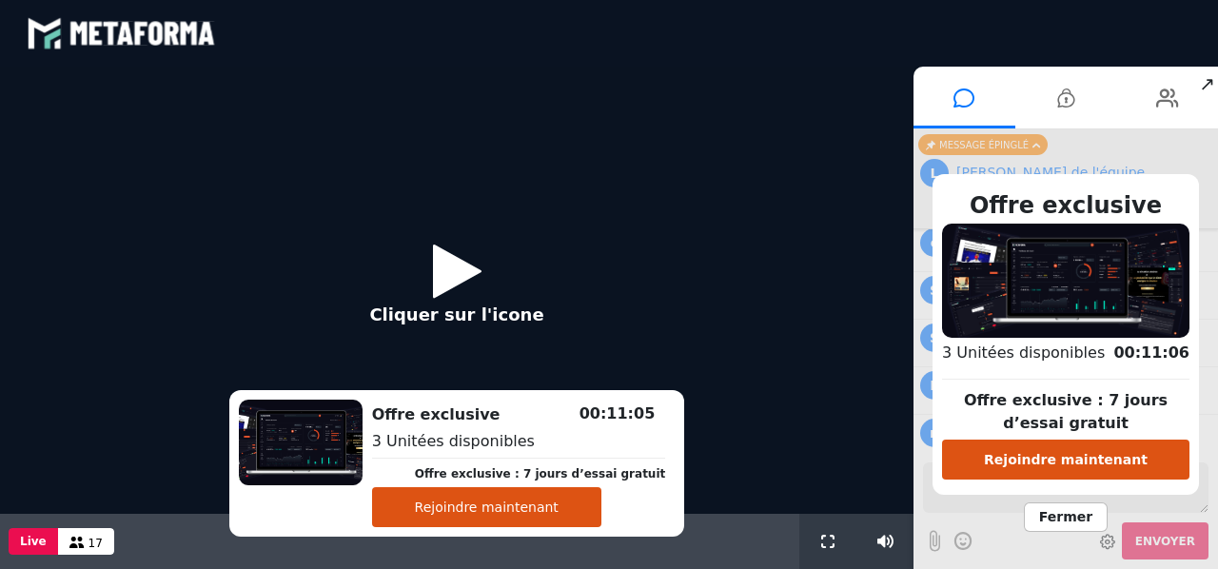
scroll to position [1638, 0]
click at [1071, 511] on span "Fermer" at bounding box center [1065, 516] width 84 height 29
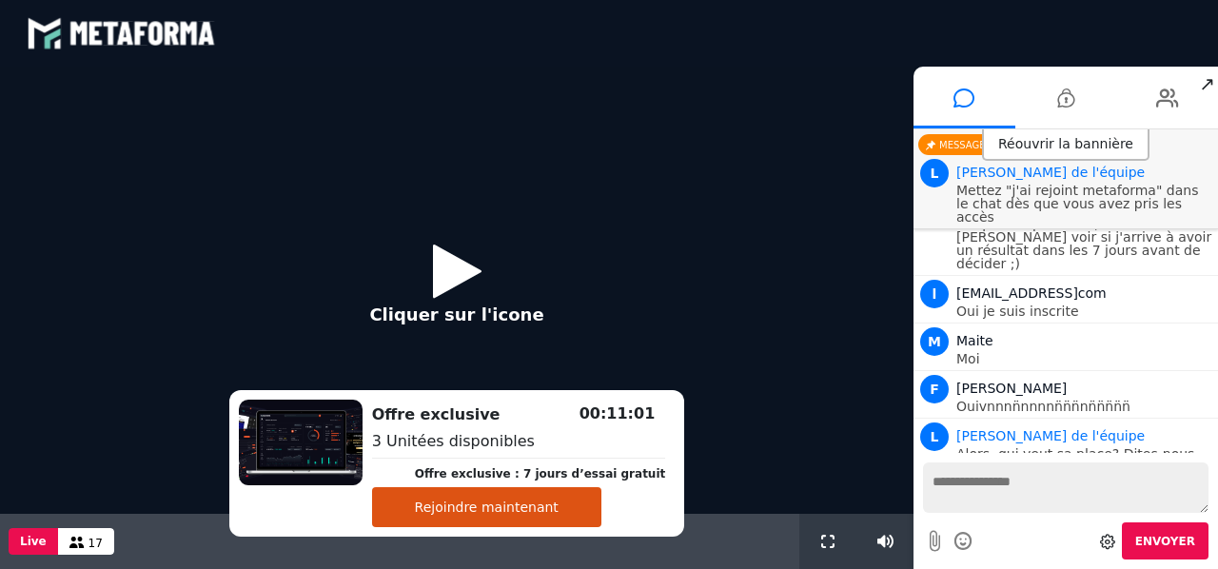
click at [443, 252] on icon at bounding box center [457, 271] width 49 height 62
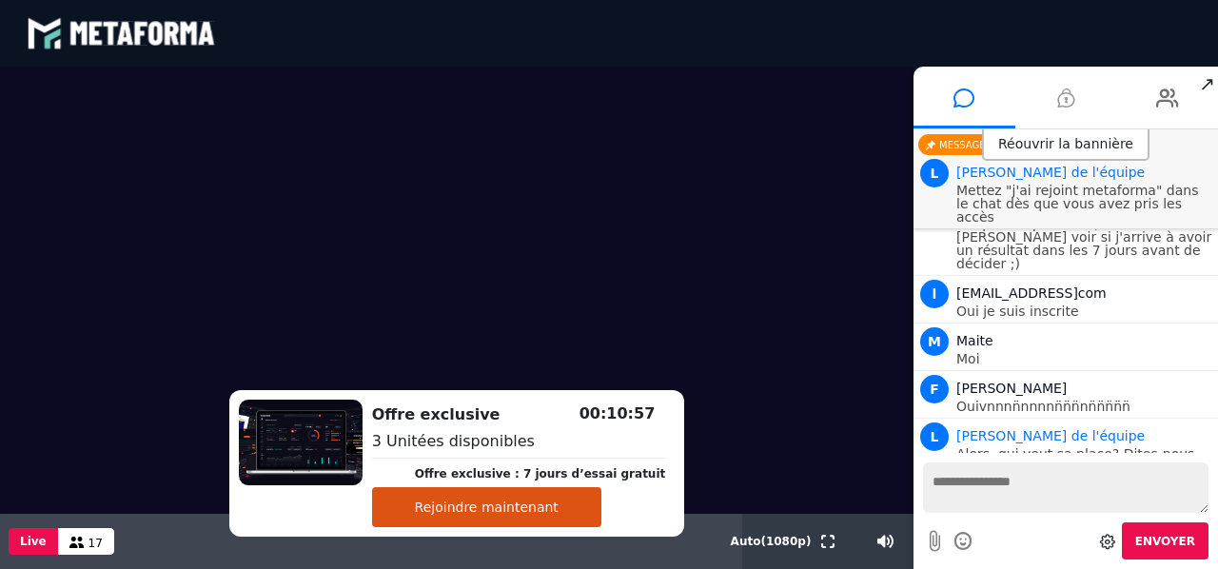
click at [1073, 88] on icon at bounding box center [1065, 98] width 17 height 48
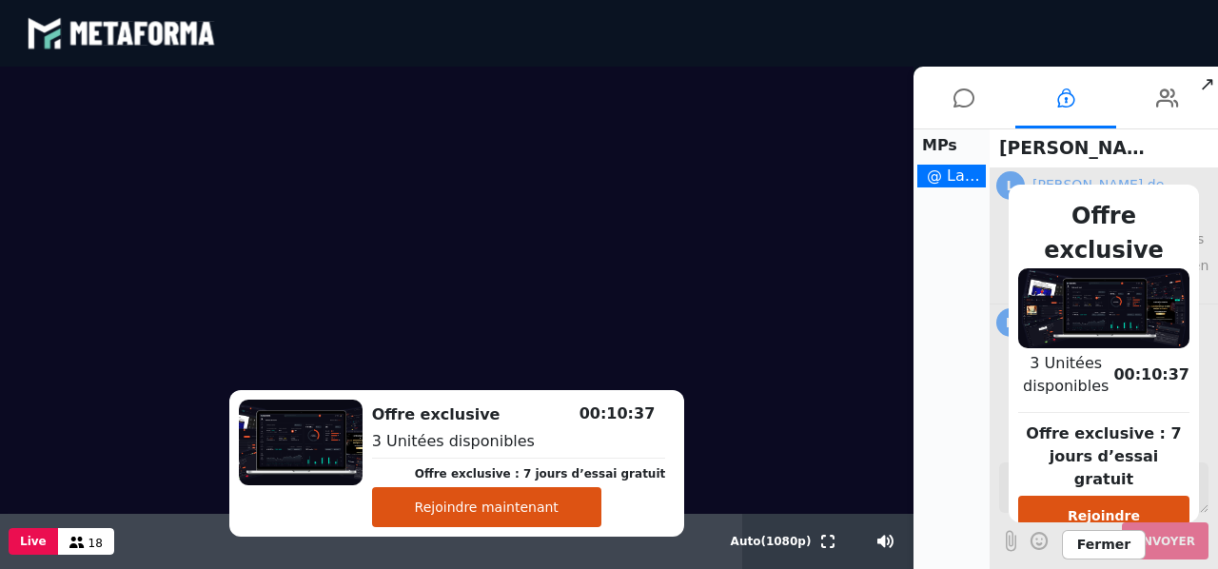
click at [136, 336] on video at bounding box center [456, 290] width 913 height 447
click at [1169, 152] on span "[PERSON_NAME] de l'équipe" at bounding box center [1079, 148] width 181 height 36
click at [952, 264] on div "MPs @ Lara de l'équipe" at bounding box center [951, 348] width 76 height 439
click at [970, 102] on icon at bounding box center [963, 98] width 21 height 48
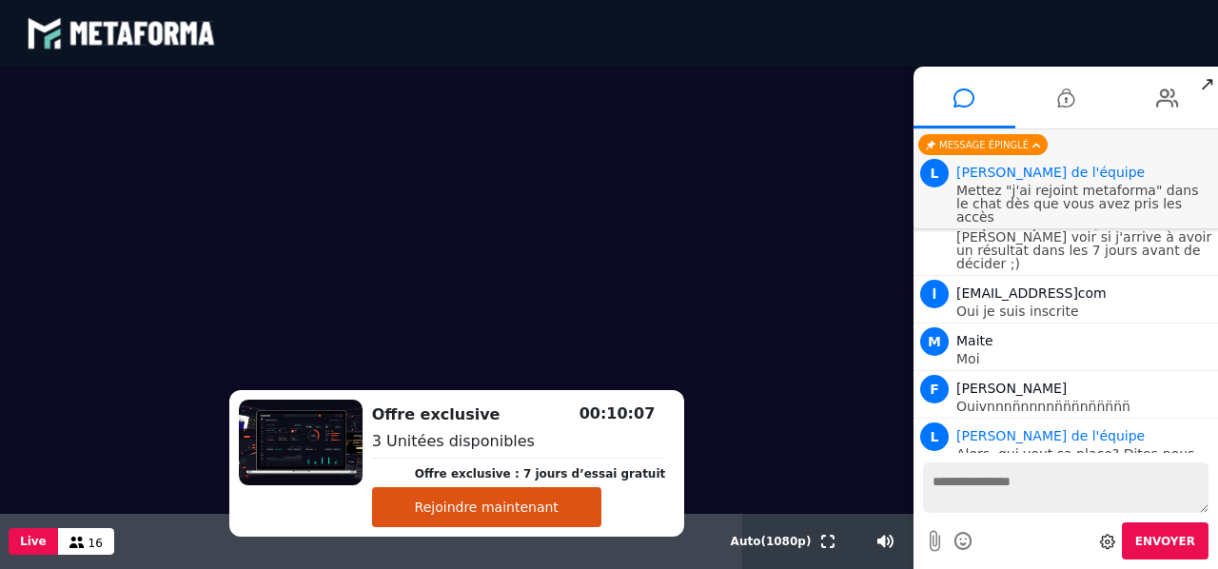
click at [1046, 492] on textarea at bounding box center [1065, 487] width 285 height 50
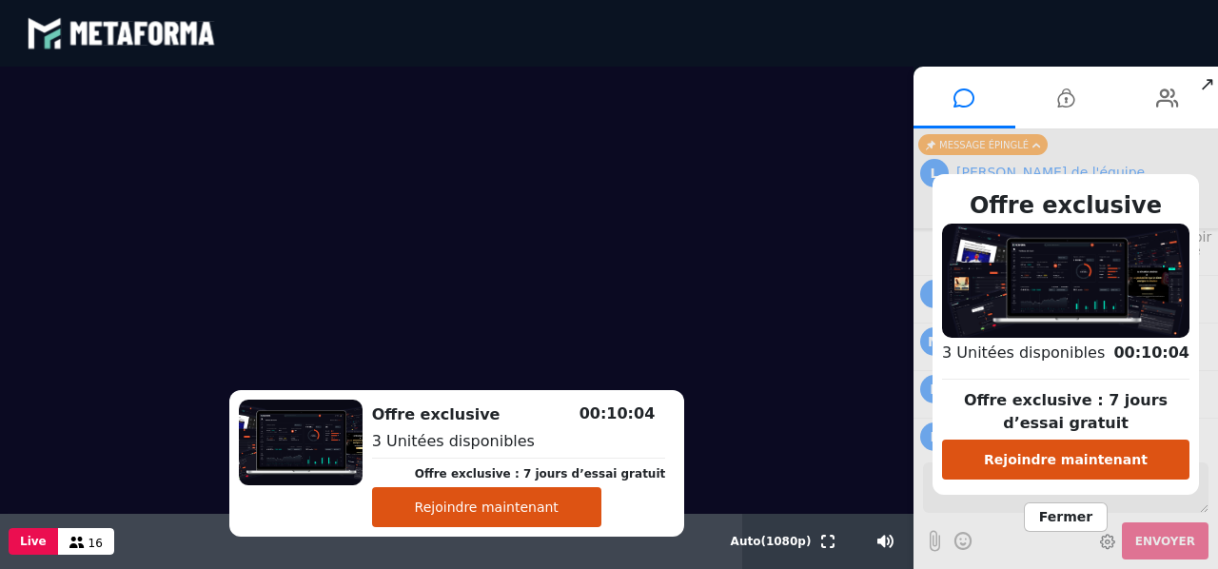
click at [1069, 520] on span "Fermer" at bounding box center [1065, 516] width 84 height 29
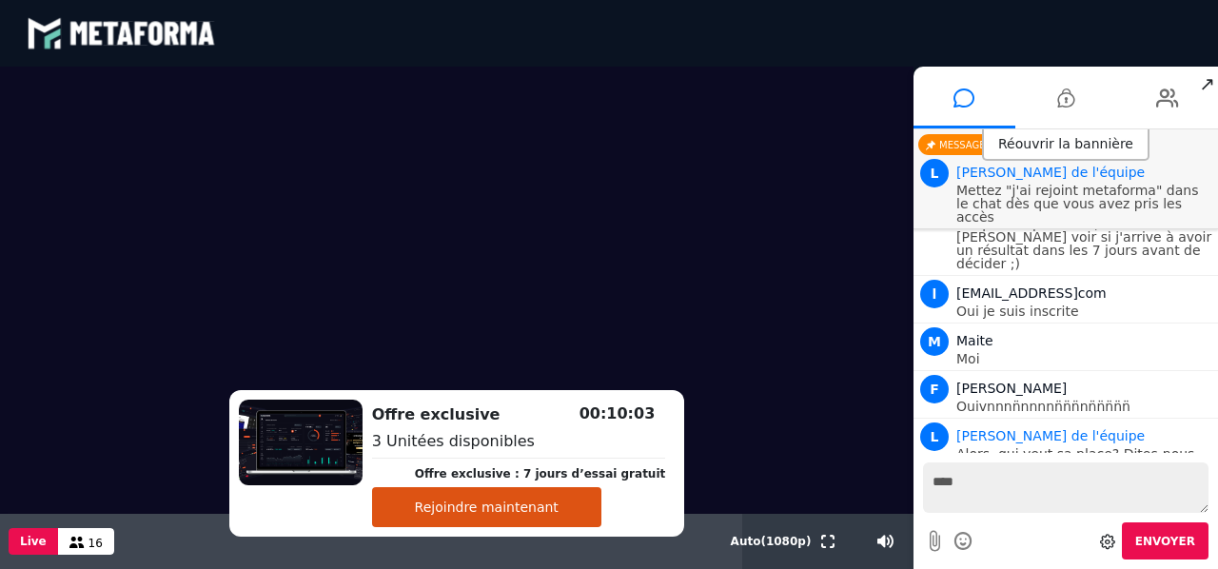
click at [1025, 489] on textarea "****" at bounding box center [1065, 487] width 285 height 50
type textarea "*"
type textarea "**********"
click at [1170, 100] on icon at bounding box center [1167, 98] width 23 height 48
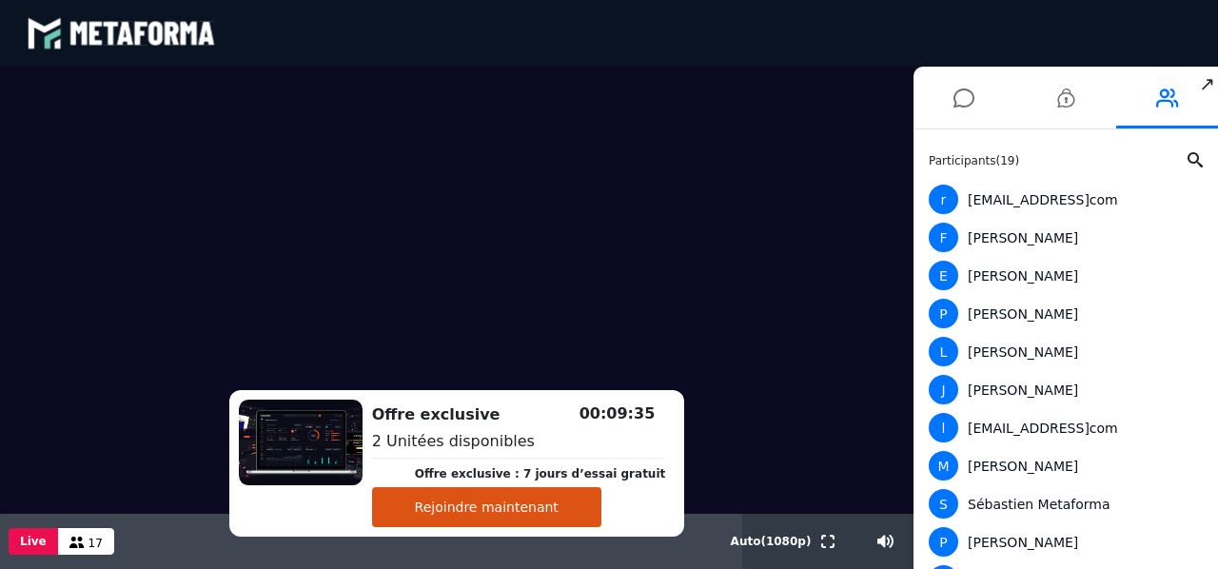
scroll to position [357, 0]
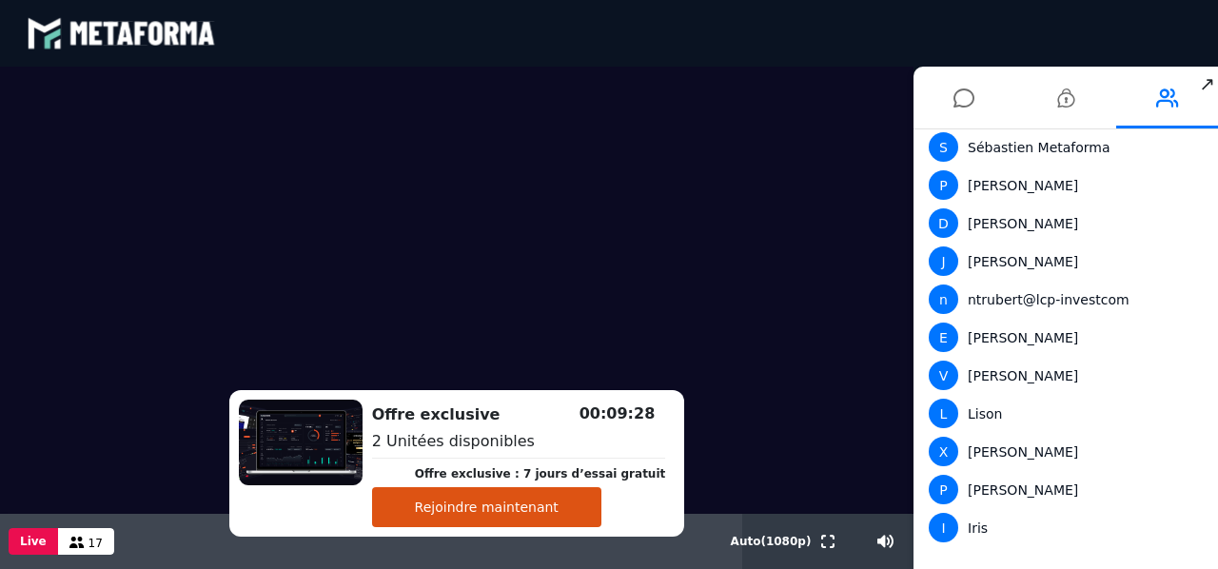
click at [883, 206] on video at bounding box center [456, 290] width 913 height 447
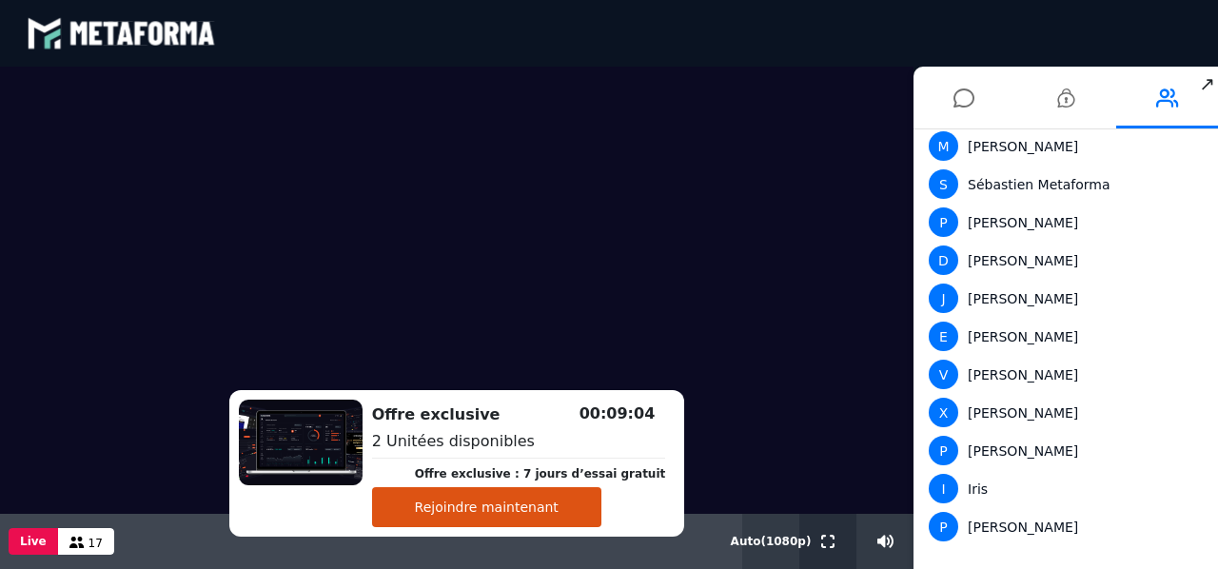
scroll to position [319, 0]
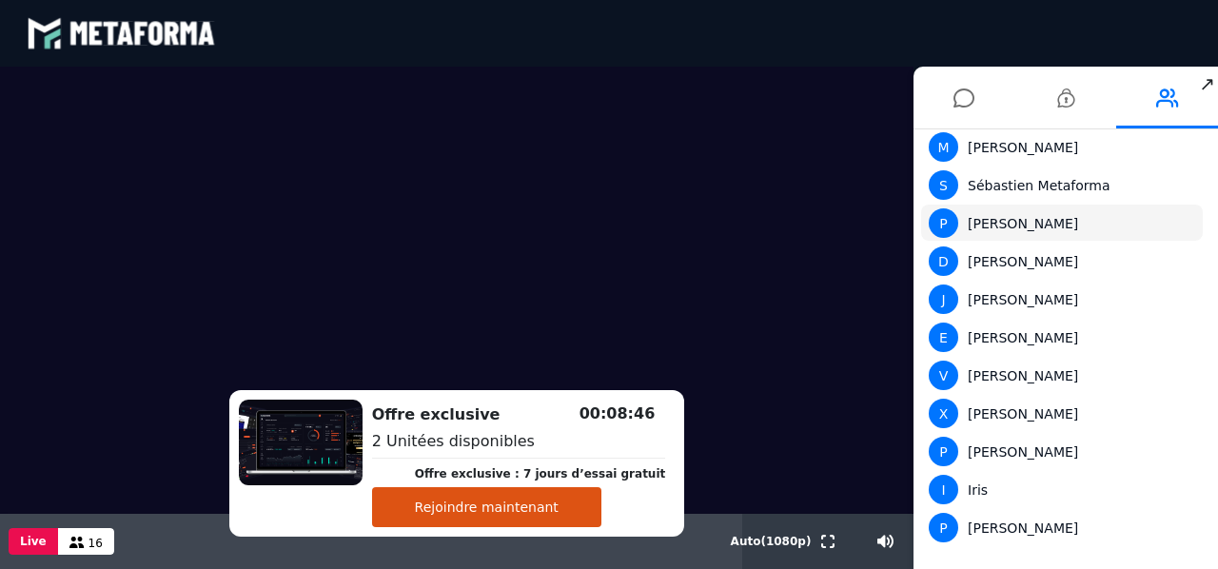
click at [1145, 208] on div "P Penelope" at bounding box center [1061, 222] width 266 height 29
click at [874, 454] on video at bounding box center [456, 290] width 913 height 447
click at [1214, 74] on span "↗" at bounding box center [1207, 84] width 22 height 34
click at [966, 94] on icon at bounding box center [963, 98] width 21 height 48
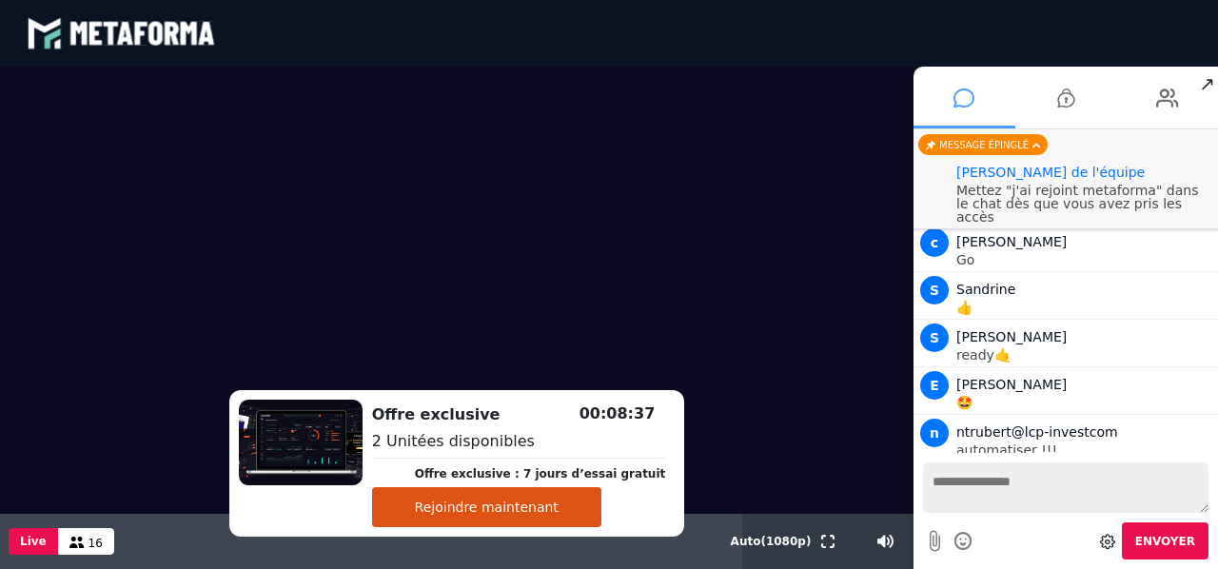
scroll to position [1638, 0]
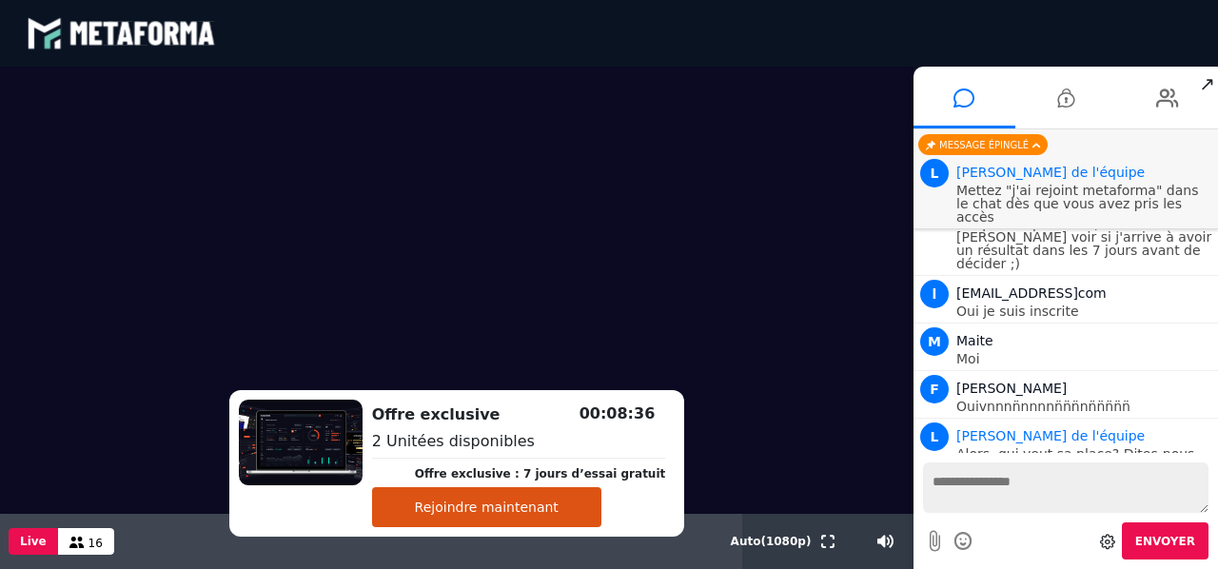
click at [1023, 490] on textarea at bounding box center [1065, 487] width 285 height 50
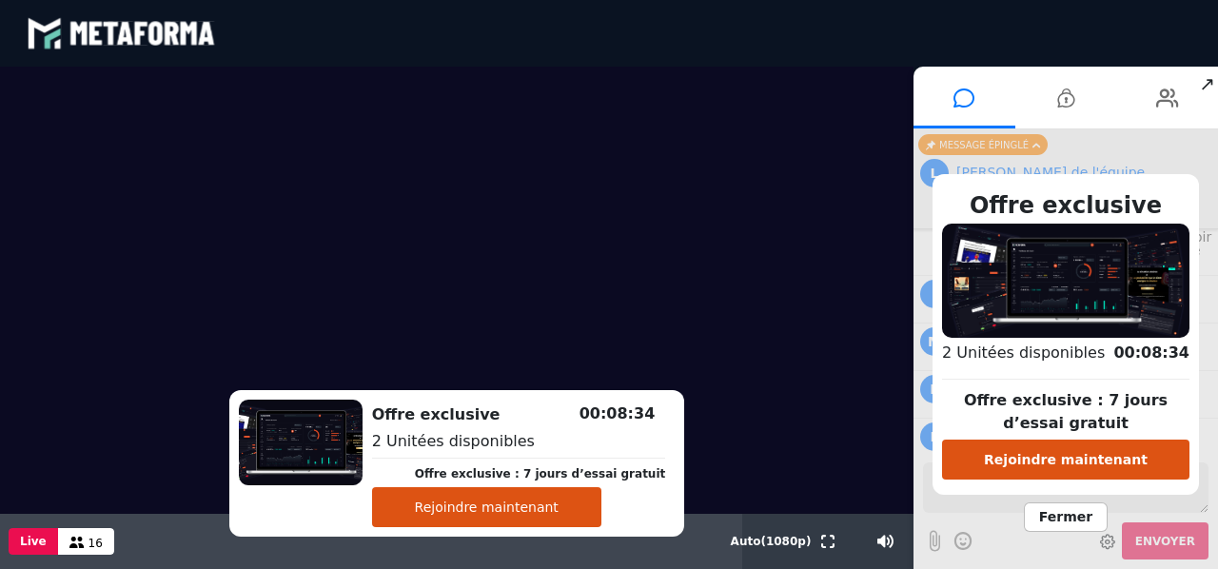
click at [1217, 485] on div "Offre exclusive Offre exclusive : 7 jours d’essai gratuit Rejoindre maintenant …" at bounding box center [1065, 348] width 304 height 439
click at [1215, 494] on div "Offre exclusive Offre exclusive : 7 jours d’essai gratuit Rejoindre maintenant …" at bounding box center [1065, 348] width 304 height 439
drag, startPoint x: 744, startPoint y: 287, endPoint x: 814, endPoint y: 283, distance: 70.5
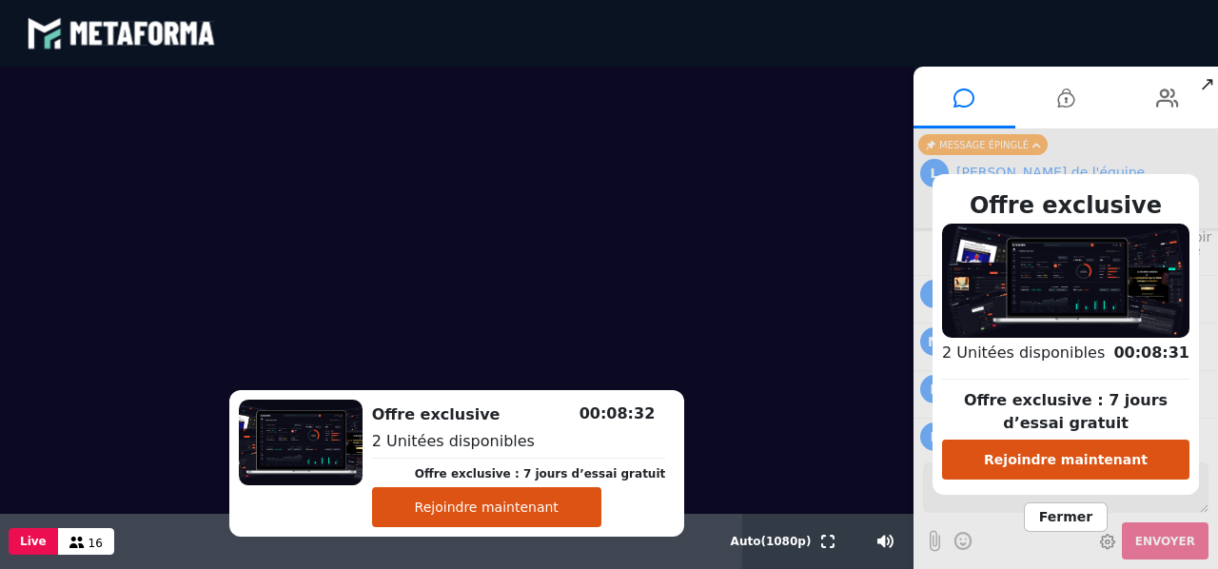
click at [814, 283] on video at bounding box center [456, 290] width 913 height 447
click at [957, 509] on div "Offre exclusive Offre exclusive : 7 jours d’essai gratuit Rejoindre maintenant …" at bounding box center [1065, 348] width 304 height 439
click at [821, 422] on video at bounding box center [456, 290] width 913 height 447
click at [1081, 520] on span "Fermer" at bounding box center [1065, 516] width 84 height 29
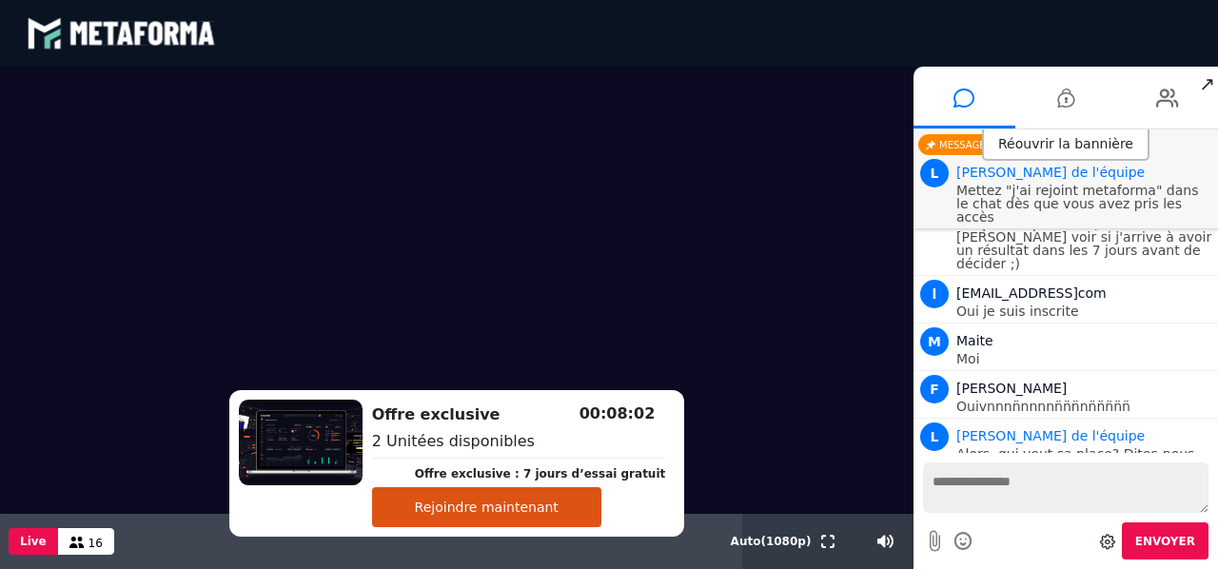
click at [1012, 487] on textarea at bounding box center [1065, 487] width 285 height 50
type textarea "*"
type textarea "**********"
click at [1150, 323] on div "M Maite Moi" at bounding box center [1065, 344] width 295 height 42
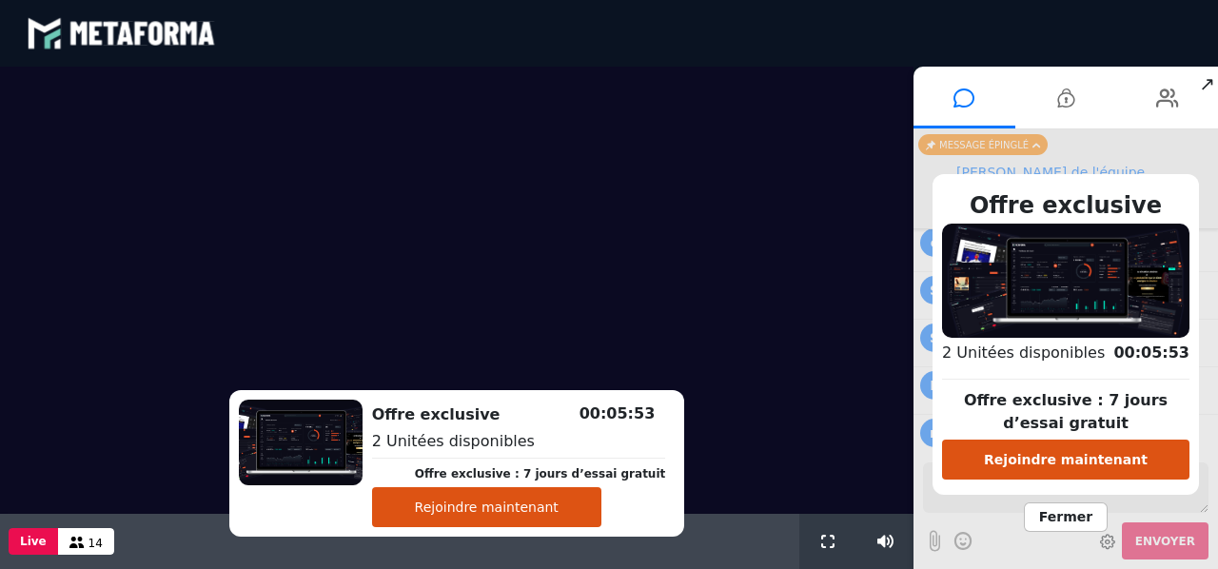
scroll to position [1638, 0]
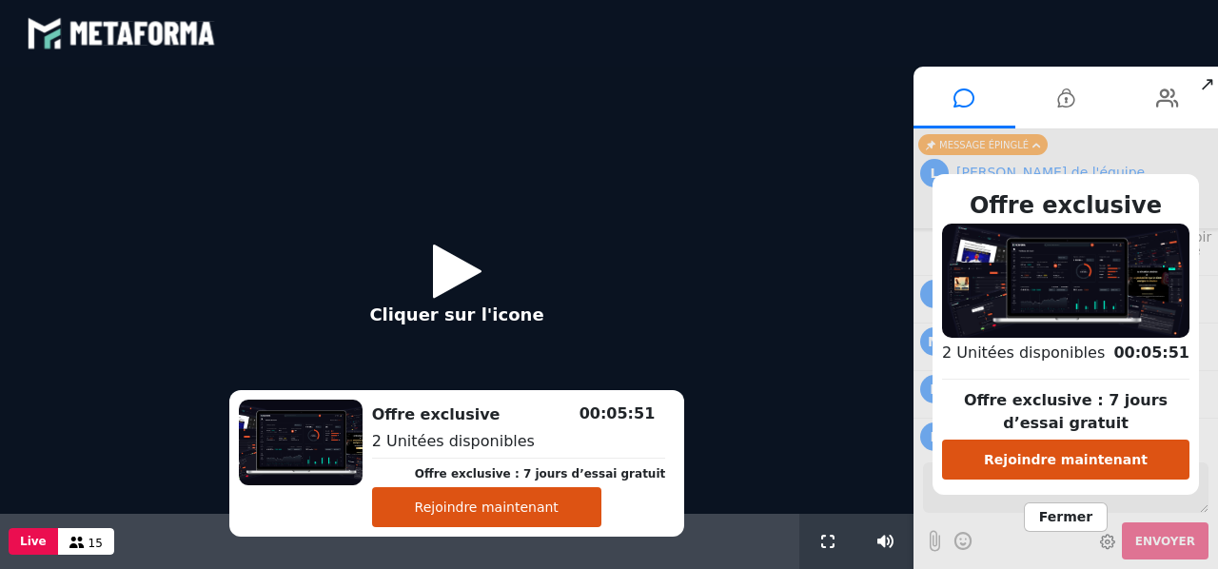
click at [452, 270] on icon at bounding box center [457, 271] width 49 height 62
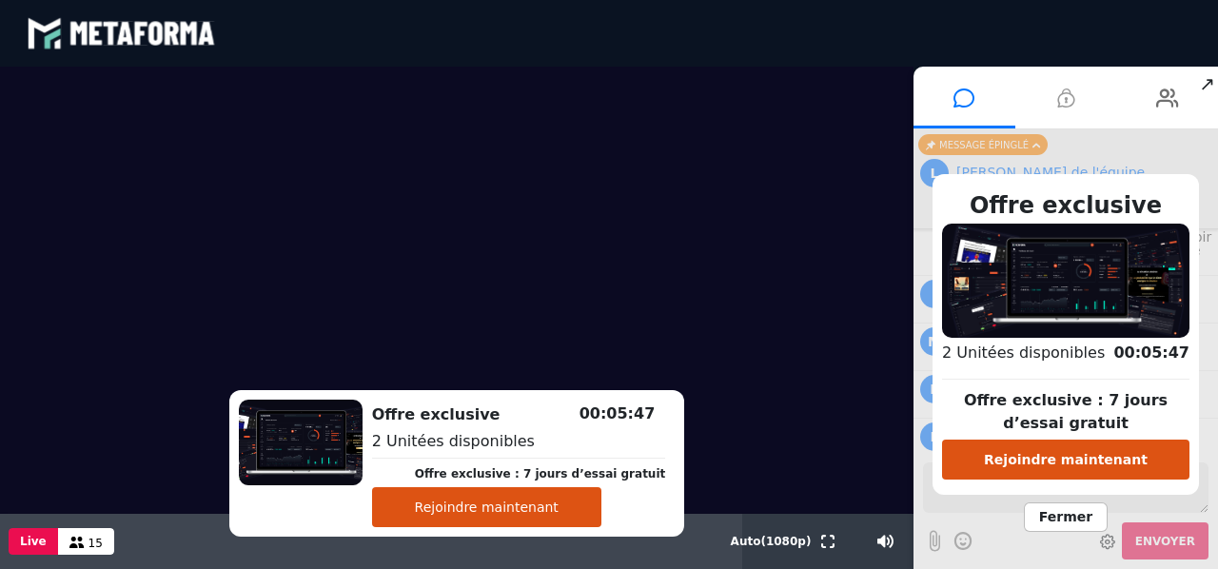
click at [1069, 94] on icon at bounding box center [1065, 98] width 17 height 48
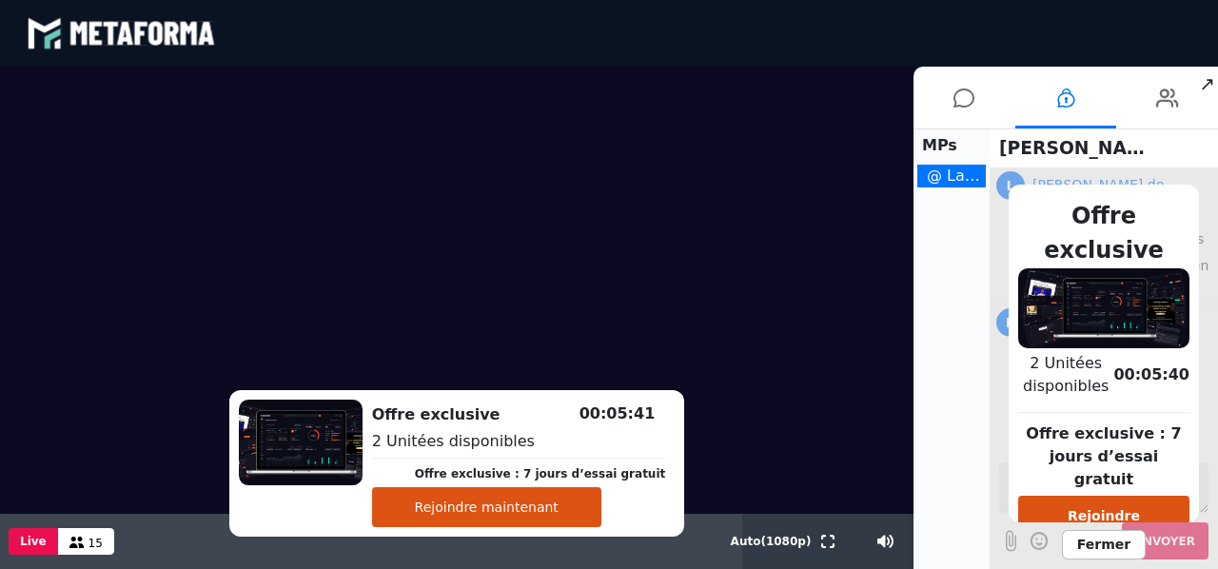
click at [1101, 530] on span "Fermer" at bounding box center [1104, 544] width 84 height 29
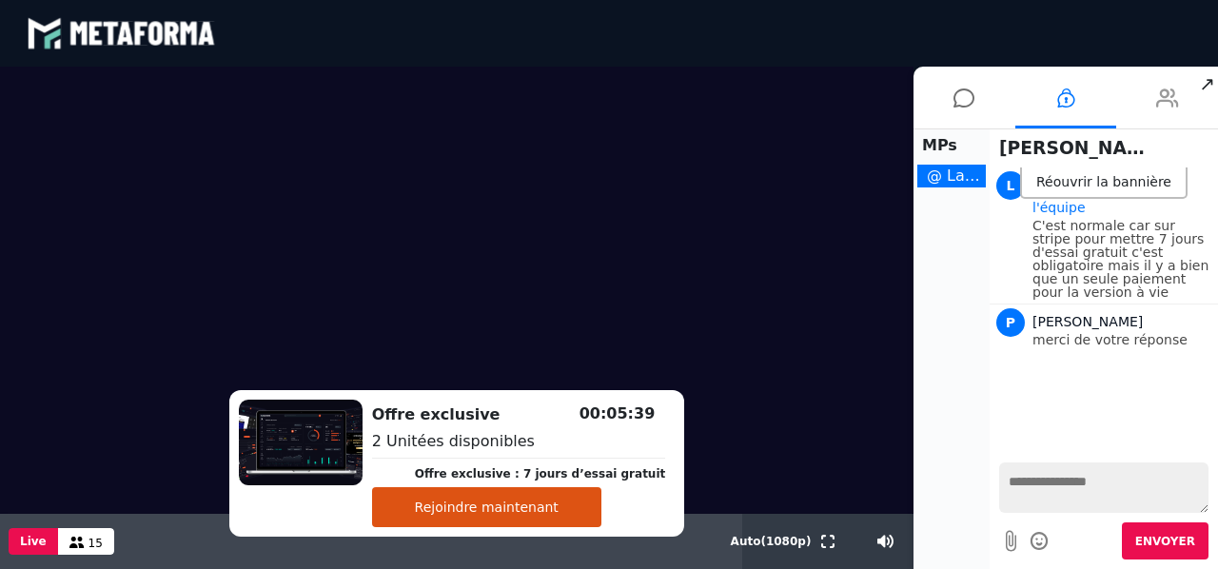
click at [1174, 99] on icon at bounding box center [1167, 98] width 23 height 48
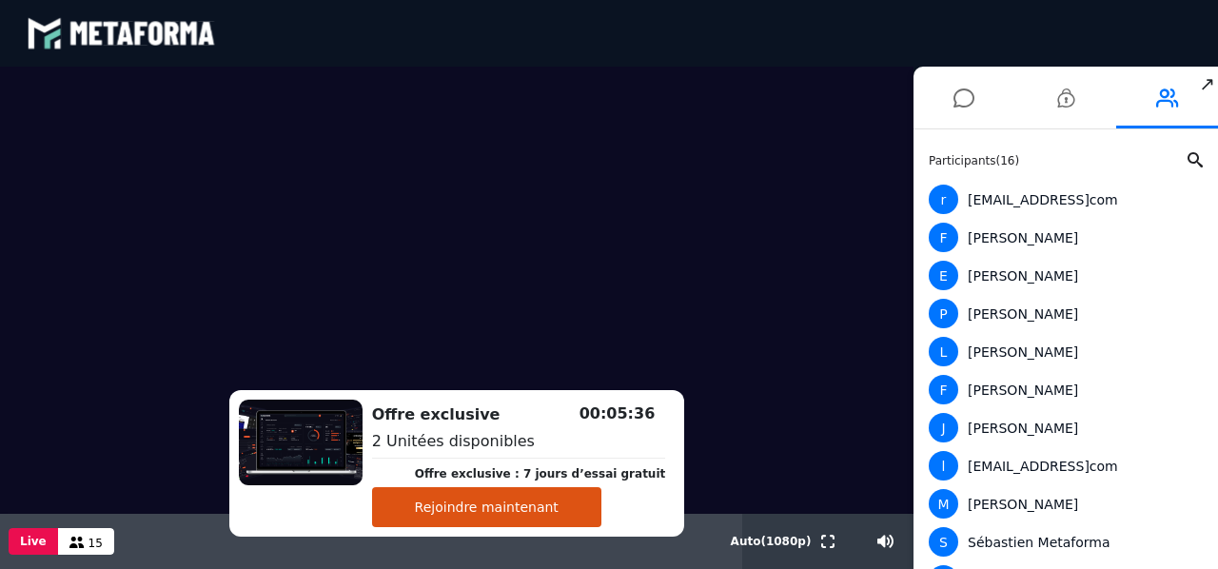
click at [1206, 485] on div "Participants ( 16 ) r [EMAIL_ADDRESS]com F [PERSON_NAME] E [PERSON_NAME] L [PER…" at bounding box center [1065, 348] width 304 height 439
click at [1209, 489] on div "Participants ( 16 ) r [EMAIL_ADDRESS]com F [PERSON_NAME] E [PERSON_NAME] L [PER…" at bounding box center [1065, 348] width 304 height 439
click at [1209, 489] on div "Participants ( 17 ) r [EMAIL_ADDRESS]com F [PERSON_NAME] E [PERSON_NAME] L [PER…" at bounding box center [1065, 348] width 304 height 439
click at [961, 93] on icon at bounding box center [963, 98] width 21 height 48
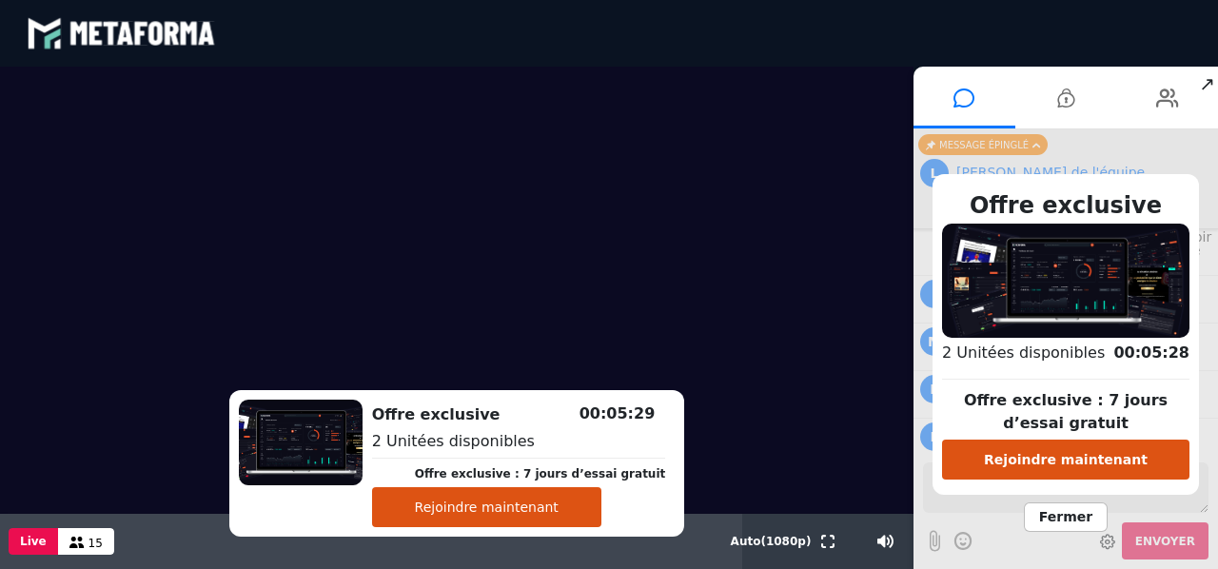
click at [1065, 516] on span "Fermer" at bounding box center [1065, 516] width 84 height 29
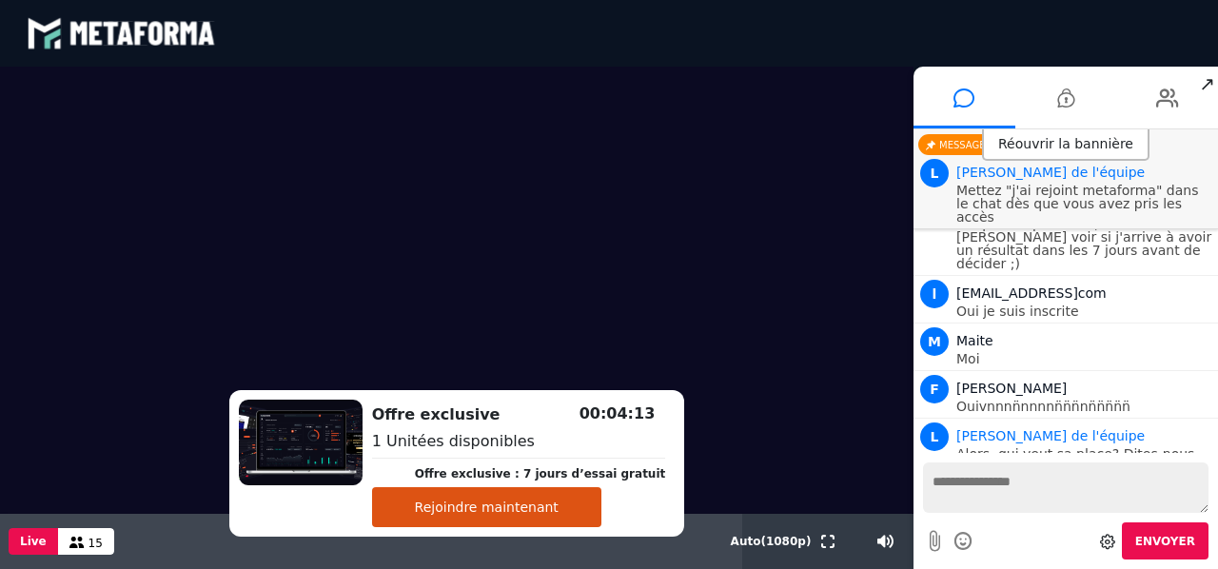
click at [580, 557] on div "Live 15" at bounding box center [371, 541] width 742 height 55
click at [1150, 34] on div "blastream met_channel-b75402aa3198a961a33137d6ed46a688 fr en fr" at bounding box center [609, 33] width 1164 height 57
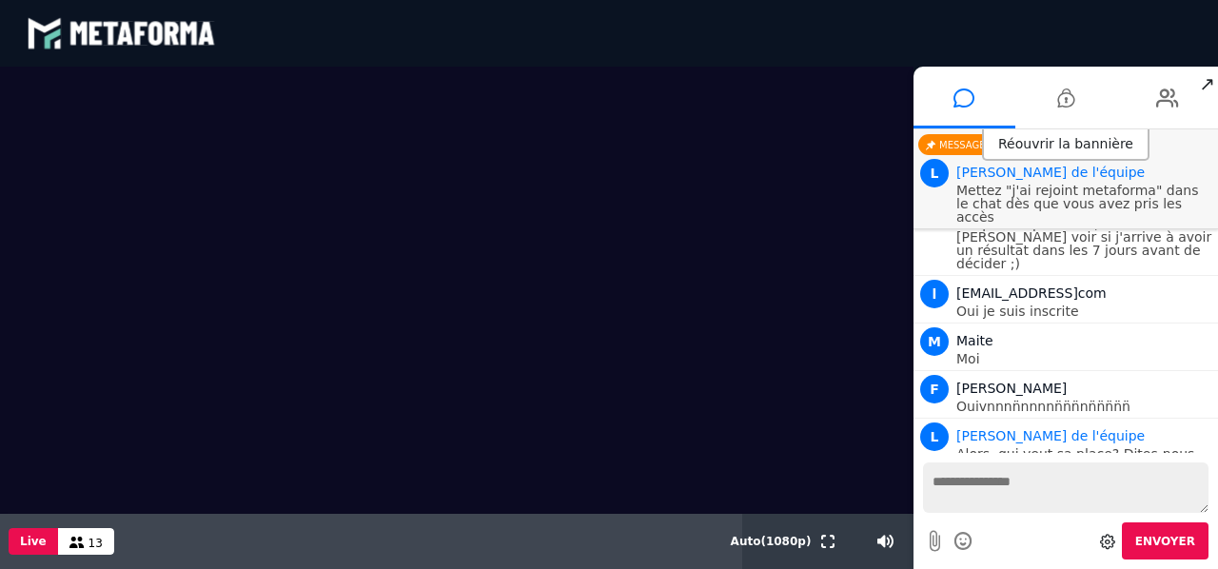
click at [1039, 492] on textarea at bounding box center [1065, 487] width 285 height 50
type textarea "**********"
click at [1164, 538] on span "Envoyer" at bounding box center [1165, 541] width 60 height 13
click at [1069, 93] on icon at bounding box center [1065, 98] width 17 height 48
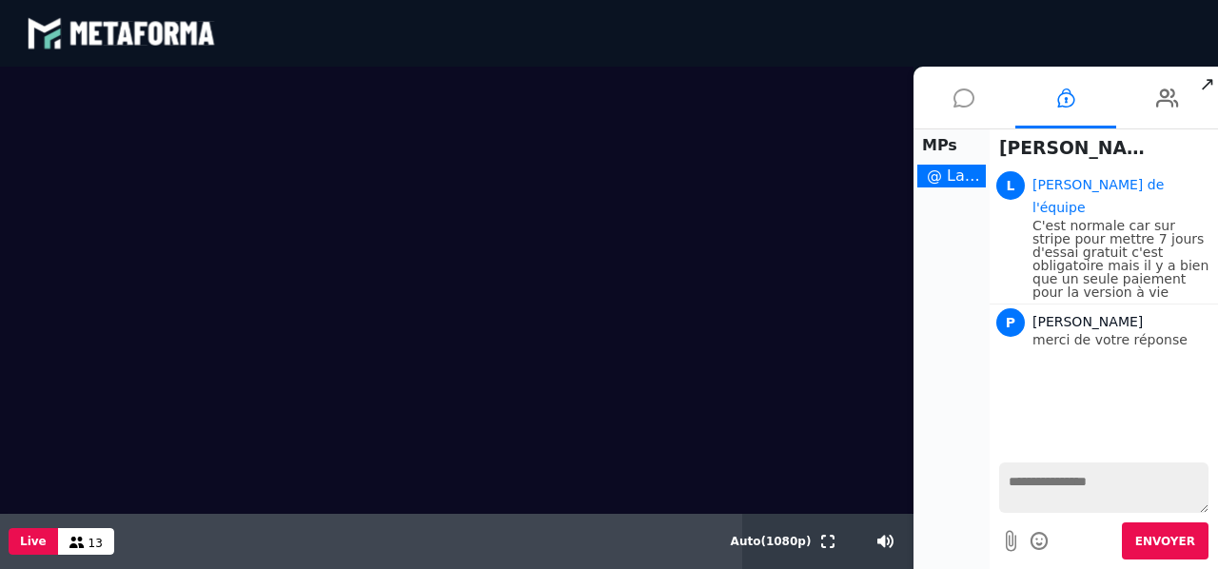
click at [963, 104] on icon at bounding box center [963, 98] width 21 height 48
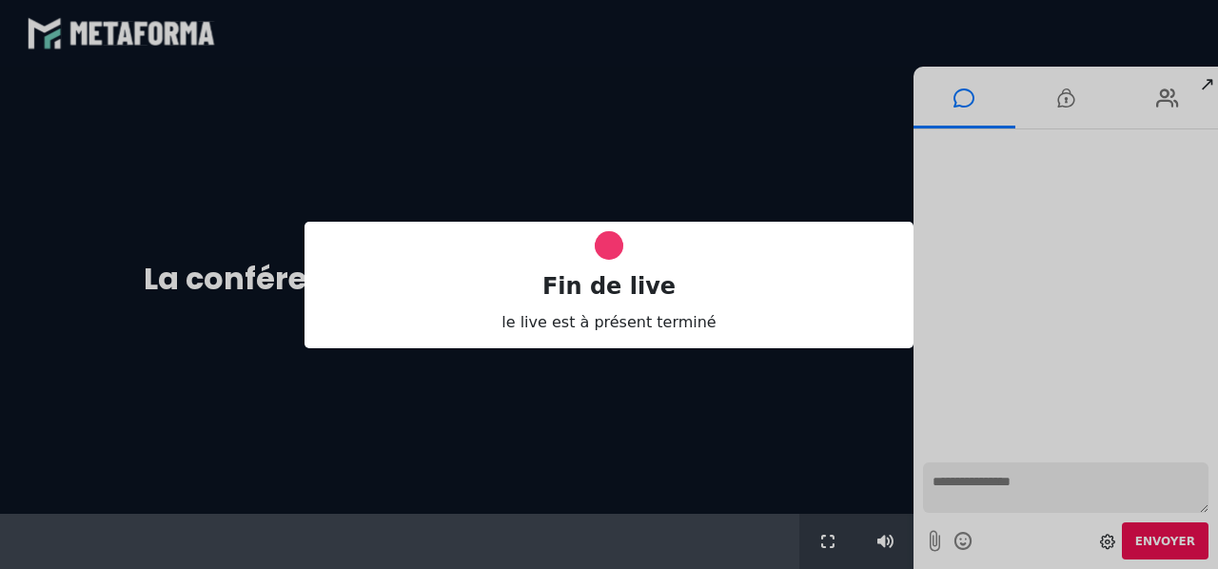
scroll to position [0, 0]
